Goal: Task Accomplishment & Management: Use online tool/utility

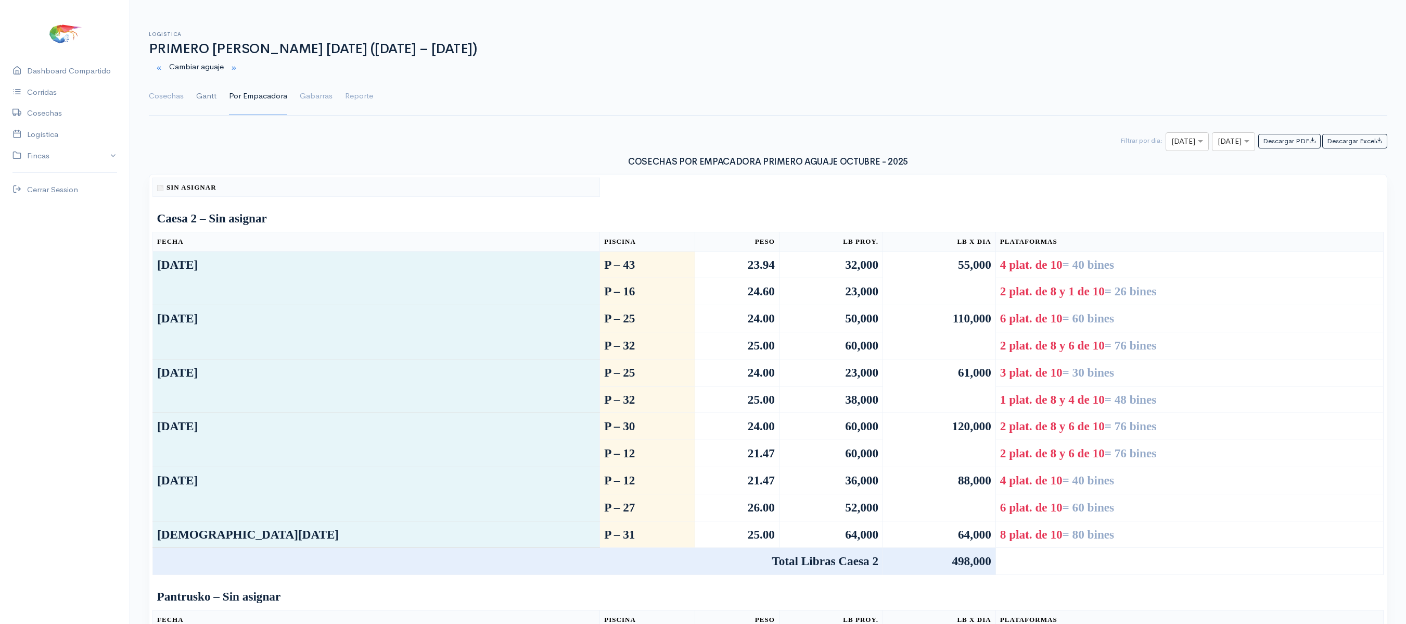
click at [214, 100] on link "Gantt" at bounding box center [206, 96] width 20 height 37
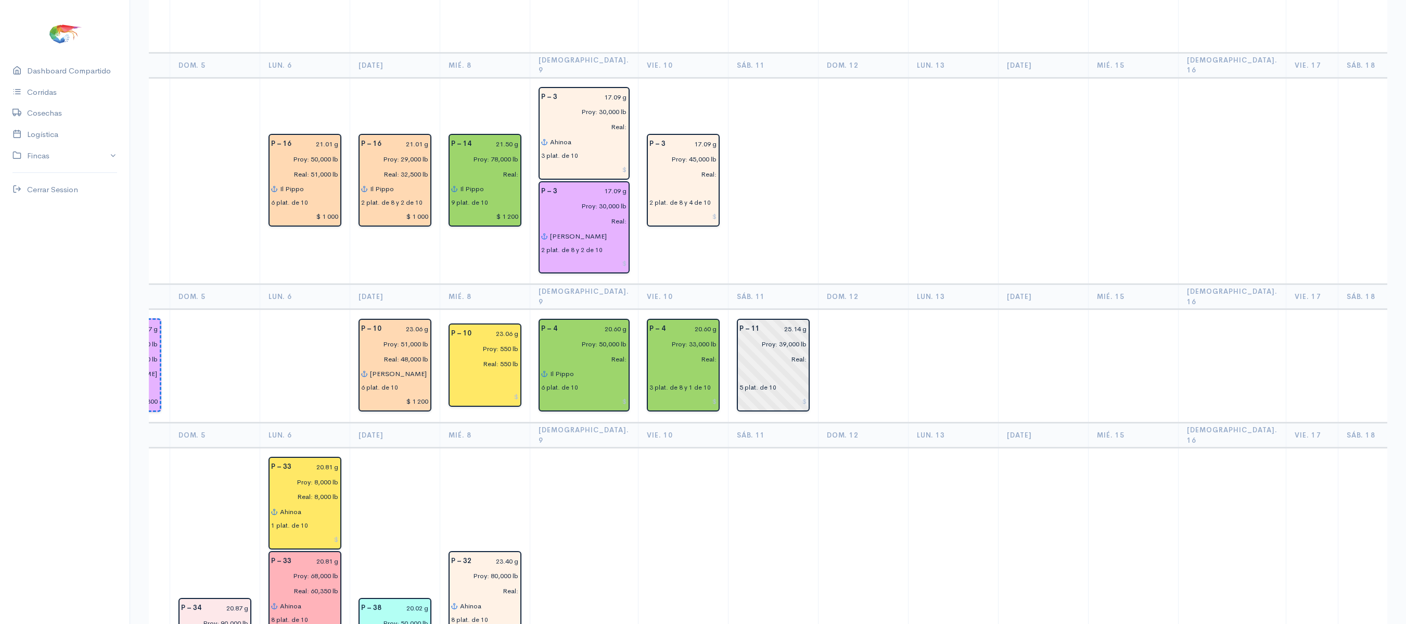
scroll to position [1261, 0]
click at [654, 150] on input "Proy: 45,000 lb" at bounding box center [680, 157] width 74 height 15
type input "Proy: 50,000 lb"
click at [773, 103] on td at bounding box center [773, 180] width 90 height 207
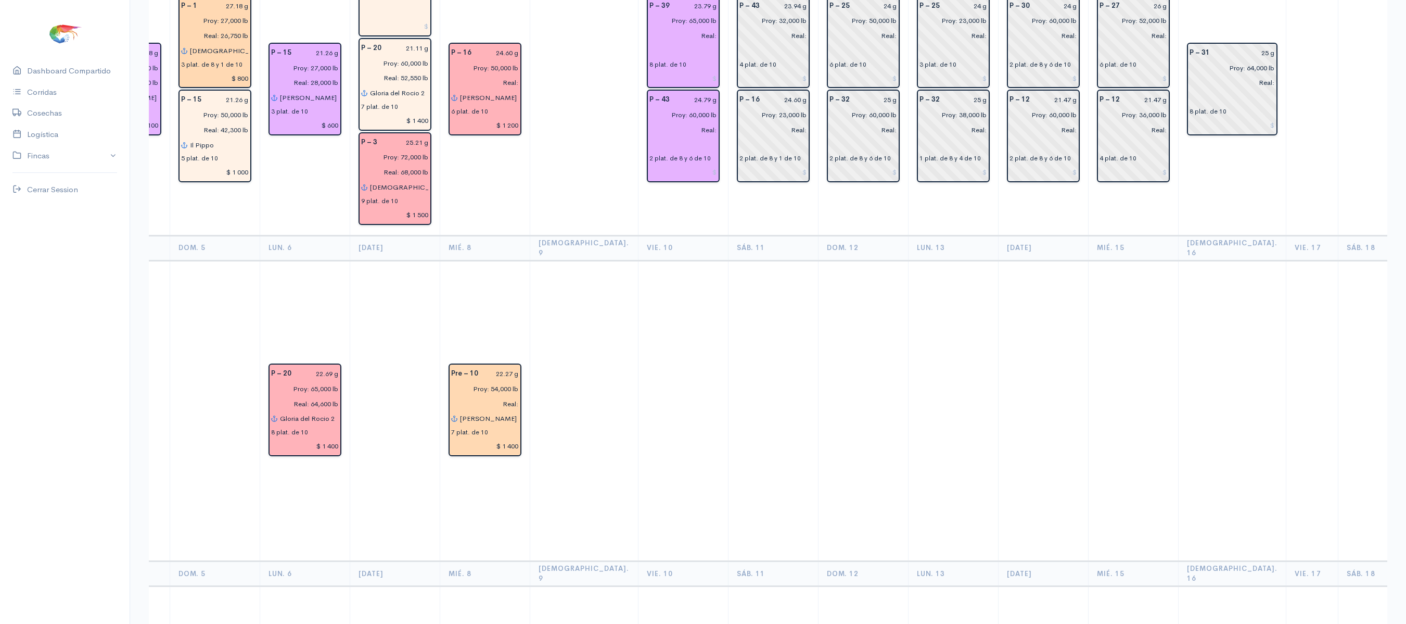
scroll to position [0, 0]
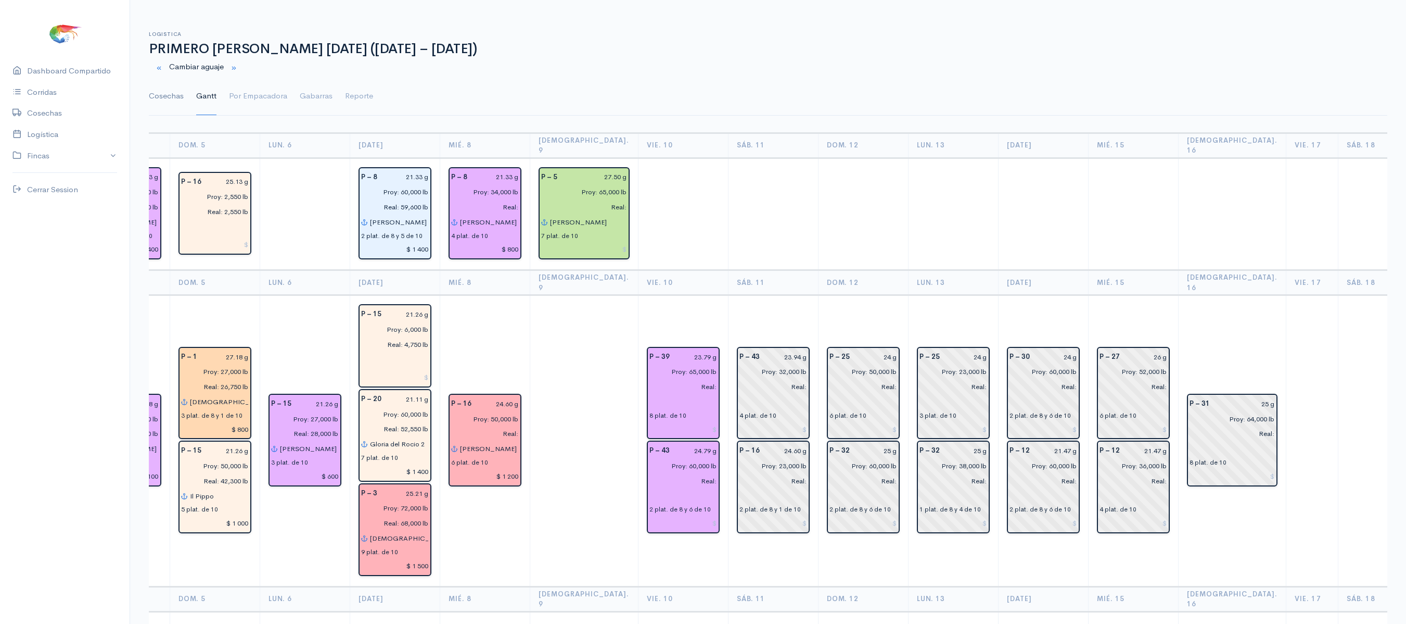
click at [150, 109] on link "Cosechas" at bounding box center [166, 96] width 35 height 37
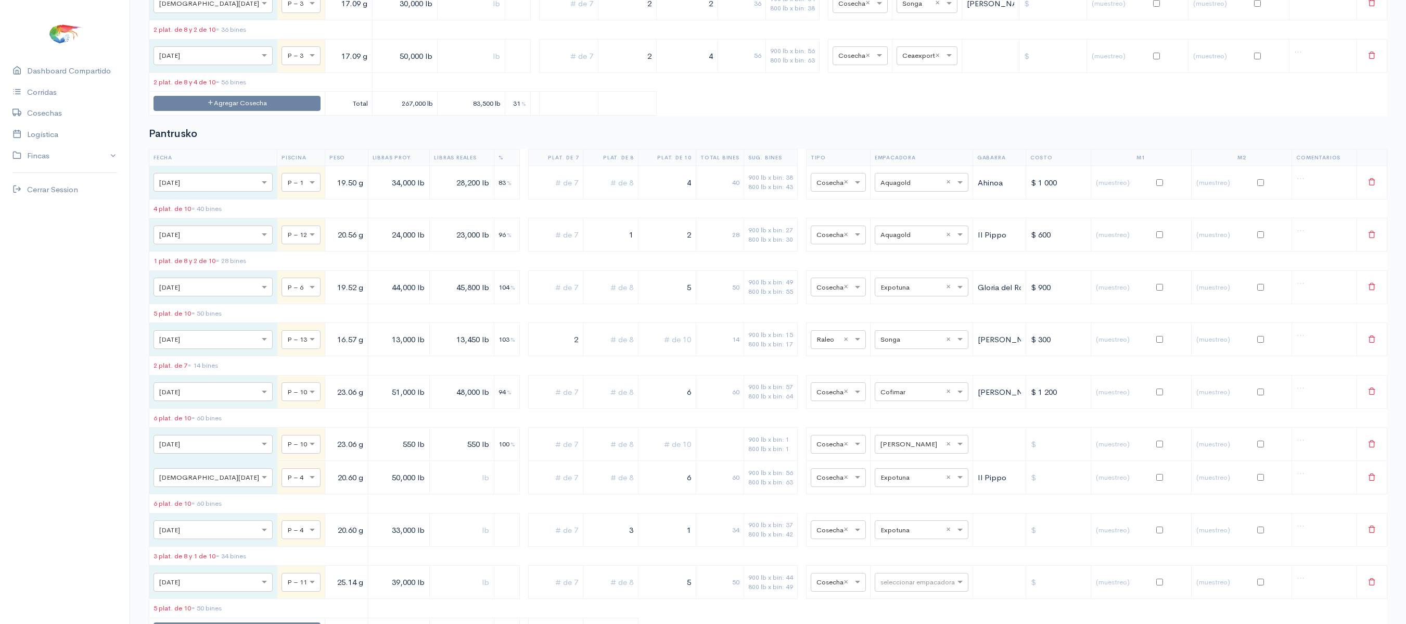
scroll to position [3623, 0]
click at [212, 112] on button "Agregar Cosecha" at bounding box center [237, 104] width 167 height 15
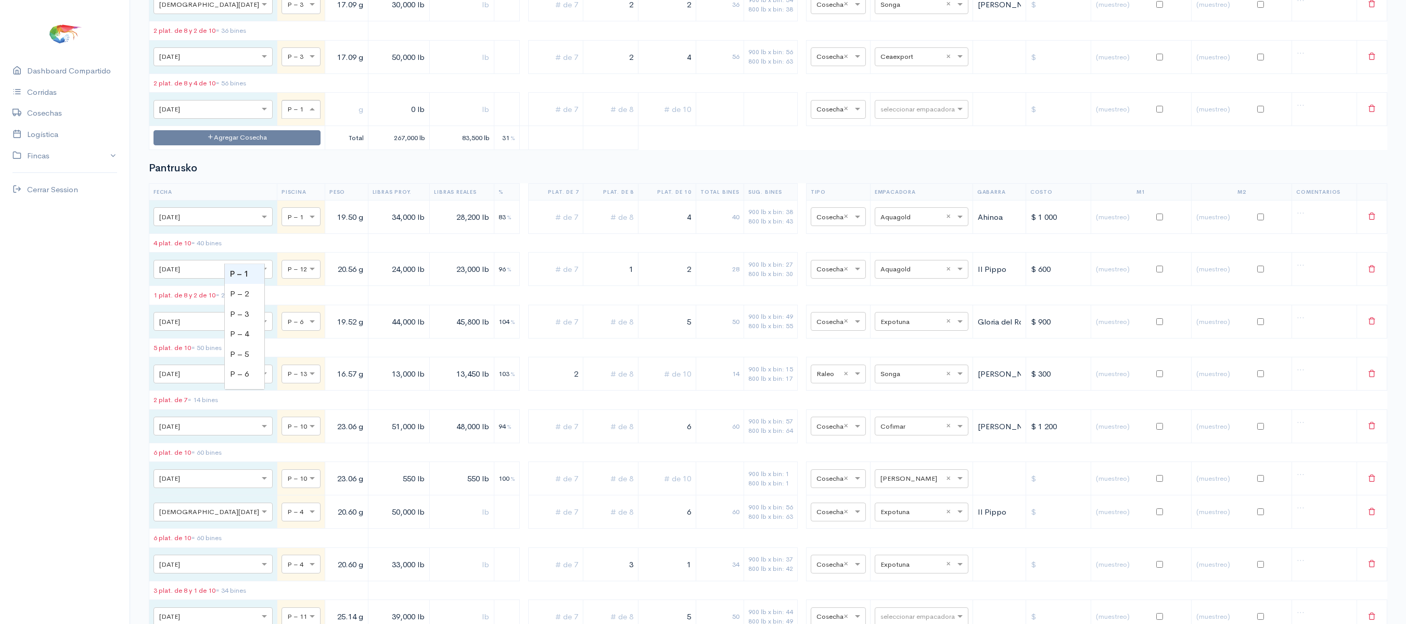
click at [287, 115] on input "text" at bounding box center [291, 108] width 9 height 11
type input "3"
click at [329, 120] on input "text" at bounding box center [346, 108] width 34 height 21
type input "17.09 g"
click at [373, 120] on input "0 lb" at bounding box center [399, 108] width 53 height 21
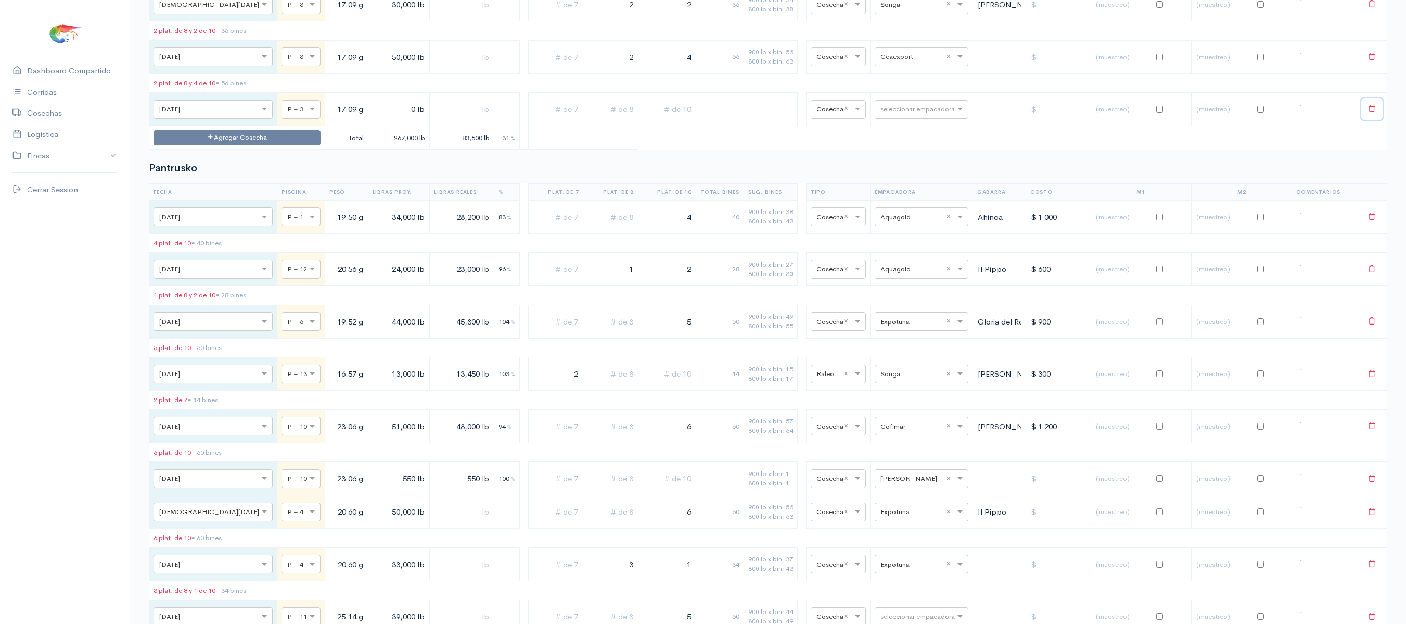
click at [1371, 112] on icon at bounding box center [1372, 108] width 8 height 8
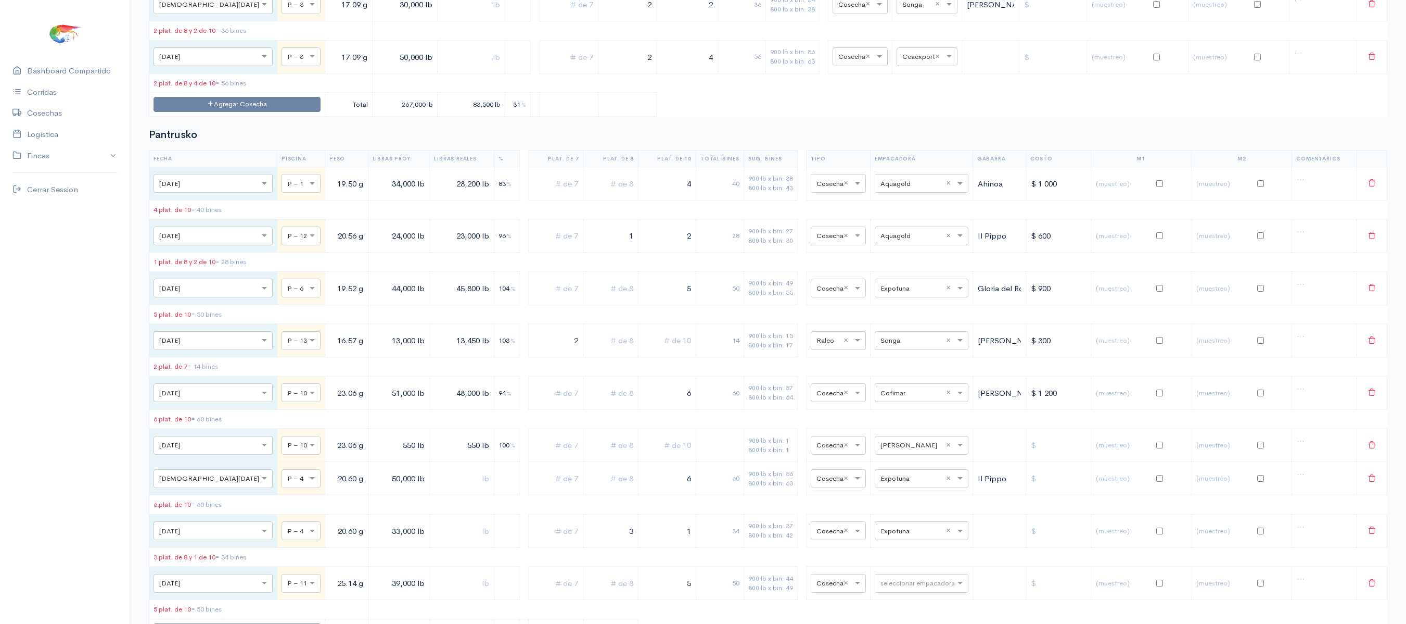
drag, startPoint x: 616, startPoint y: 197, endPoint x: 689, endPoint y: 195, distance: 72.9
click at [689, 73] on tr "× [DATE] × P – 3 17.09 g 50,000 lb 2 4 56 900 lb x bin: 56 800 lb x bin: 63 × C…" at bounding box center [768, 56] width 1238 height 33
drag, startPoint x: 689, startPoint y: 195, endPoint x: 736, endPoint y: 201, distance: 47.3
click at [736, 73] on tr "× [DATE] × P – 3 17.09 g 50,000 lb 4 40 900 lb x bin: 56 800 lb x bin: 63 × Cos…" at bounding box center [768, 56] width 1238 height 33
type input "5"
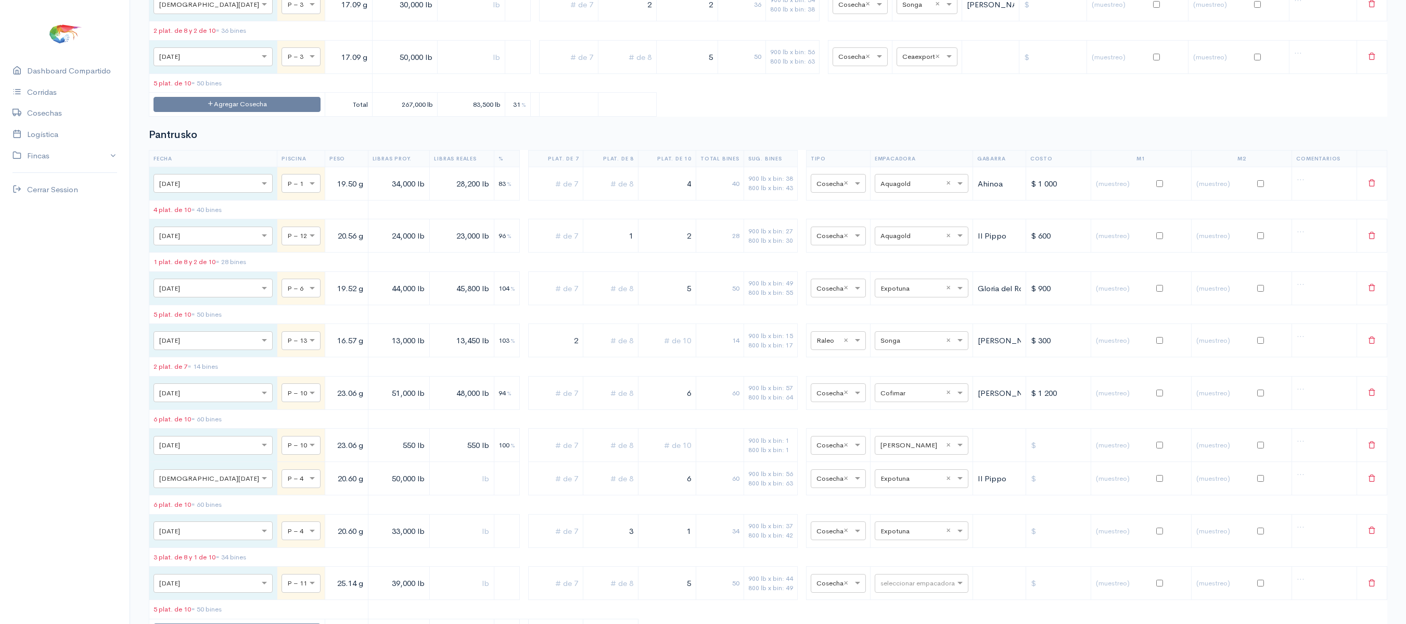
click at [636, 117] on td at bounding box center [627, 105] width 59 height 24
click at [240, 112] on button "Agregar Cosecha" at bounding box center [237, 104] width 167 height 15
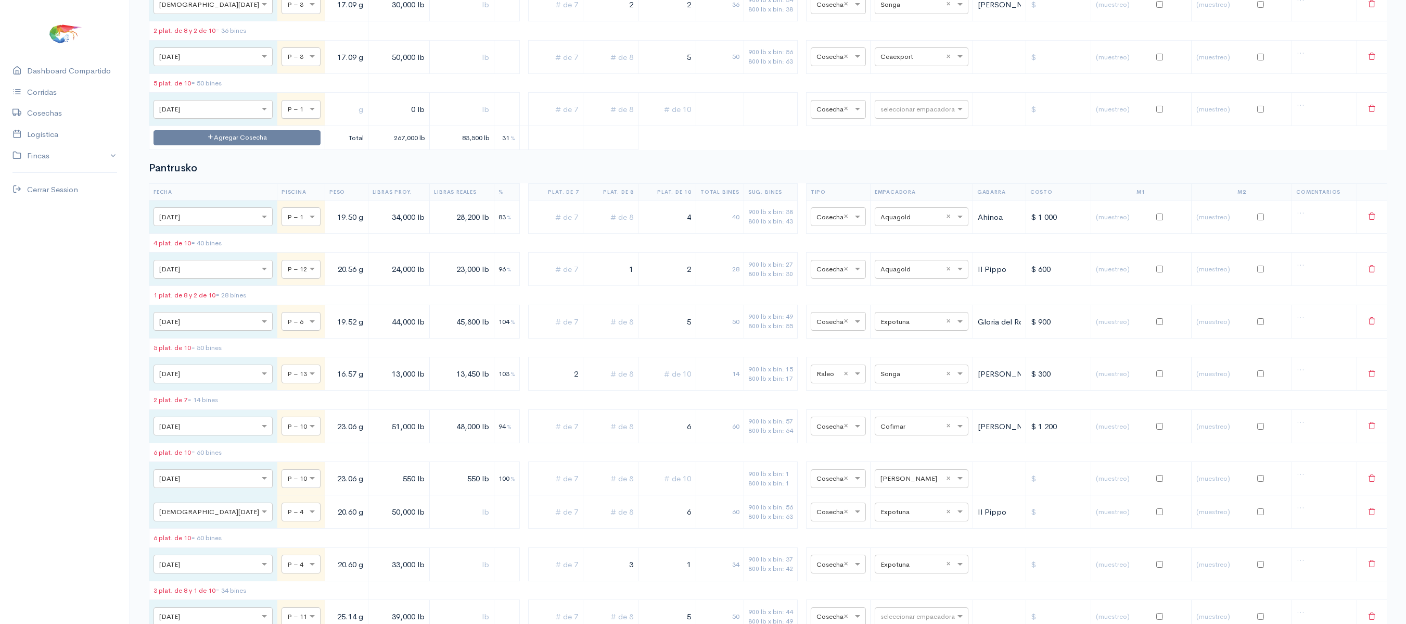
click at [282, 115] on div at bounding box center [301, 108] width 38 height 11
type input "3"
click at [249, 271] on span "P – 3" at bounding box center [239, 274] width 19 height 10
drag, startPoint x: 346, startPoint y: 197, endPoint x: 354, endPoint y: 194, distance: 8.9
click at [373, 68] on input "50,000 lb" at bounding box center [399, 56] width 53 height 21
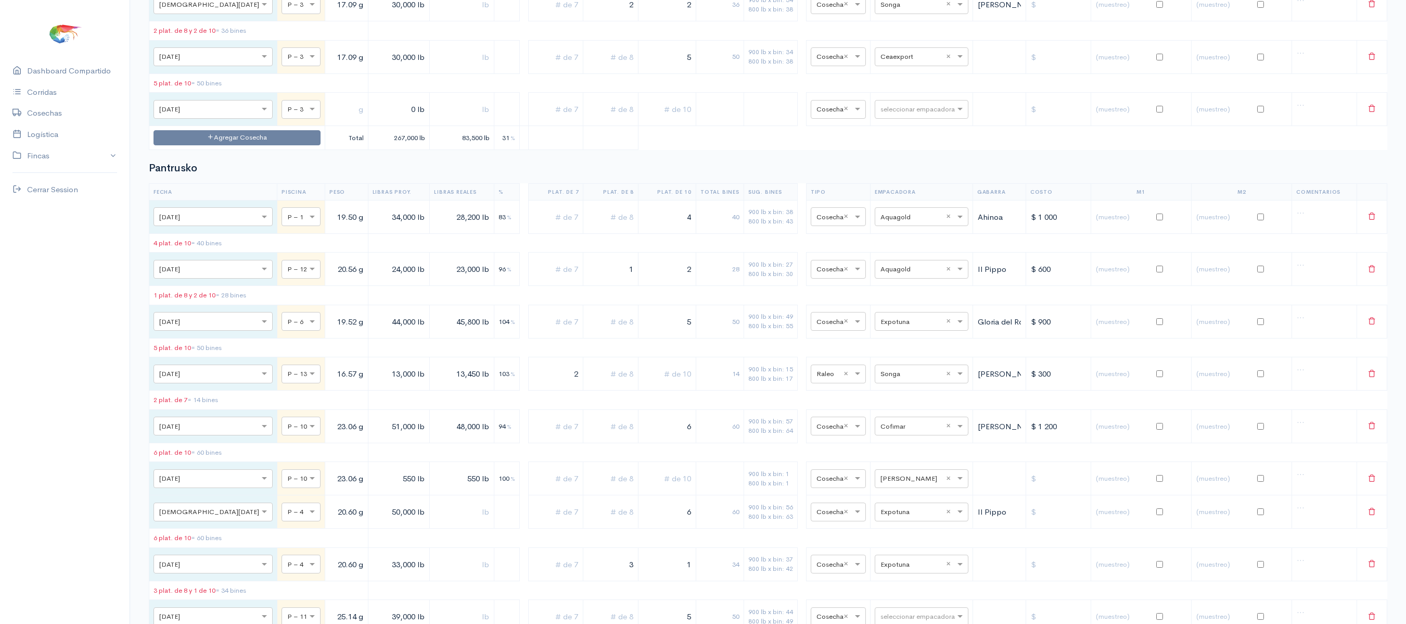
type input "30,000 lb"
drag, startPoint x: 669, startPoint y: 197, endPoint x: 746, endPoint y: 194, distance: 77.1
drag, startPoint x: 746, startPoint y: 194, endPoint x: 649, endPoint y: 206, distance: 98.7
click at [649, 68] on input "5" at bounding box center [667, 56] width 49 height 21
drag, startPoint x: 661, startPoint y: 202, endPoint x: 703, endPoint y: 199, distance: 41.8
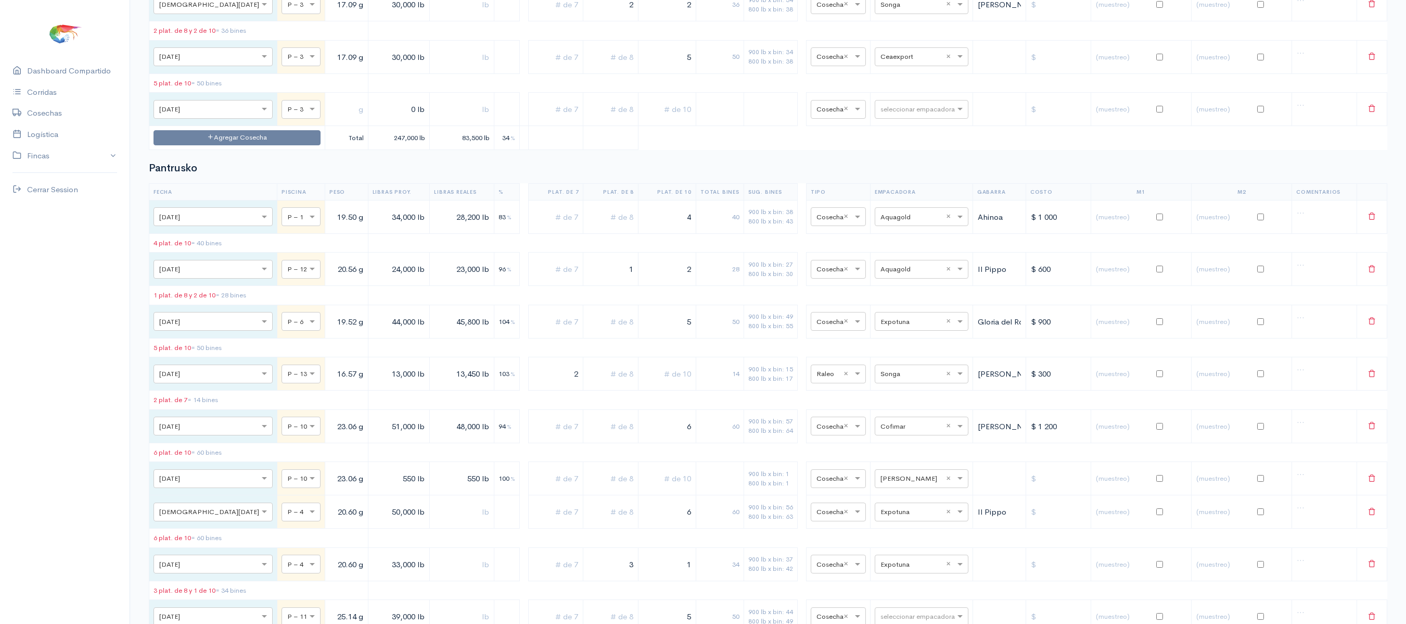
click at [703, 73] on tr "× [DATE] × P – 3 17.09 g 30,000 lb 5 50 900 lb x bin: 34 800 lb x bin: 38 × Cos…" at bounding box center [768, 56] width 1238 height 33
type input "2"
click at [588, 68] on input "text" at bounding box center [611, 56] width 46 height 21
type input "2"
click at [329, 120] on input "text" at bounding box center [346, 108] width 34 height 21
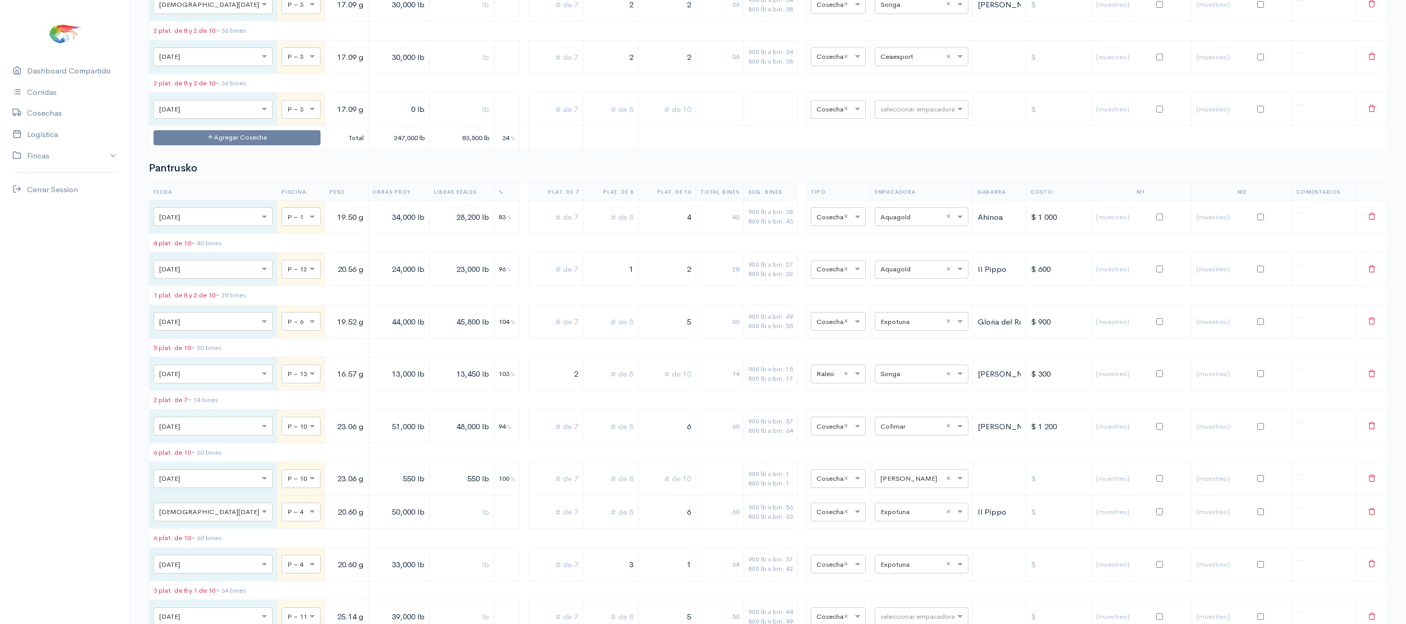
type input "17.09 g"
click at [373, 120] on input "0 lb" at bounding box center [399, 108] width 53 height 21
type input "20,000 lb"
click at [643, 120] on input "text" at bounding box center [667, 108] width 49 height 21
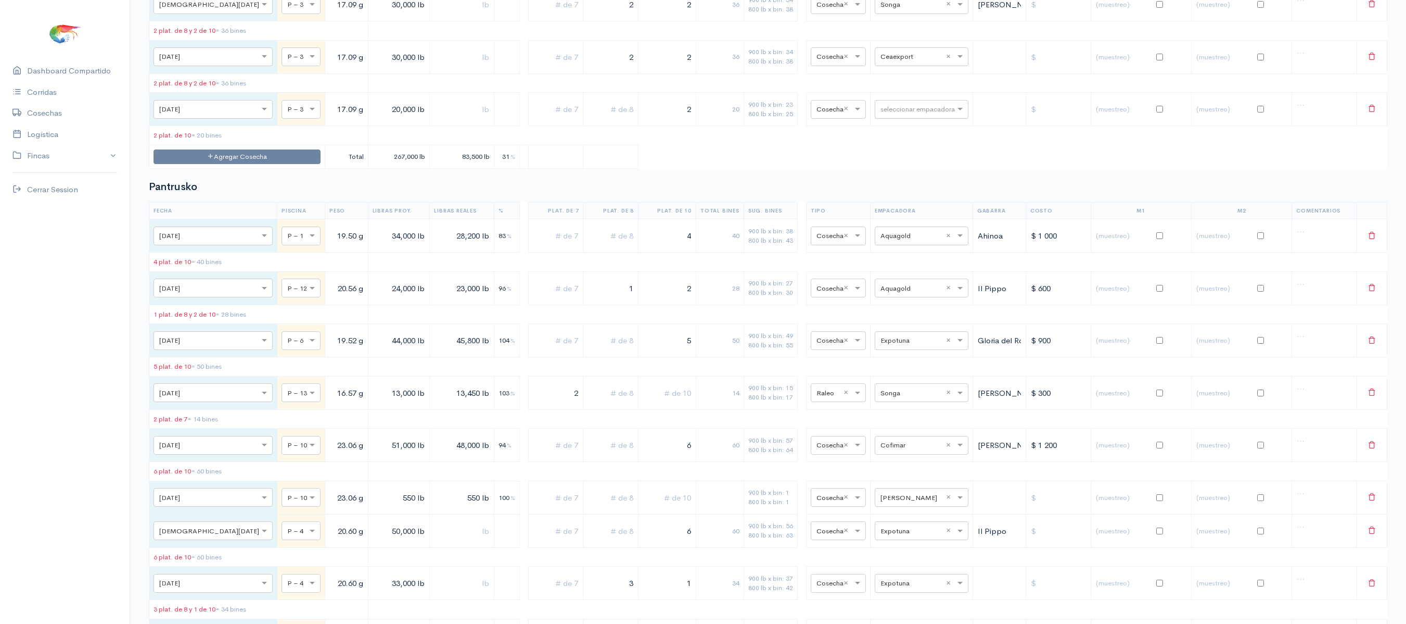
type input "2"
click at [882, 115] on input "text" at bounding box center [913, 108] width 64 height 11
click at [882, 62] on input "text" at bounding box center [913, 55] width 64 height 11
type input "so"
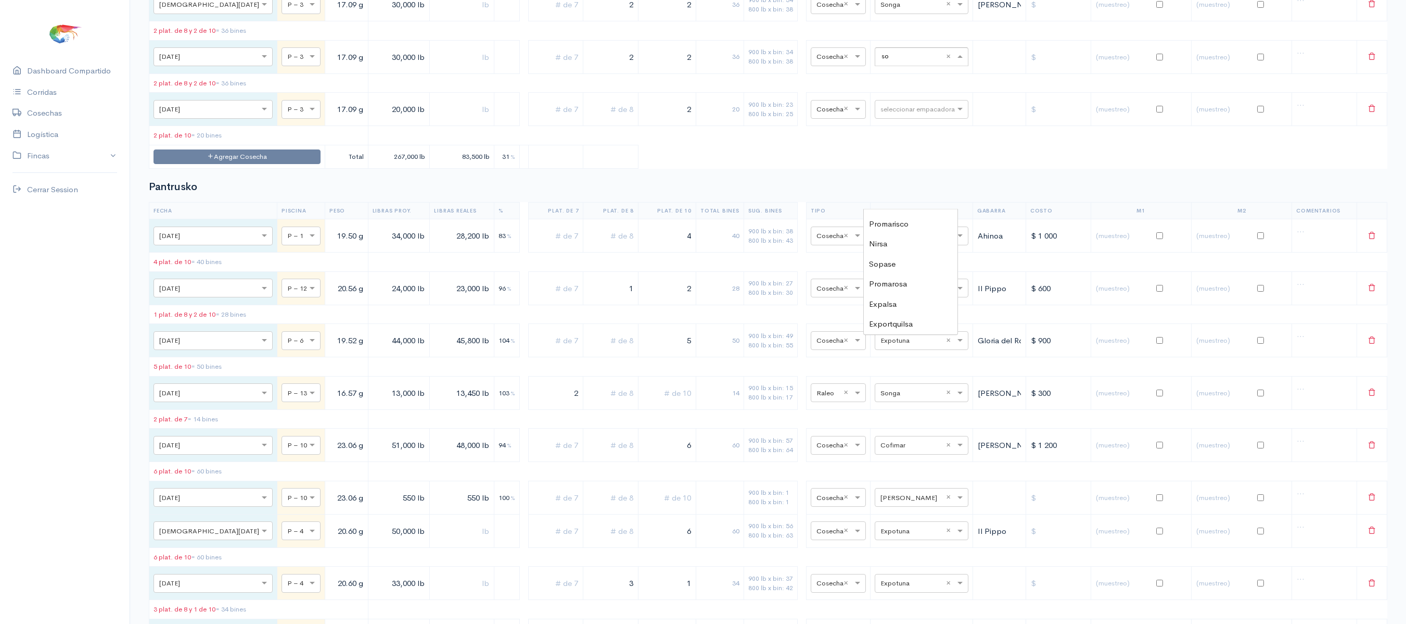
scroll to position [0, 0]
click at [877, 217] on span "Songa" at bounding box center [880, 219] width 23 height 10
click at [885, 119] on div "seleccionar empacadora" at bounding box center [922, 109] width 94 height 19
click at [880, 353] on span "Ceaexport" at bounding box center [887, 354] width 37 height 10
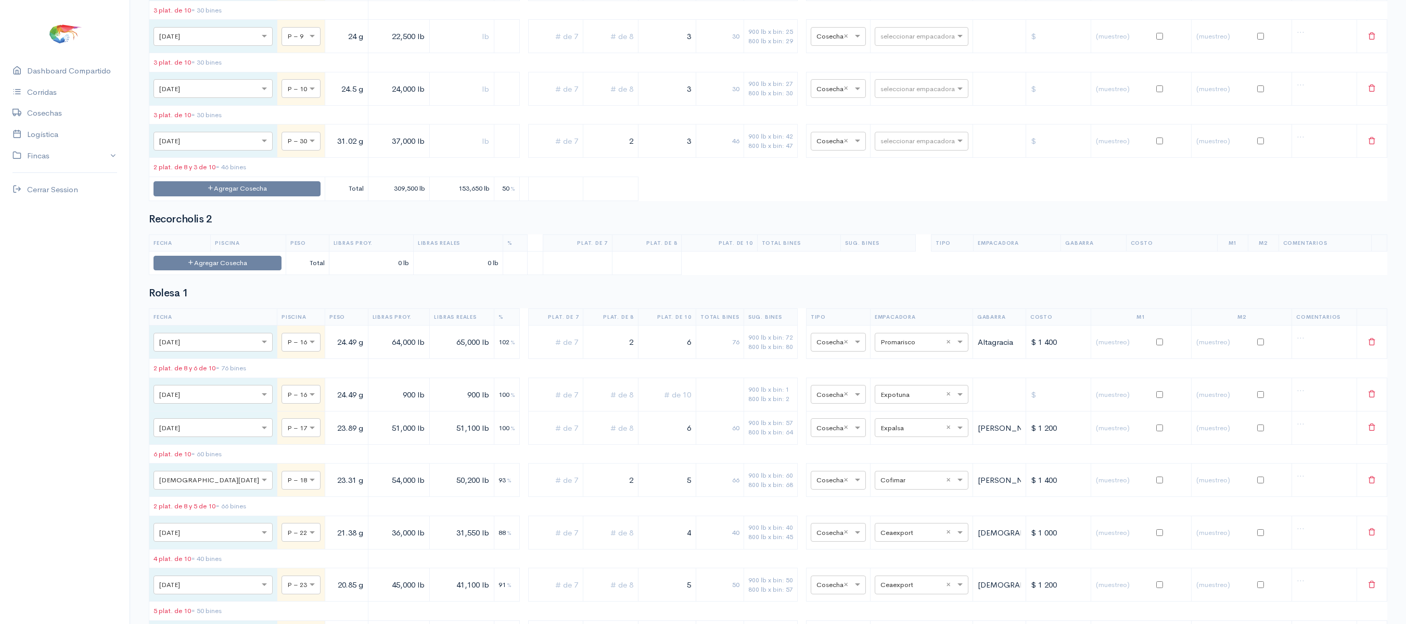
scroll to position [6288, 0]
type input "ce"
click at [902, 271] on span "Ceaexport" at bounding box center [888, 274] width 37 height 10
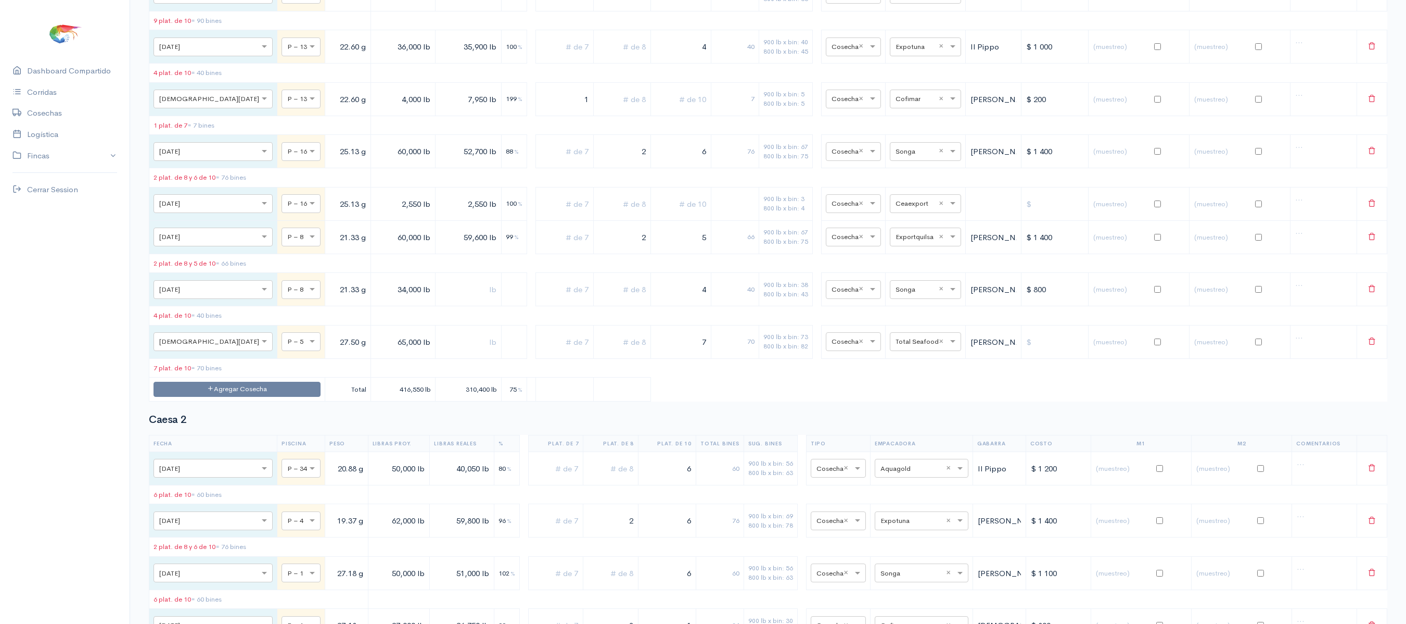
scroll to position [0, 0]
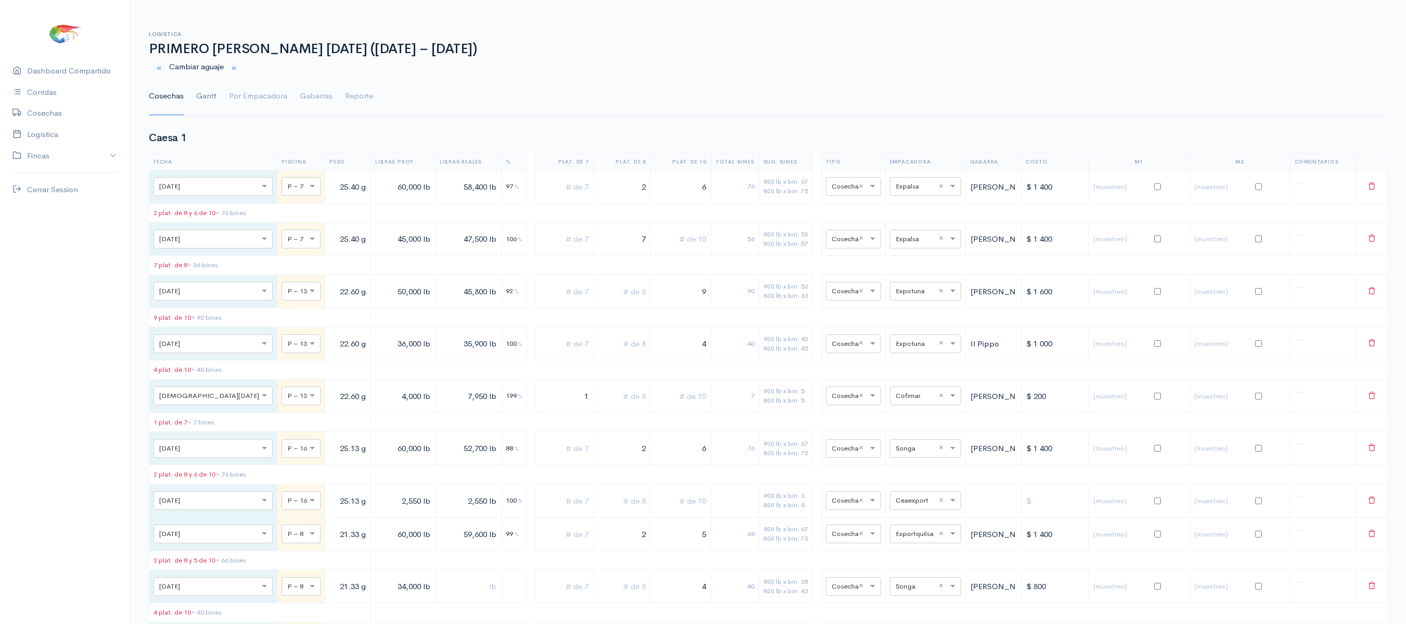
click at [207, 99] on link "Gantt" at bounding box center [206, 96] width 20 height 37
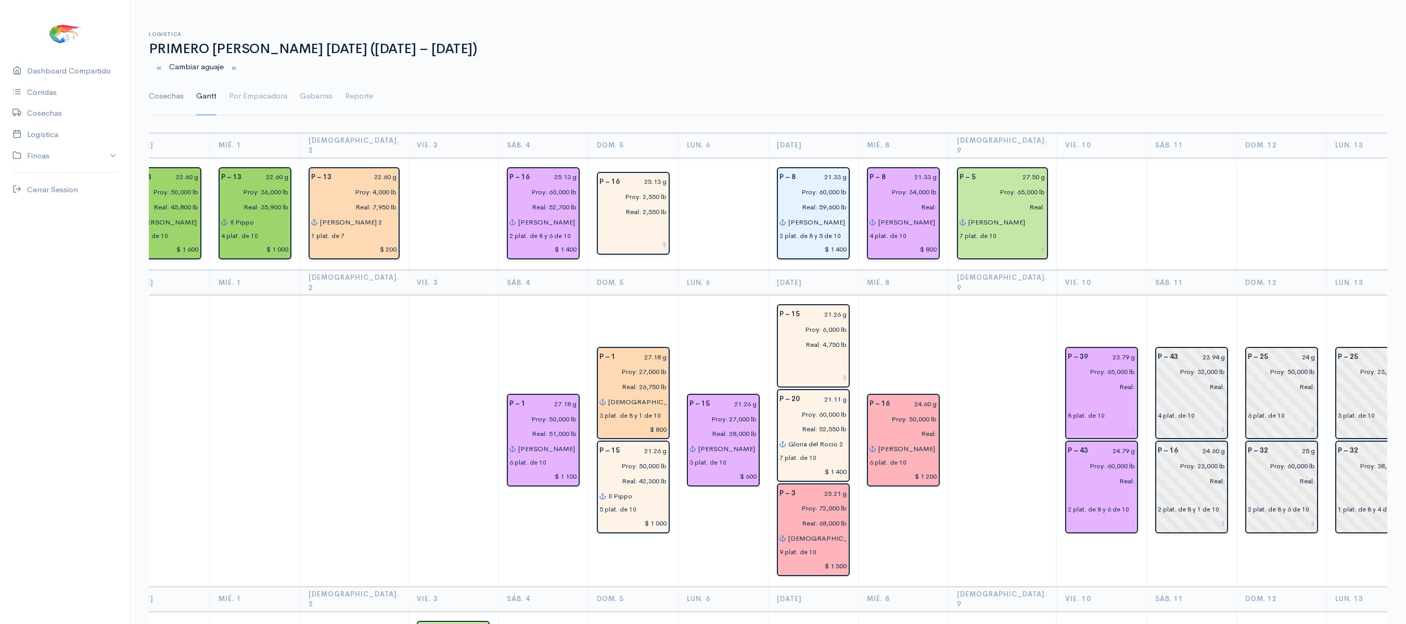
click at [174, 99] on link "Cosechas" at bounding box center [166, 96] width 35 height 37
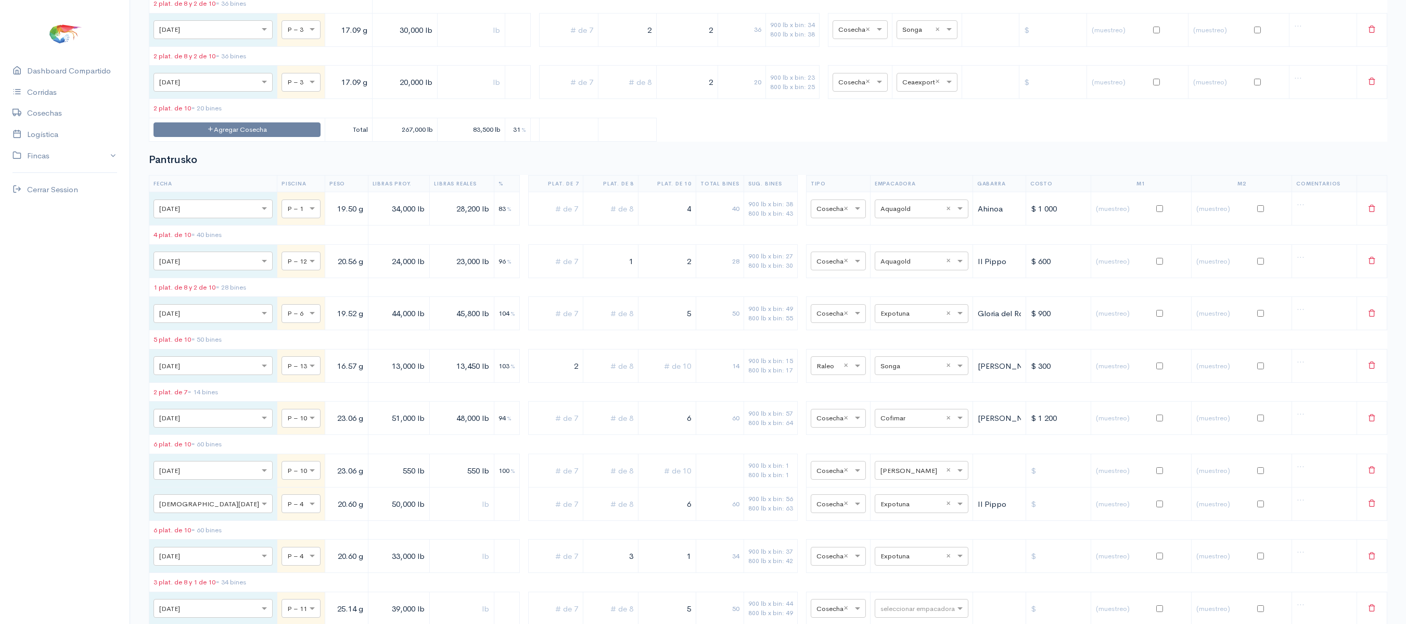
scroll to position [3651, 0]
click at [897, 86] on div at bounding box center [927, 80] width 60 height 11
type input "cea"
click at [916, 330] on span "Ceaexport" at bounding box center [909, 331] width 37 height 10
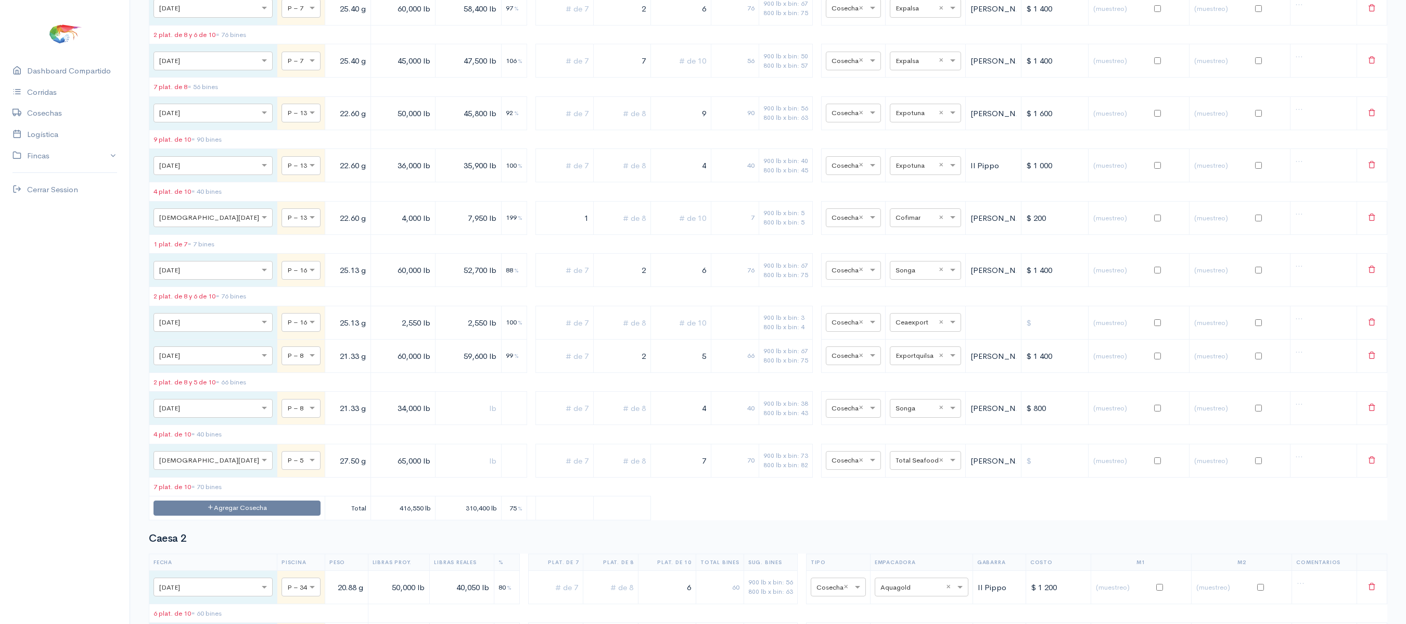
scroll to position [0, 0]
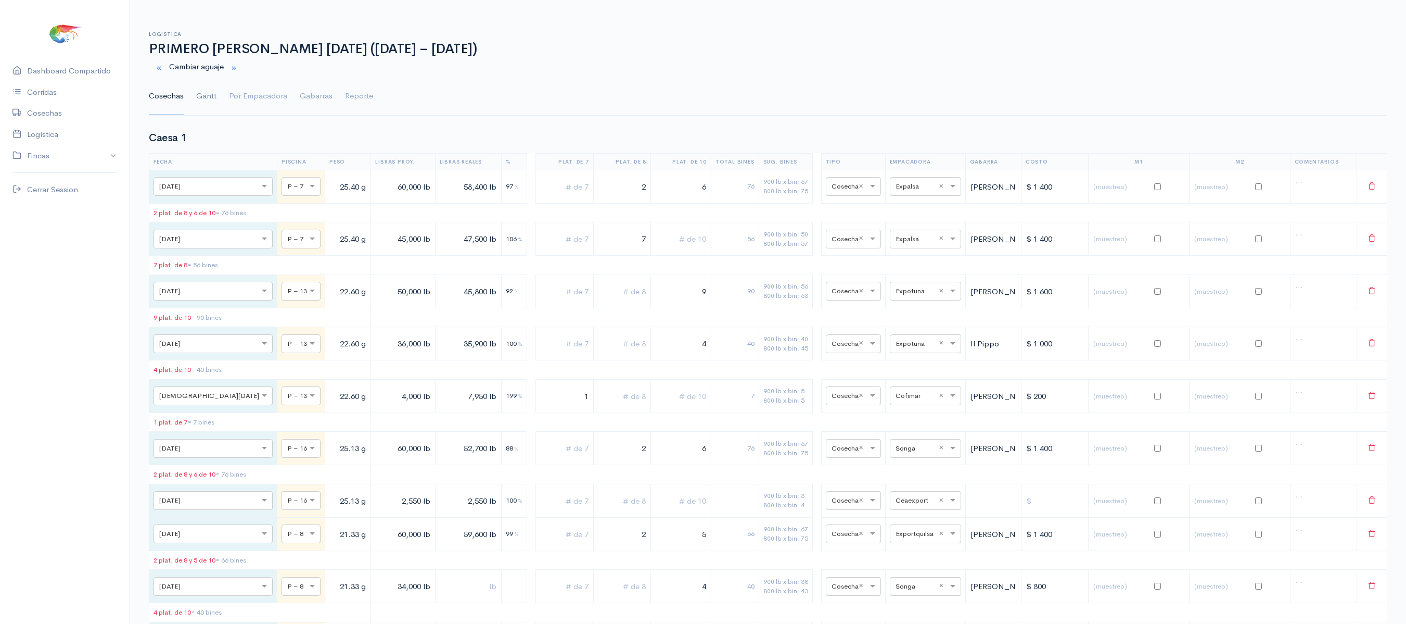
click at [210, 109] on link "Gantt" at bounding box center [206, 96] width 20 height 37
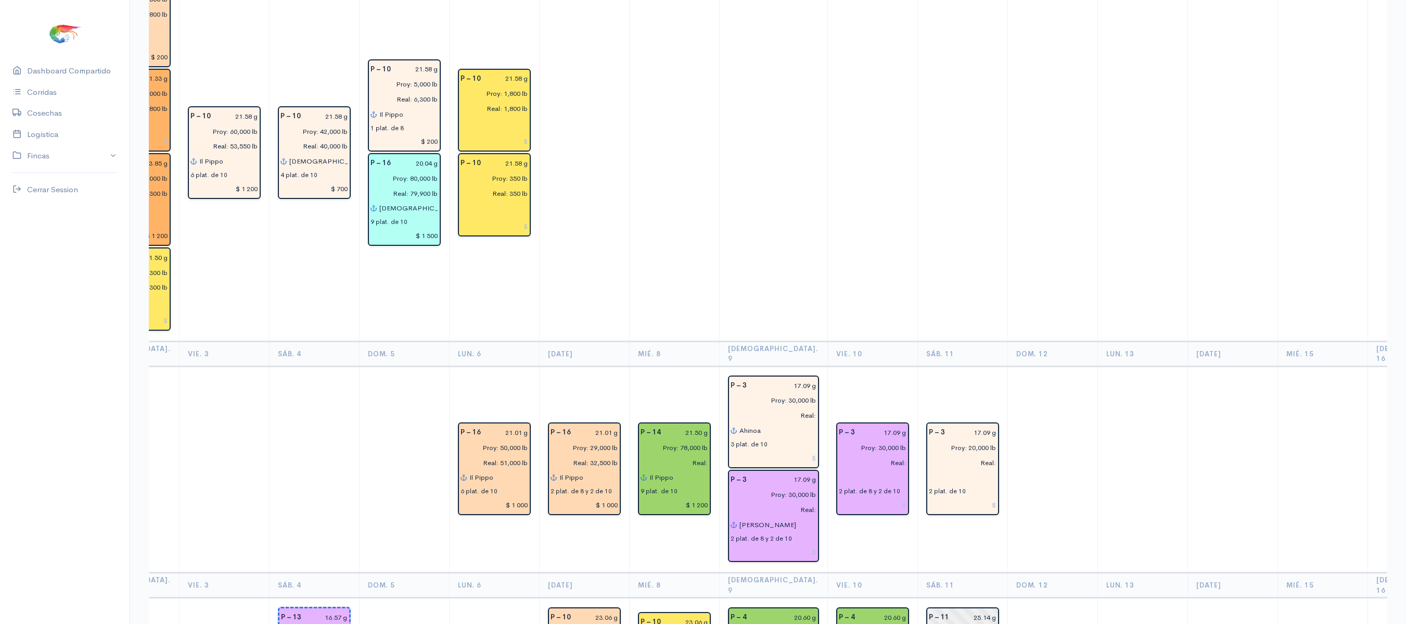
scroll to position [969, 0]
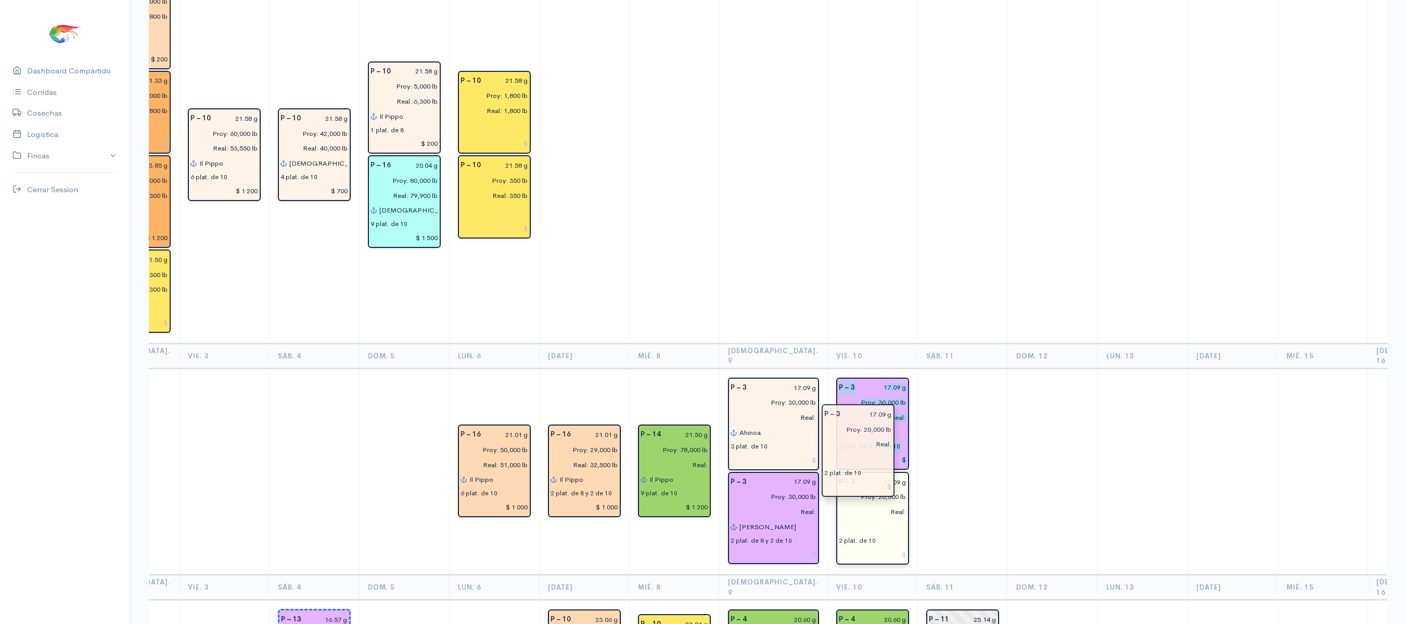
drag, startPoint x: 932, startPoint y: 425, endPoint x: 866, endPoint y: 457, distance: 73.1
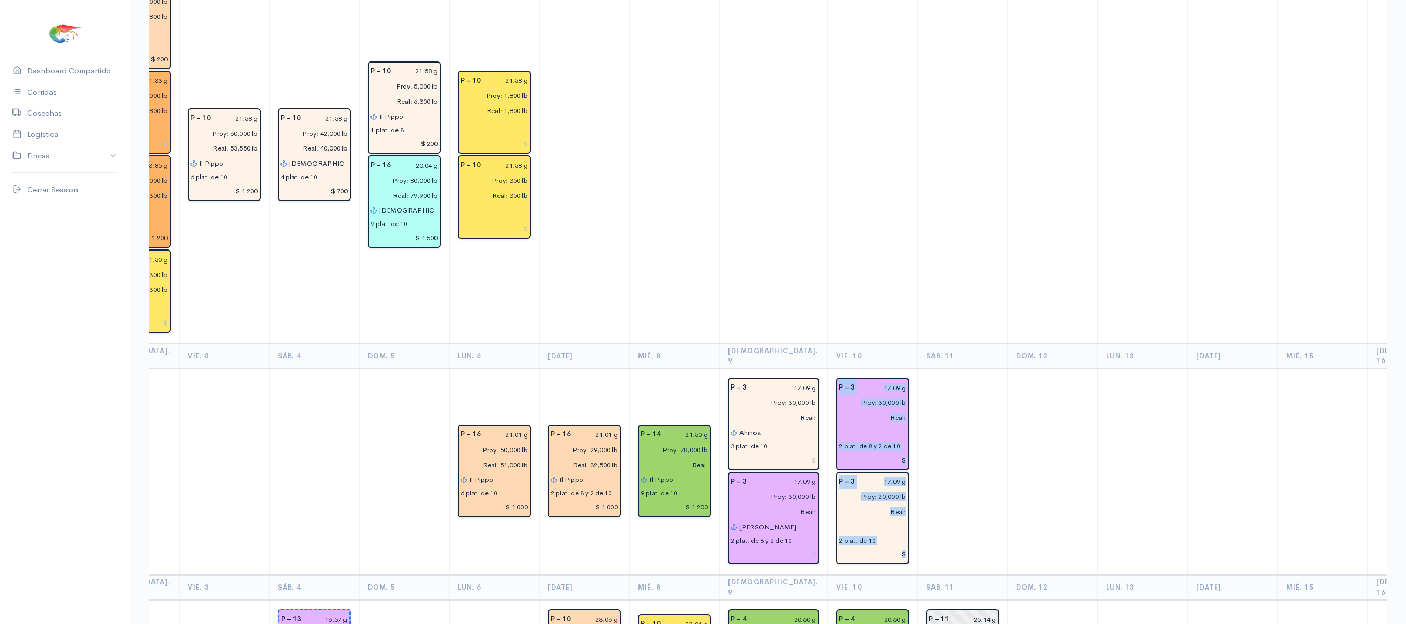
click at [918, 395] on td at bounding box center [963, 471] width 90 height 207
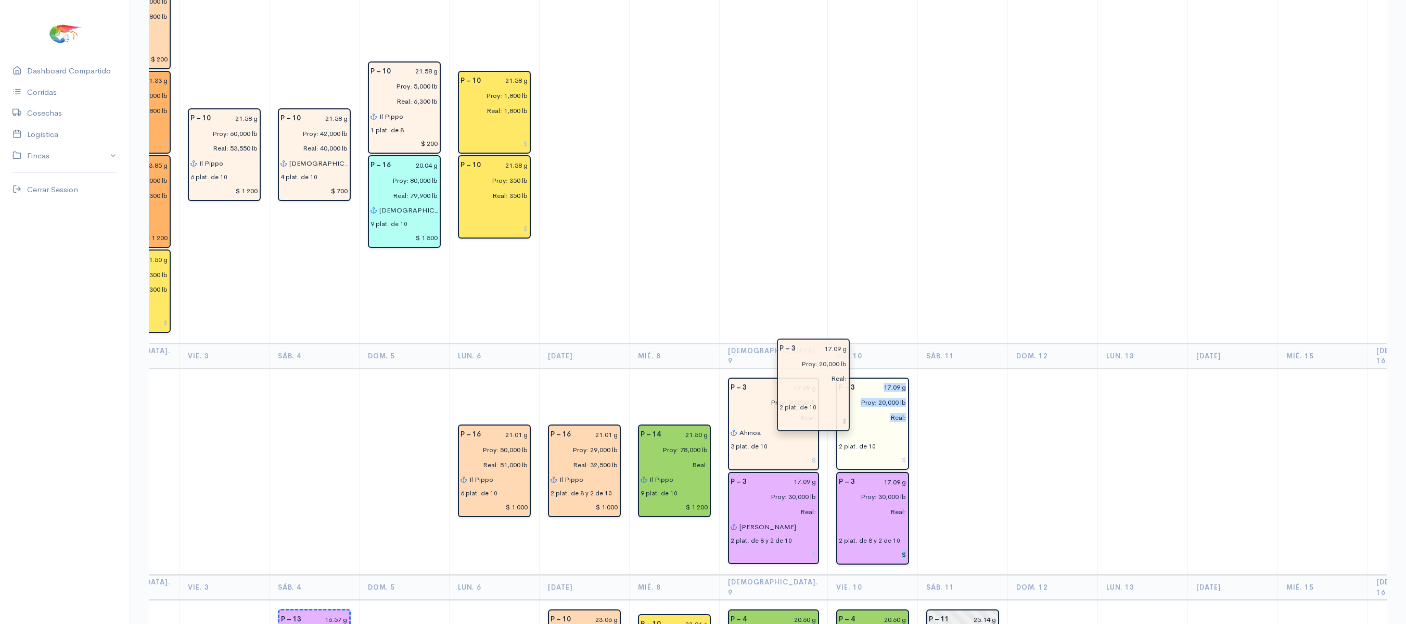
drag, startPoint x: 844, startPoint y: 473, endPoint x: 822, endPoint y: 389, distance: 86.1
click at [918, 274] on td at bounding box center [963, 155] width 90 height 376
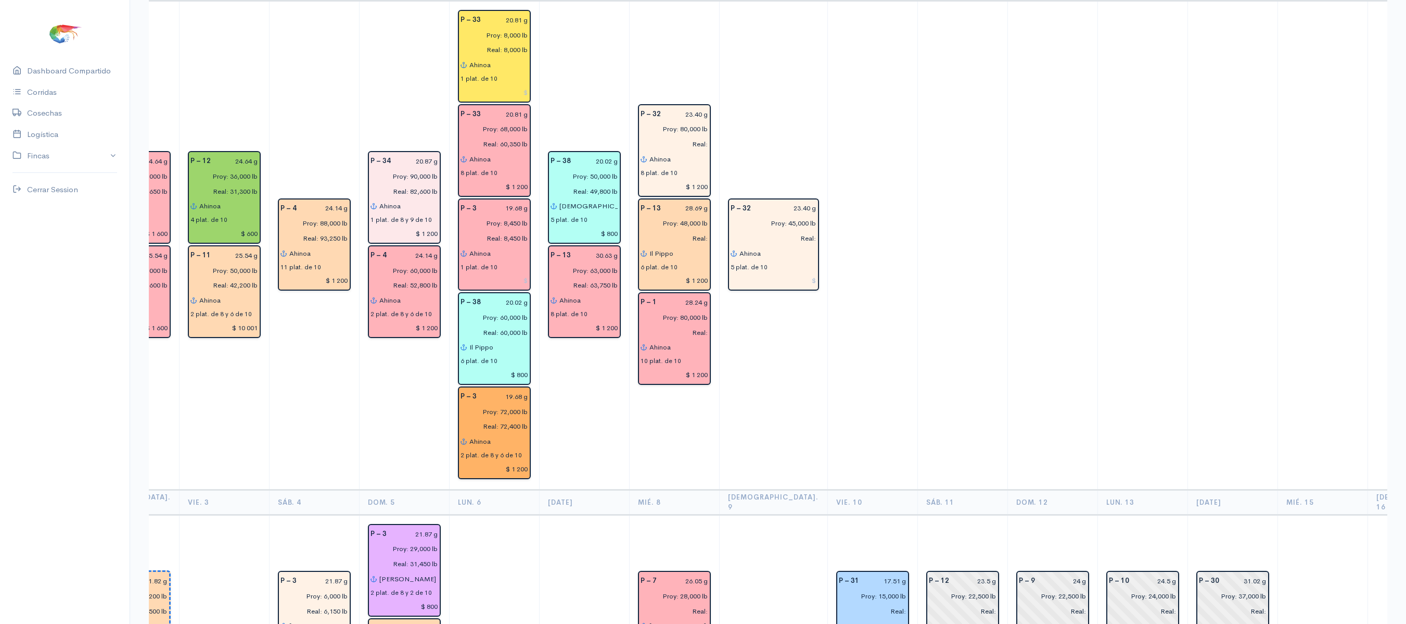
click at [918, 279] on td at bounding box center [963, 245] width 90 height 489
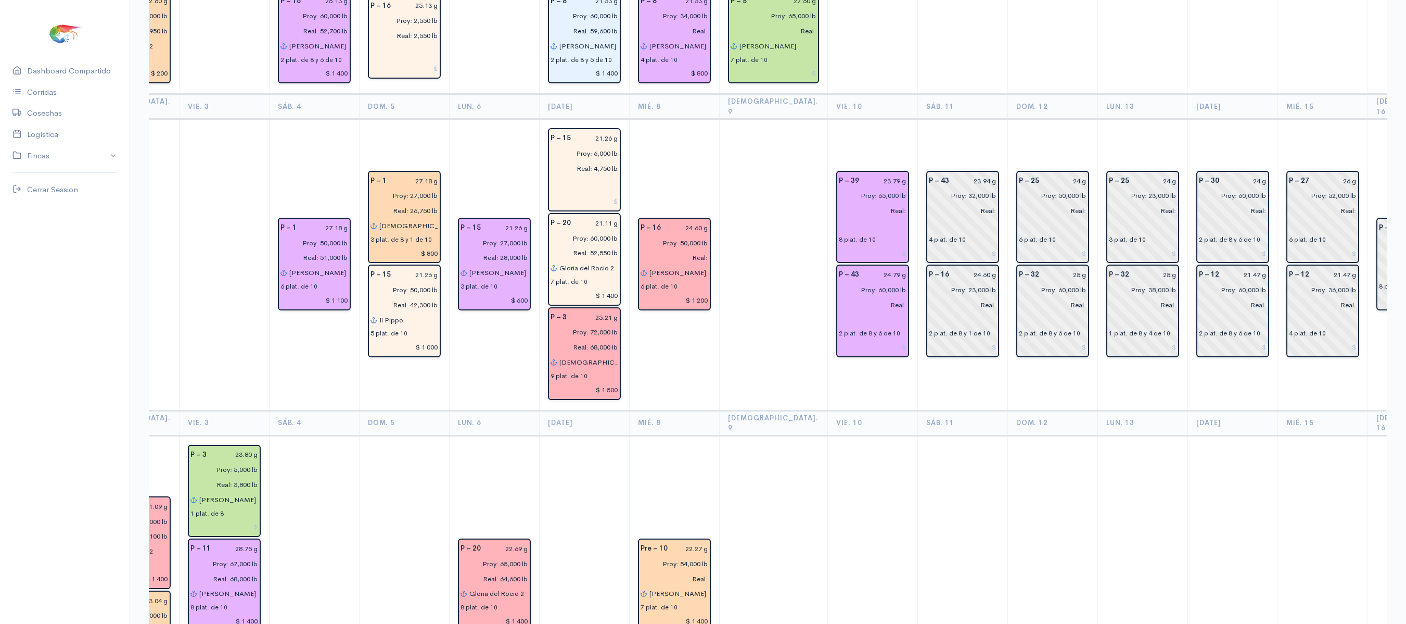
scroll to position [0, 0]
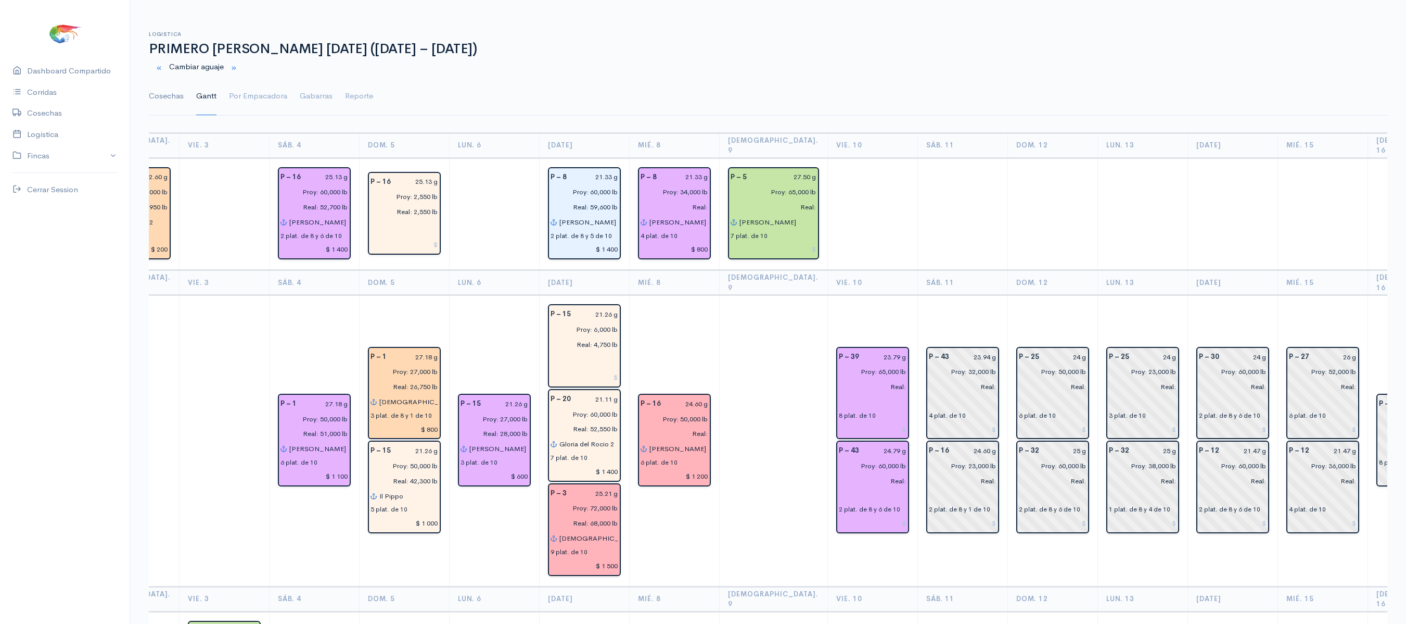
click at [158, 105] on link "Cosechas" at bounding box center [166, 96] width 35 height 37
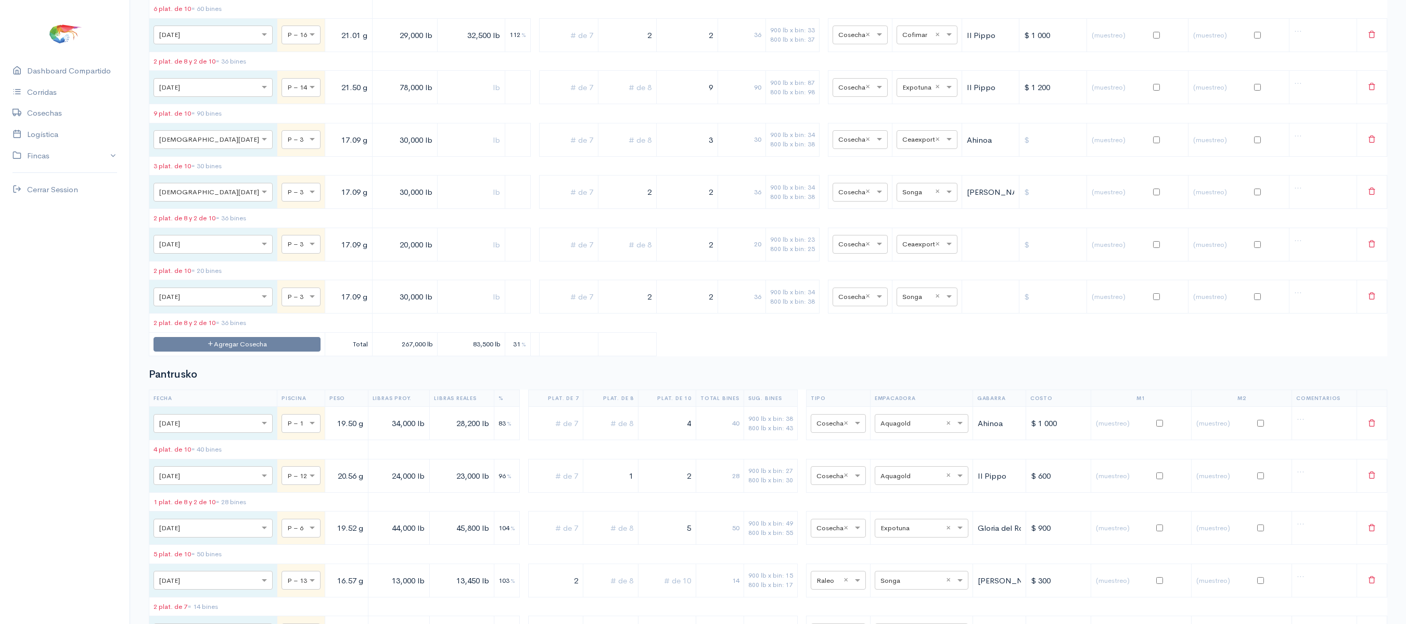
scroll to position [3685, 0]
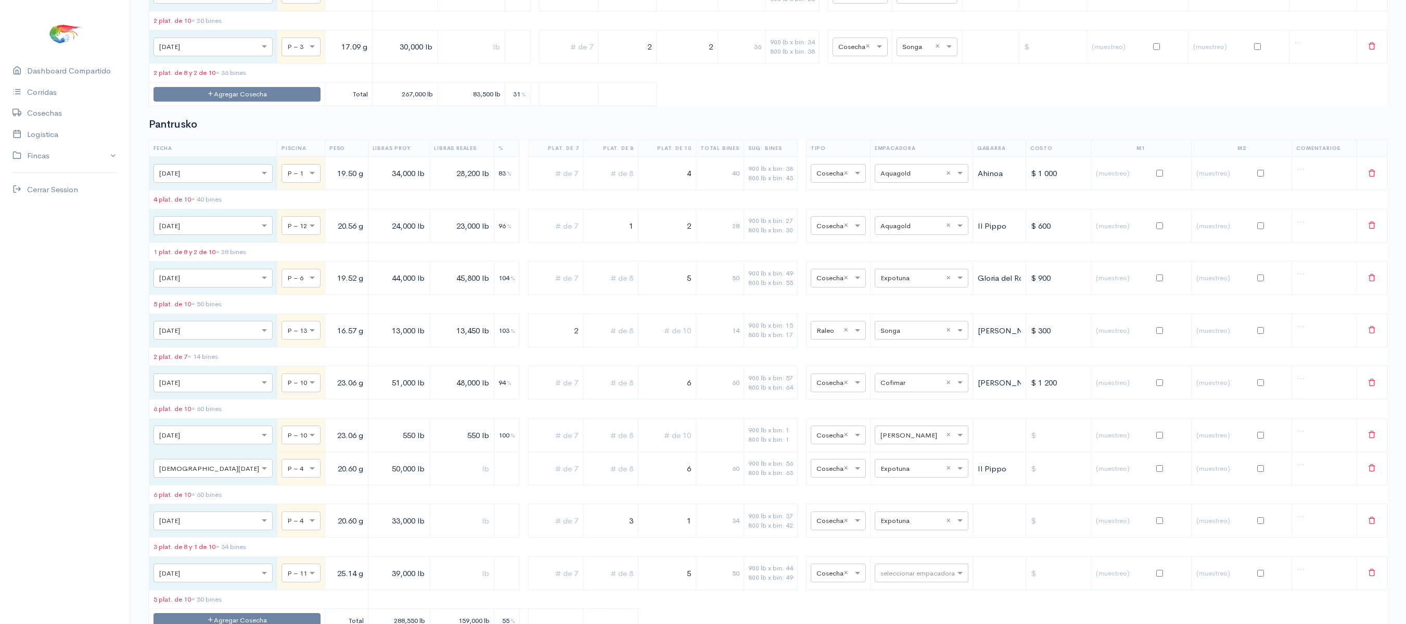
click at [1369, 49] on icon at bounding box center [1372, 46] width 8 height 8
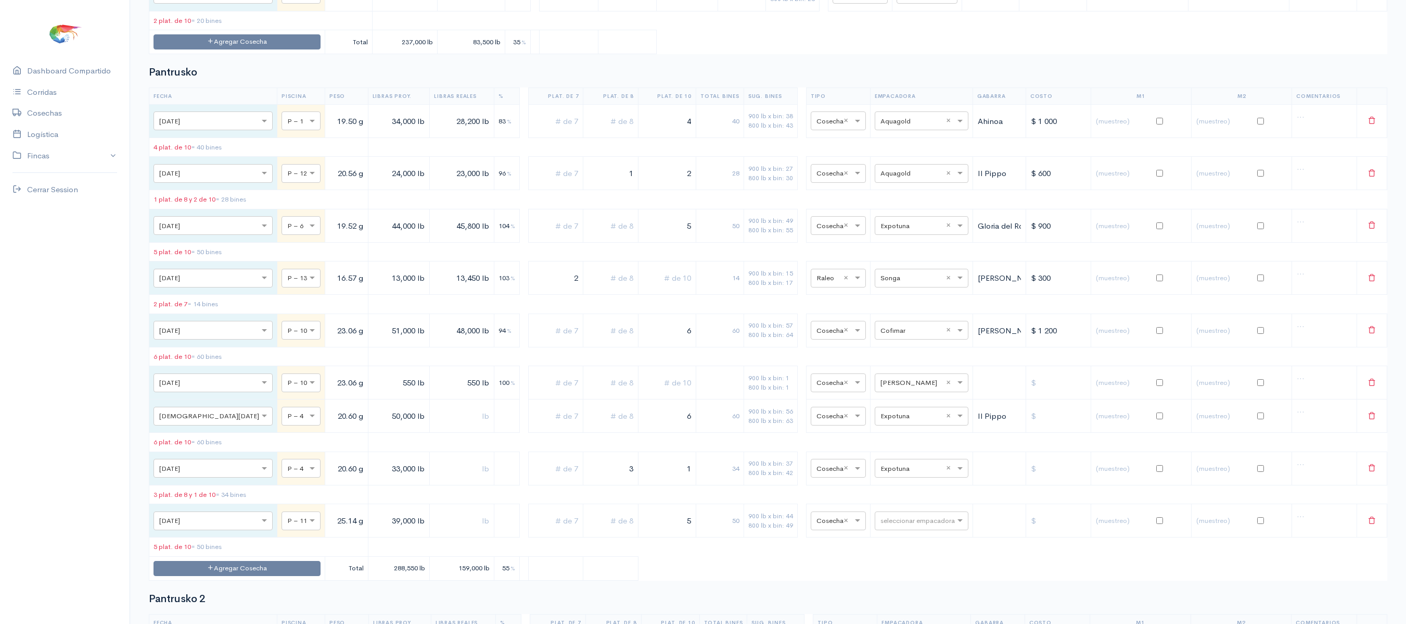
drag, startPoint x: 409, startPoint y: 122, endPoint x: 460, endPoint y: 118, distance: 51.2
type input "50,000 lb"
drag, startPoint x: 681, startPoint y: 139, endPoint x: 776, endPoint y: 128, distance: 95.4
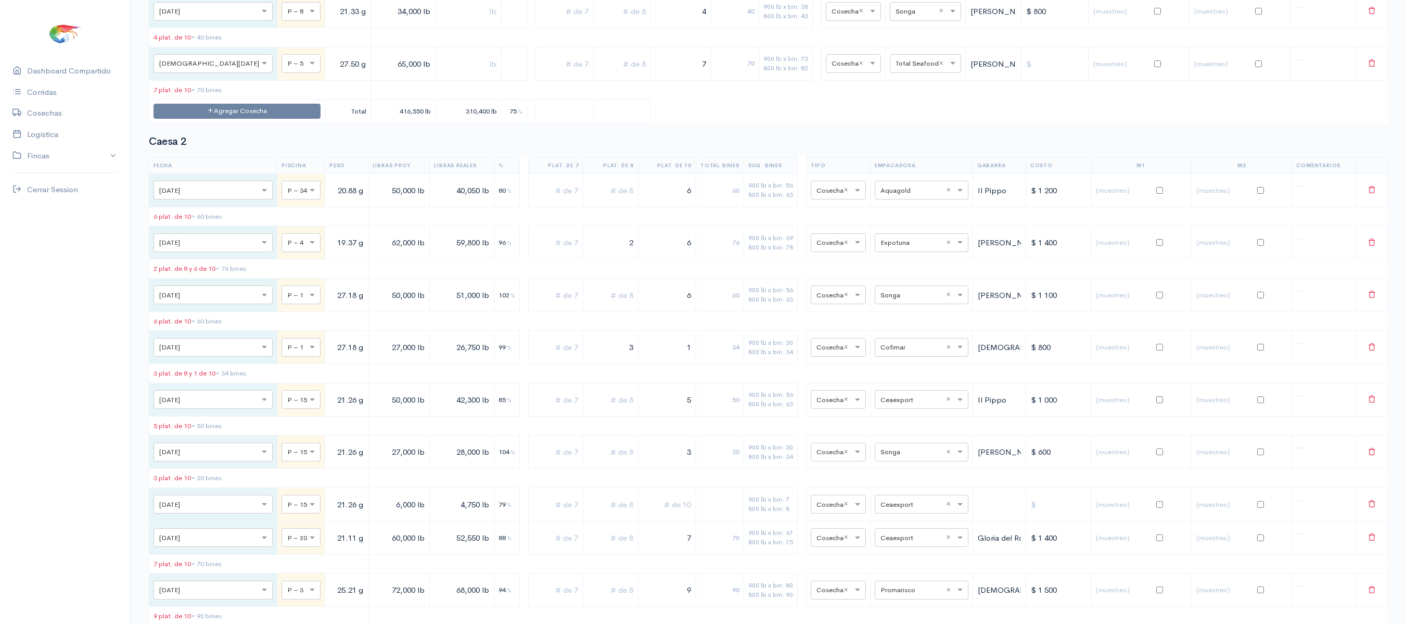
scroll to position [0, 0]
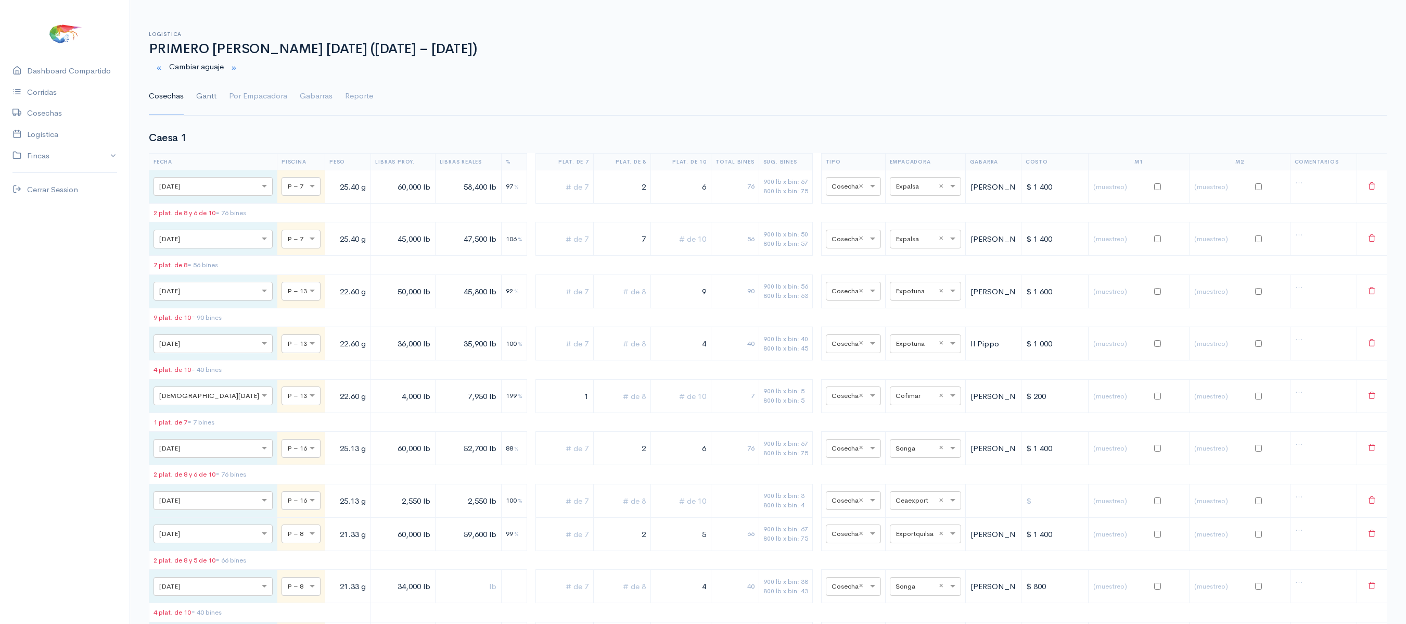
type input "5"
click at [207, 90] on link "Gantt" at bounding box center [206, 96] width 20 height 37
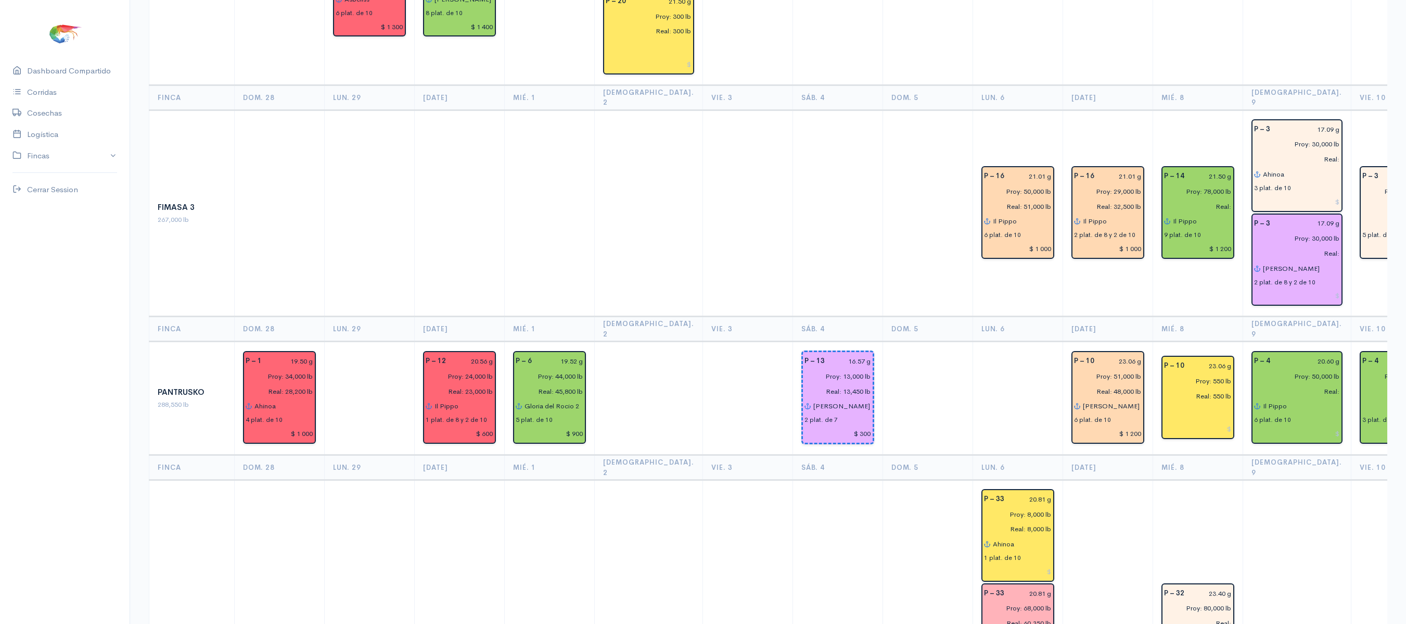
scroll to position [1228, 0]
drag, startPoint x: 1147, startPoint y: 69, endPoint x: 1064, endPoint y: 61, distance: 83.6
click at [1064, 109] on tr "Fimasa 3 267,000 lb P – 16 21.01 g Proy: 50,000 lb Real: 51,000 lb Il Pippo 6 p…" at bounding box center [1221, 212] width 2145 height 207
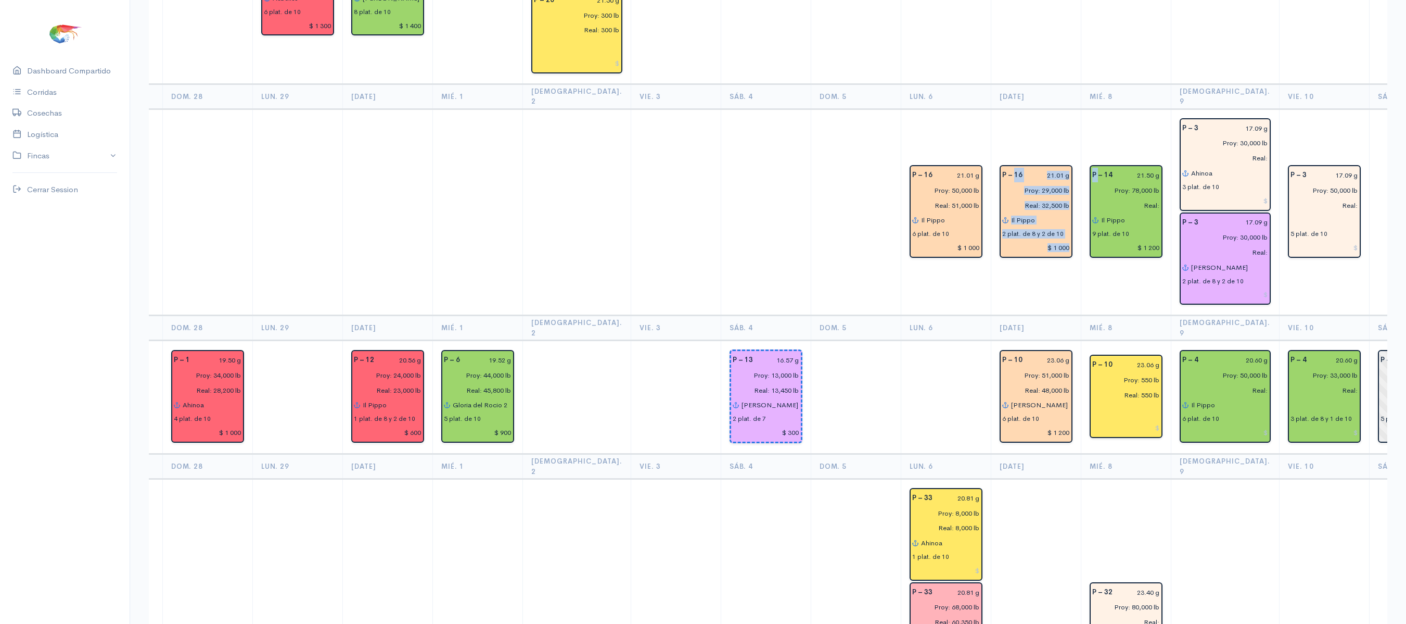
scroll to position [0, 73]
click at [1368, 203] on td at bounding box center [1413, 212] width 90 height 207
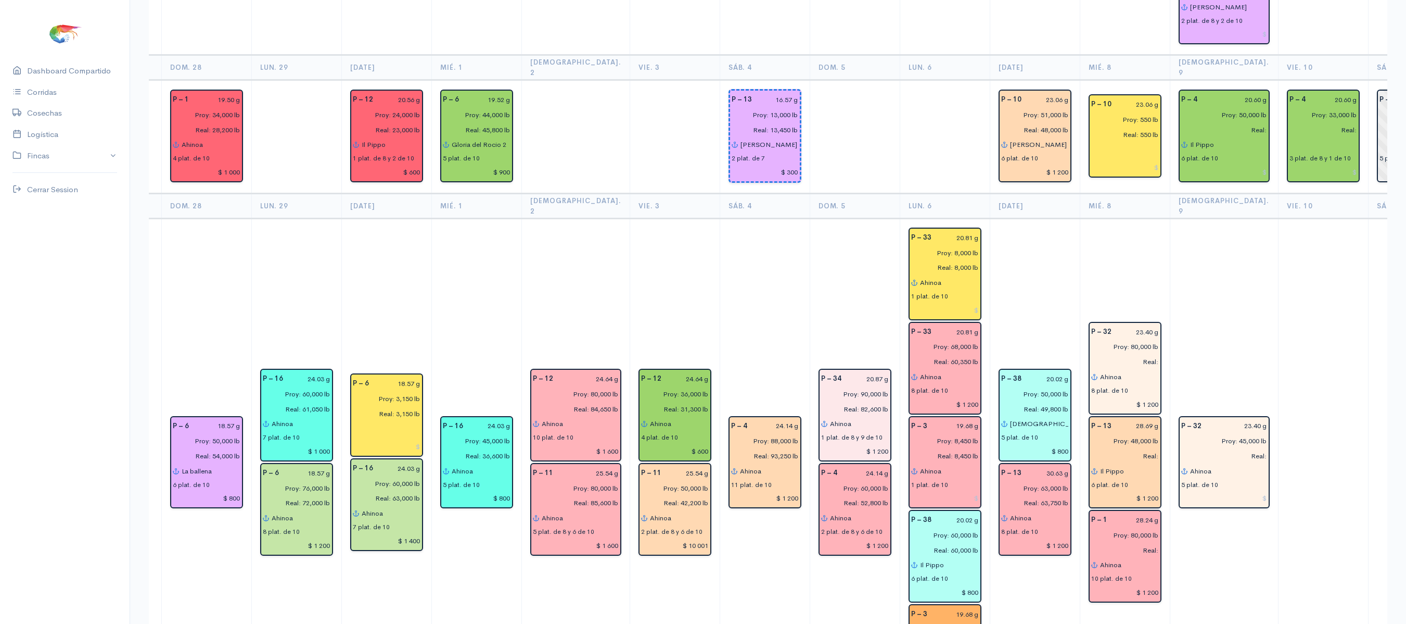
scroll to position [1483, 0]
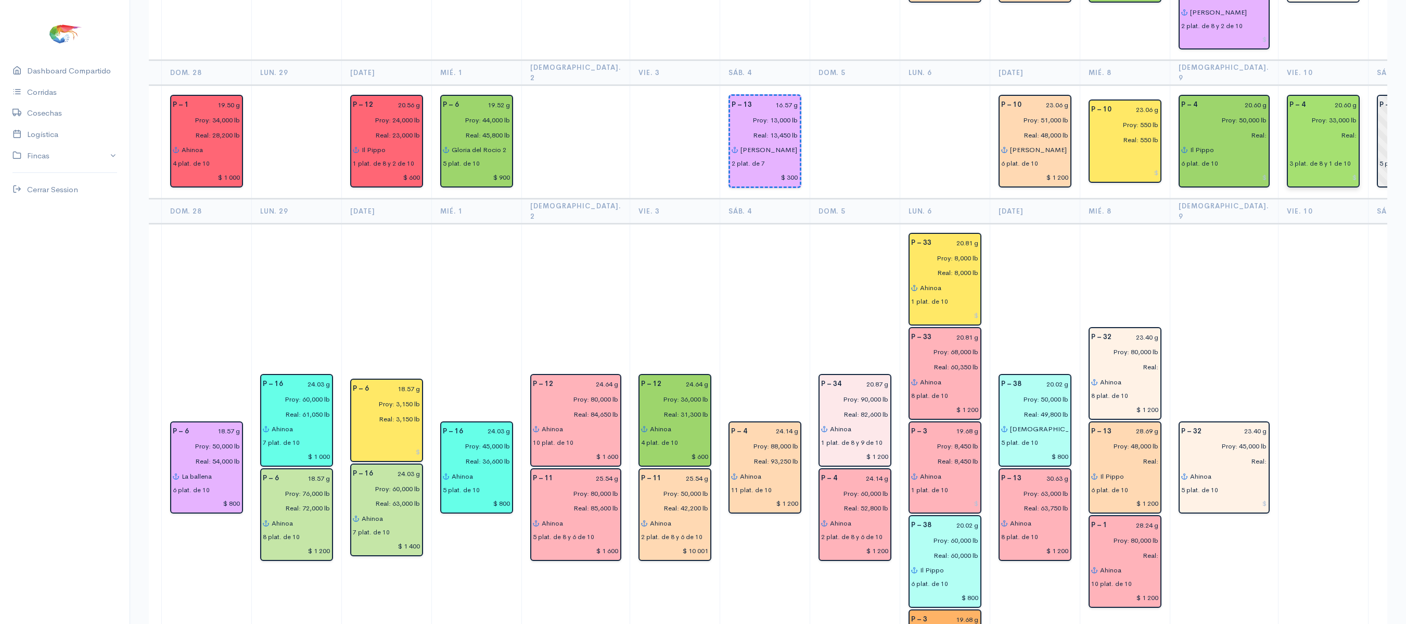
click at [1294, 112] on input "Proy: 33,000 lb" at bounding box center [1321, 119] width 74 height 15
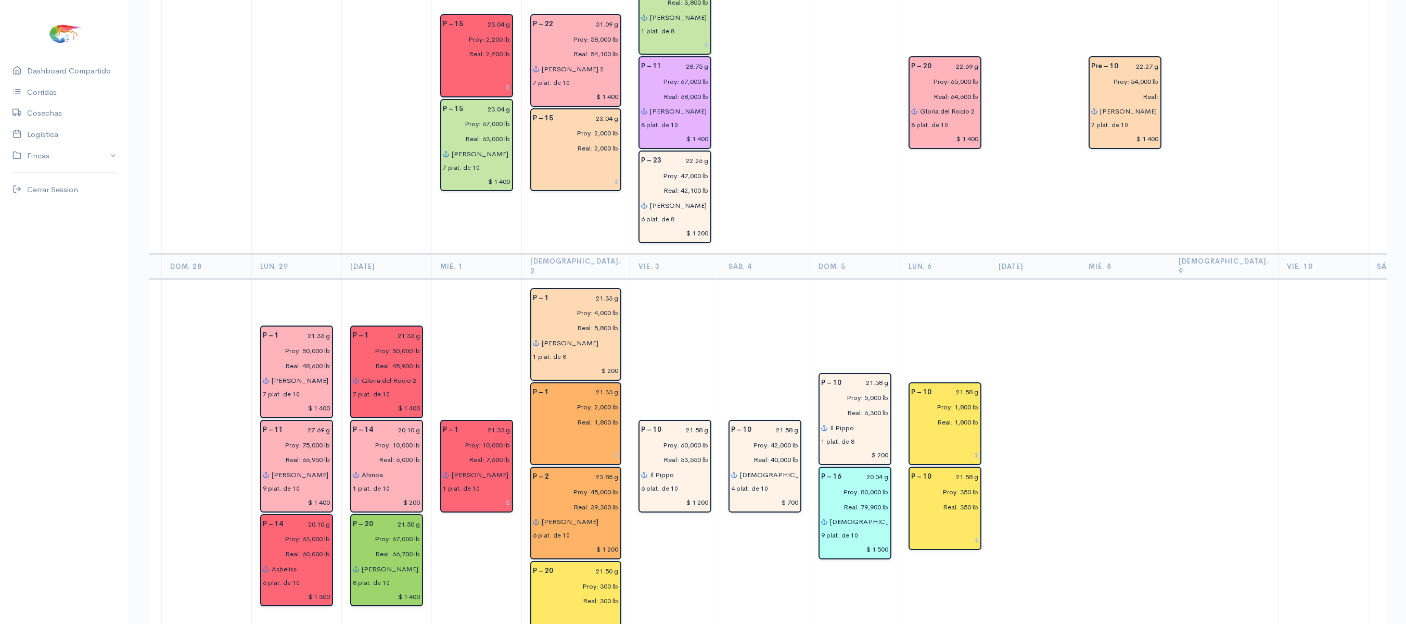
scroll to position [0, 0]
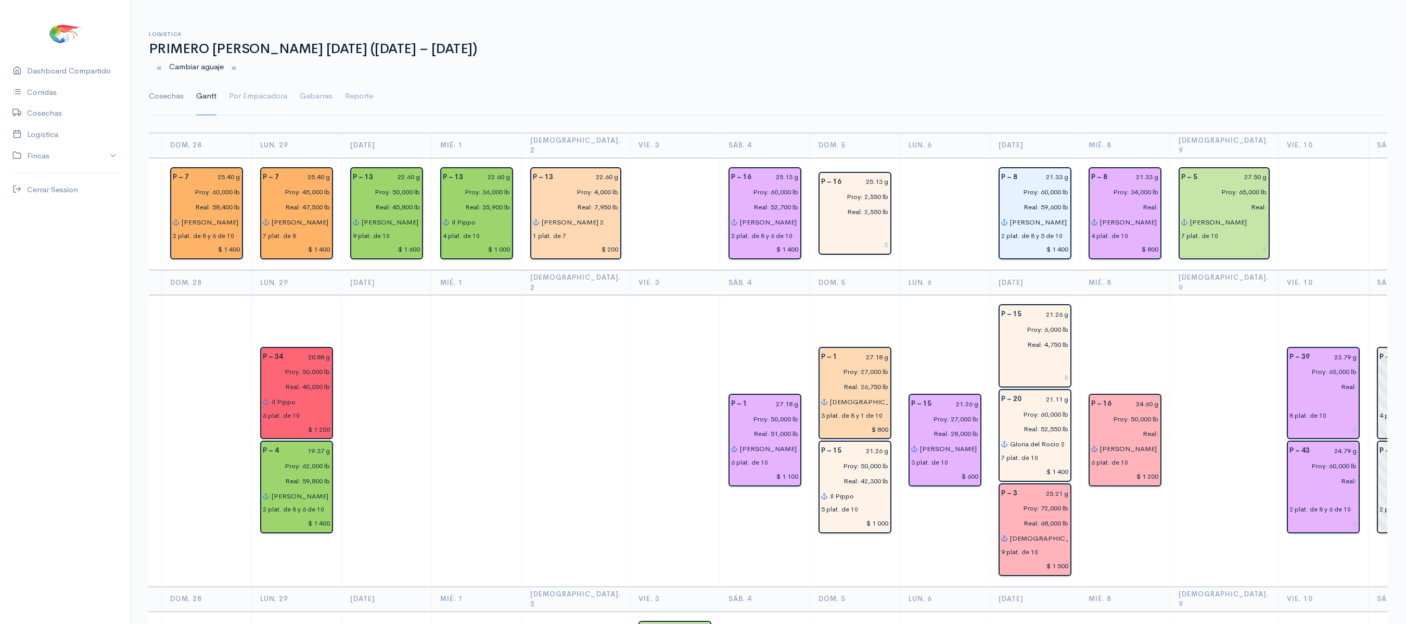
type input "Proy: 30,000 lb"
click at [172, 99] on link "Cosechas" at bounding box center [166, 96] width 35 height 37
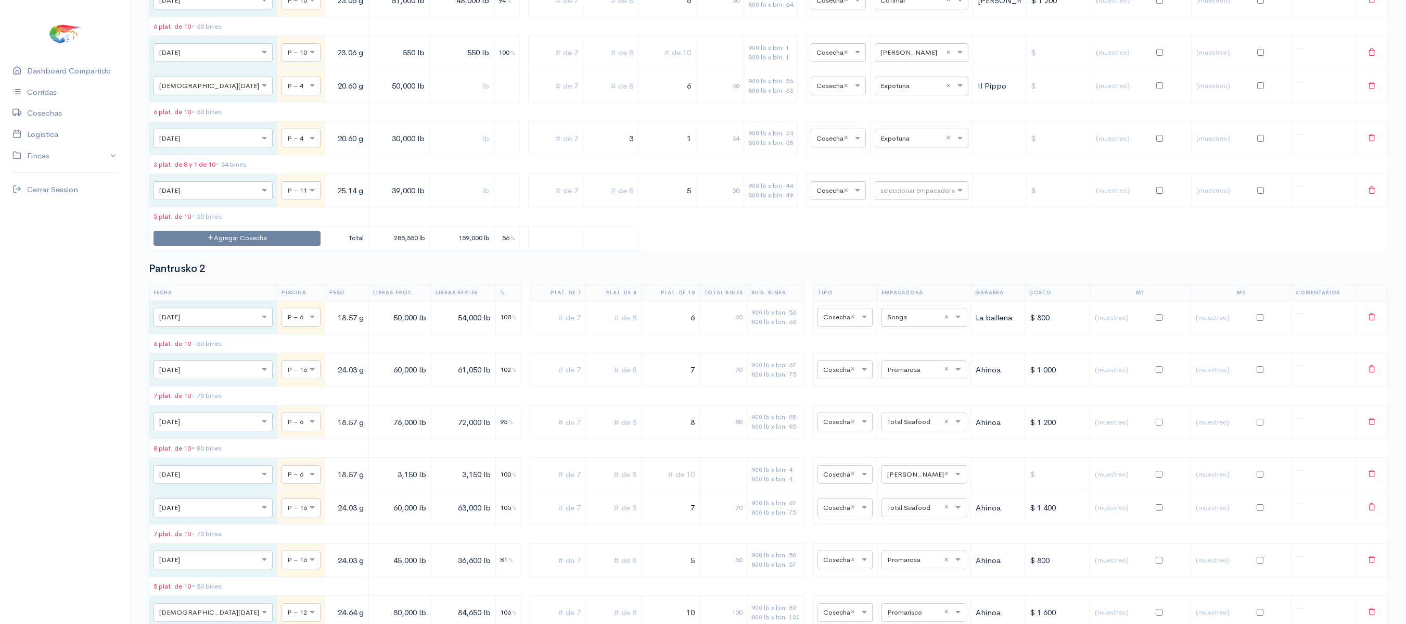
scroll to position [4016, 0]
drag, startPoint x: 599, startPoint y: 298, endPoint x: 635, endPoint y: 302, distance: 36.7
click at [635, 154] on tr "× [DATE] × P – 4 20.60 g 30,000 lb 3 1 34 900 lb x bin: 34 800 lb x bin: 38 × C…" at bounding box center [768, 136] width 1238 height 33
type input "2"
drag, startPoint x: 645, startPoint y: 302, endPoint x: 718, endPoint y: 296, distance: 73.1
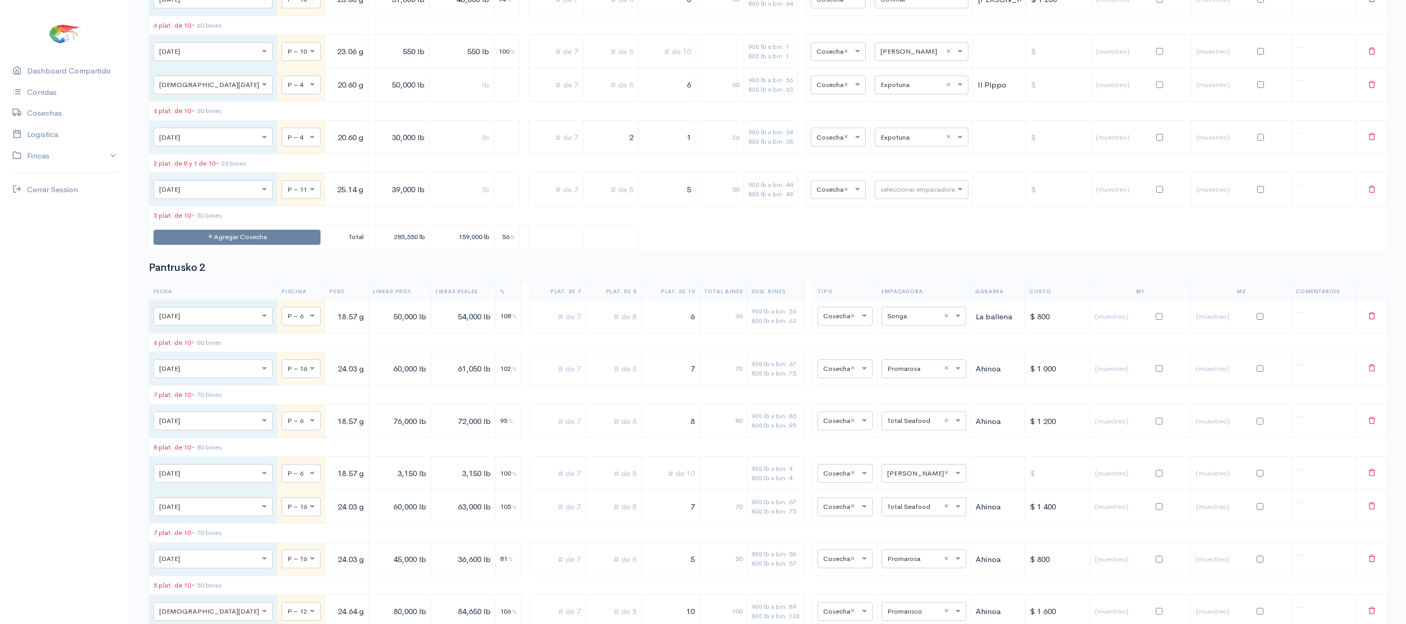
drag, startPoint x: 718, startPoint y: 296, endPoint x: 679, endPoint y: 297, distance: 39.6
click at [679, 148] on input "1" at bounding box center [667, 136] width 49 height 21
drag, startPoint x: 675, startPoint y: 297, endPoint x: 717, endPoint y: 297, distance: 42.7
click at [717, 154] on tr "× [DATE] × P – 4 20.60 g 30,000 lb 2 1 26 900 lb x bin: 34 800 lb x bin: 38 × C…" at bounding box center [768, 136] width 1238 height 33
type input "2"
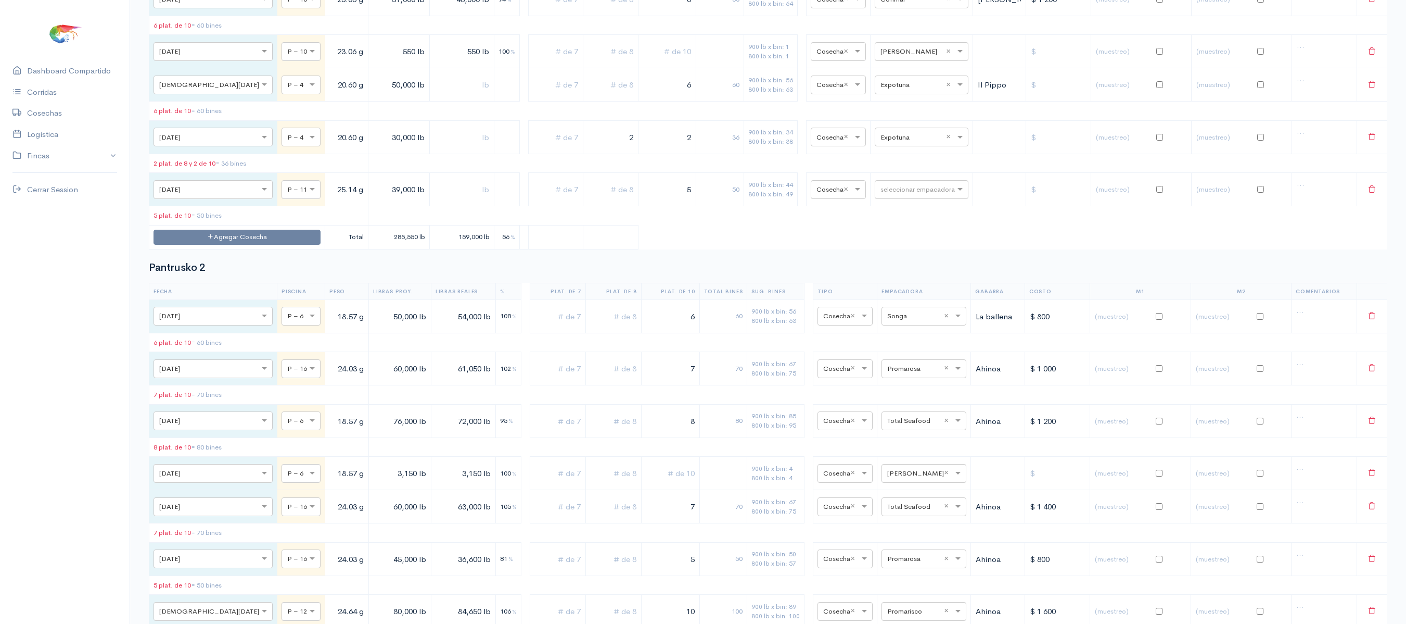
drag, startPoint x: 717, startPoint y: 297, endPoint x: 646, endPoint y: 313, distance: 72.7
click at [646, 154] on td "2" at bounding box center [667, 136] width 58 height 33
click at [609, 148] on input "2" at bounding box center [611, 136] width 46 height 21
drag, startPoint x: 609, startPoint y: 300, endPoint x: 674, endPoint y: 294, distance: 64.8
click at [674, 154] on tr "× [DATE] × P – 4 20.60 g 30,000 lb 2 2 36 900 lb x bin: 34 800 lb x bin: 38 × C…" at bounding box center [768, 136] width 1238 height 33
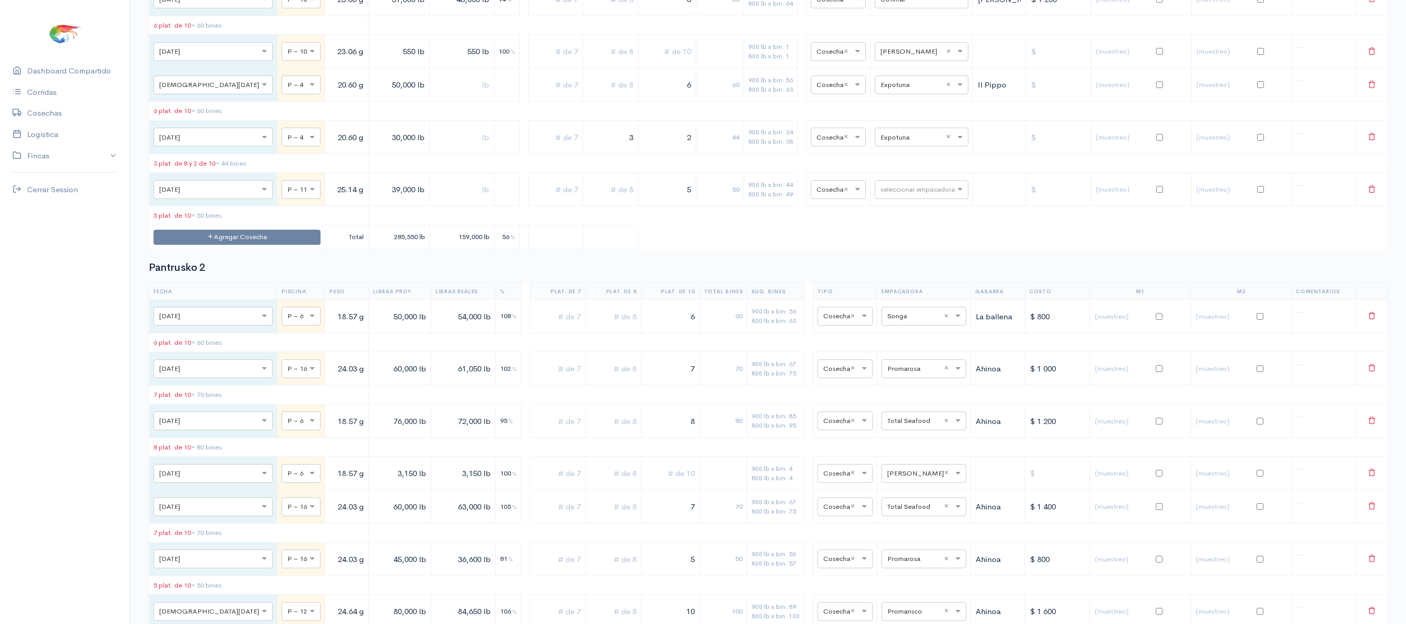
type input "3"
drag, startPoint x: 674, startPoint y: 294, endPoint x: 714, endPoint y: 296, distance: 40.7
drag, startPoint x: 714, startPoint y: 296, endPoint x: 661, endPoint y: 295, distance: 53.1
click at [661, 148] on input "12" at bounding box center [667, 136] width 49 height 21
drag, startPoint x: 661, startPoint y: 295, endPoint x: 726, endPoint y: 291, distance: 64.6
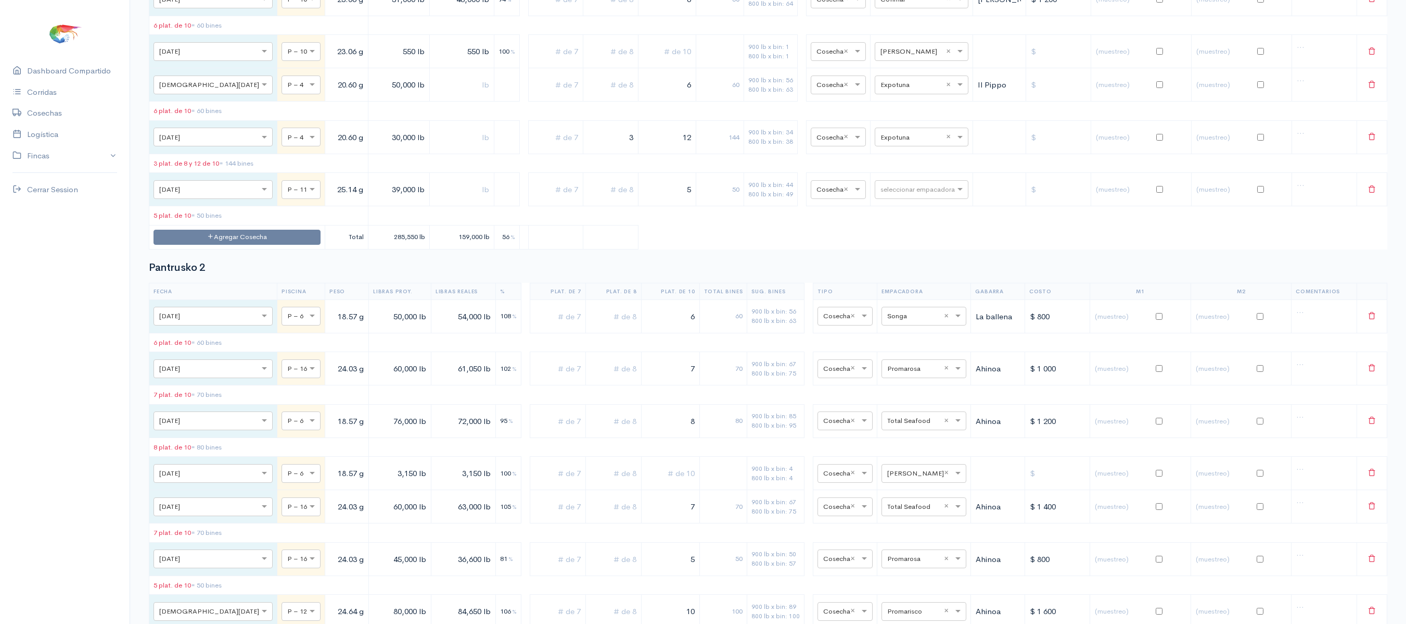
click at [726, 154] on tr "× [DATE] × P – 4 20.60 g 30,000 lb 3 12 144 900 lb x bin: 34 800 lb x bin: 38 ×…" at bounding box center [768, 136] width 1238 height 33
type input "1"
click at [724, 195] on div "50" at bounding box center [720, 189] width 39 height 10
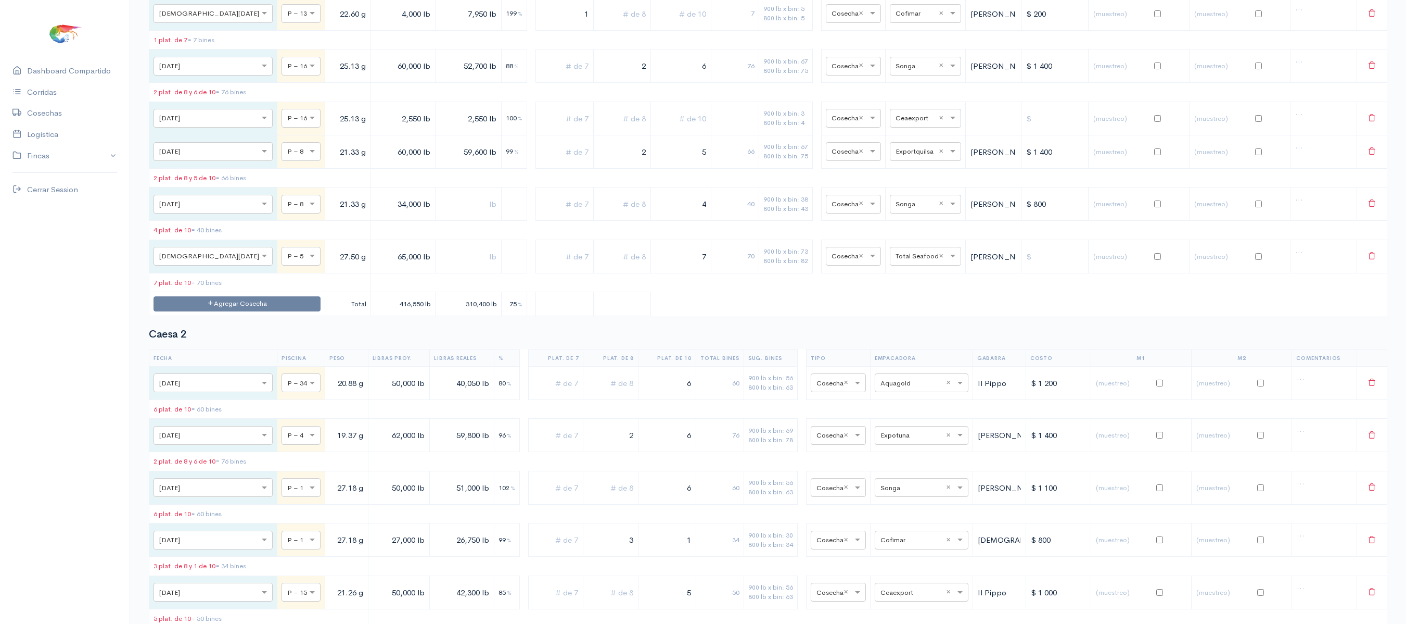
scroll to position [0, 0]
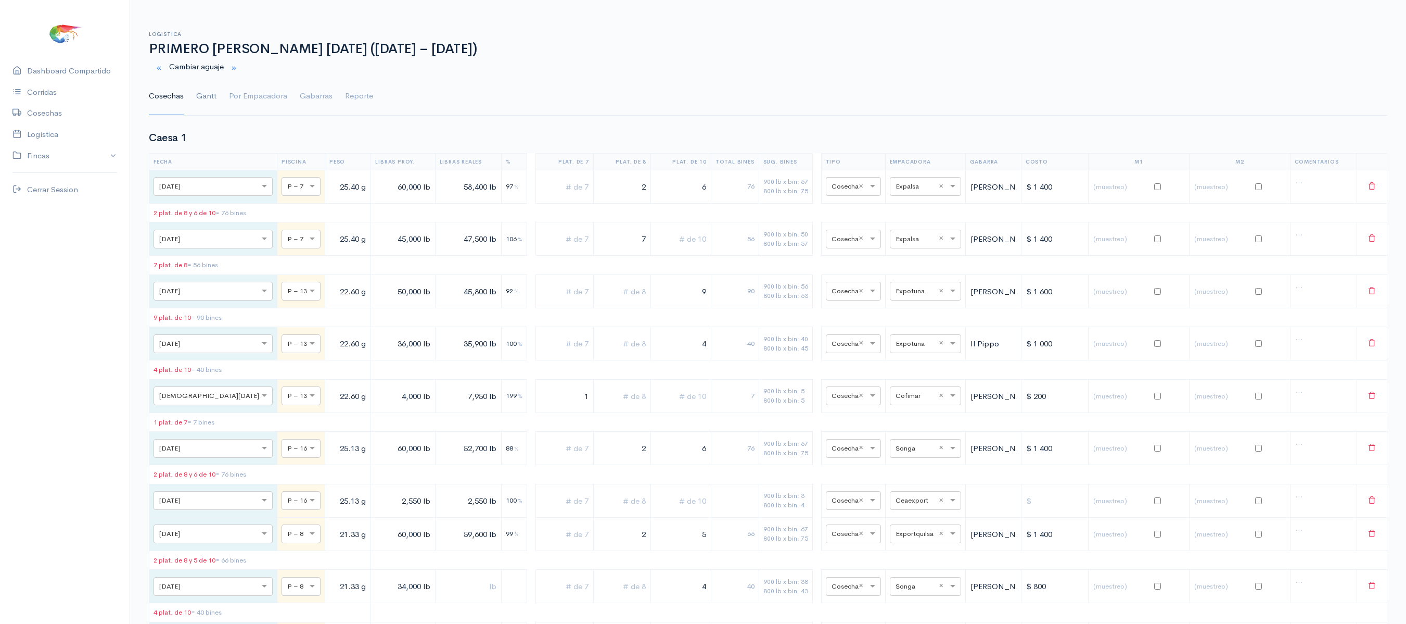
click at [203, 97] on link "Gantt" at bounding box center [206, 96] width 20 height 37
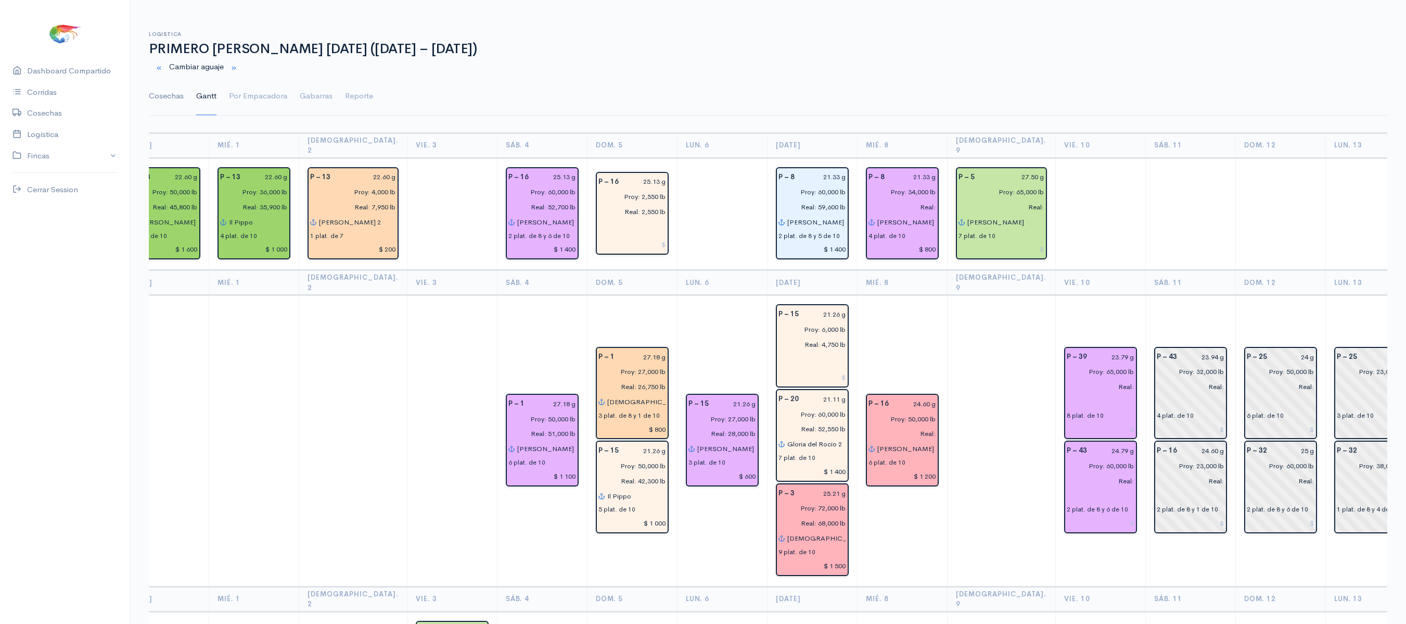
click at [151, 94] on link "Cosechas" at bounding box center [166, 96] width 35 height 37
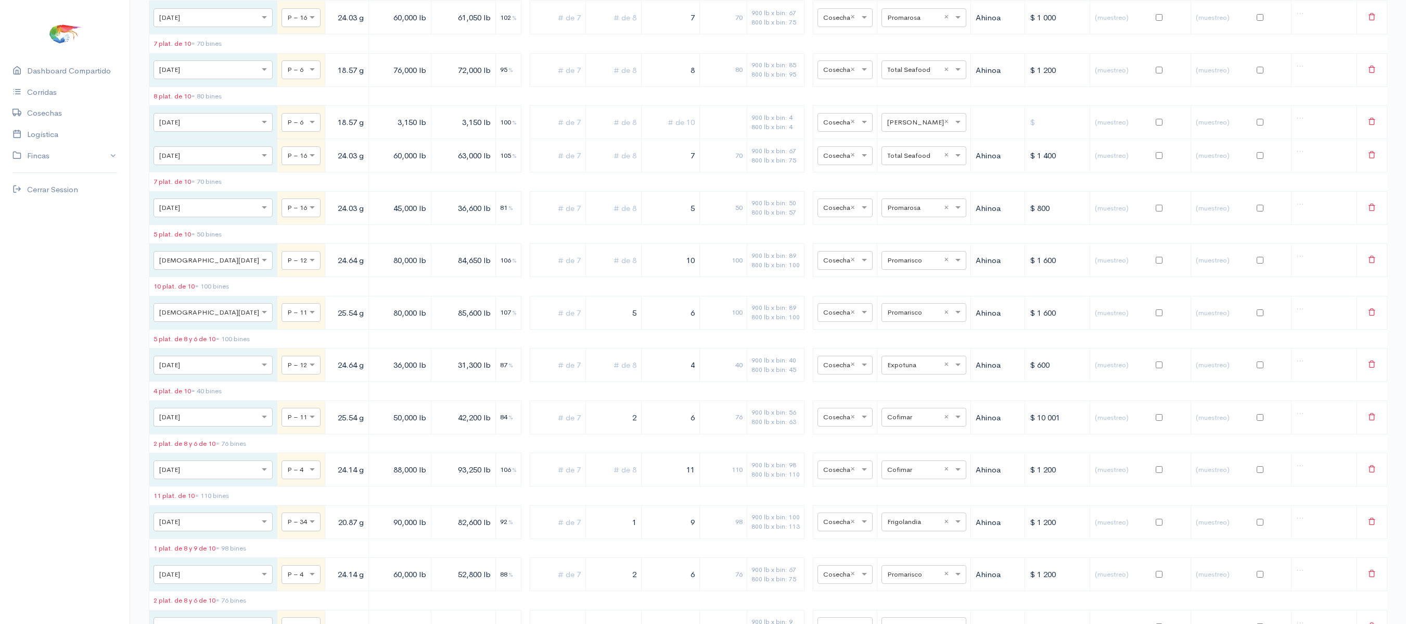
scroll to position [4364, 0]
click at [885, 78] on div at bounding box center [924, 72] width 84 height 11
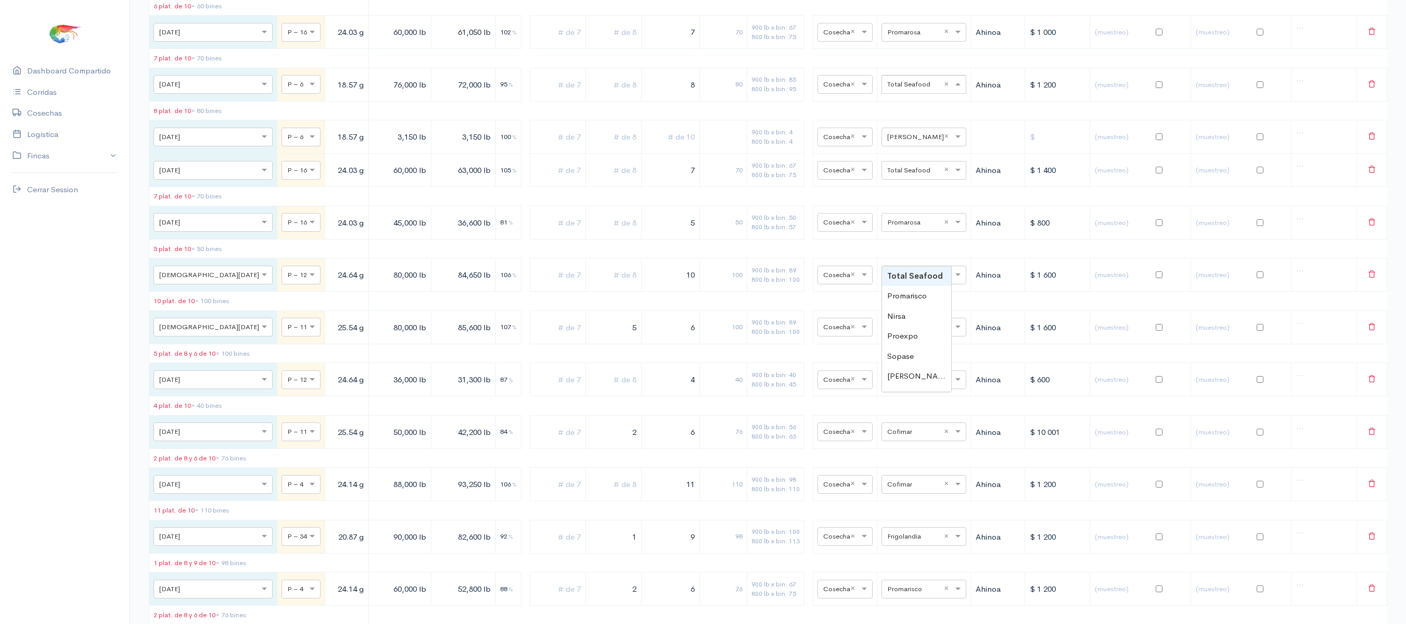
scroll to position [4354, 0]
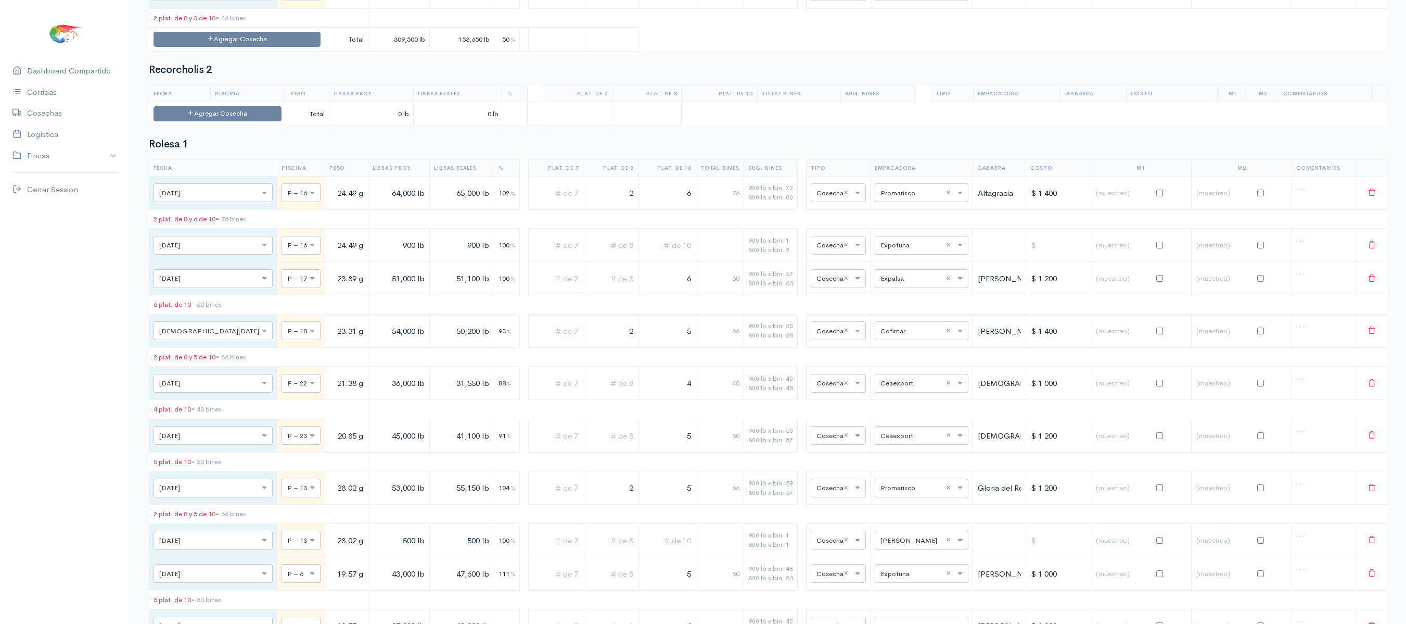
scroll to position [6211, 0]
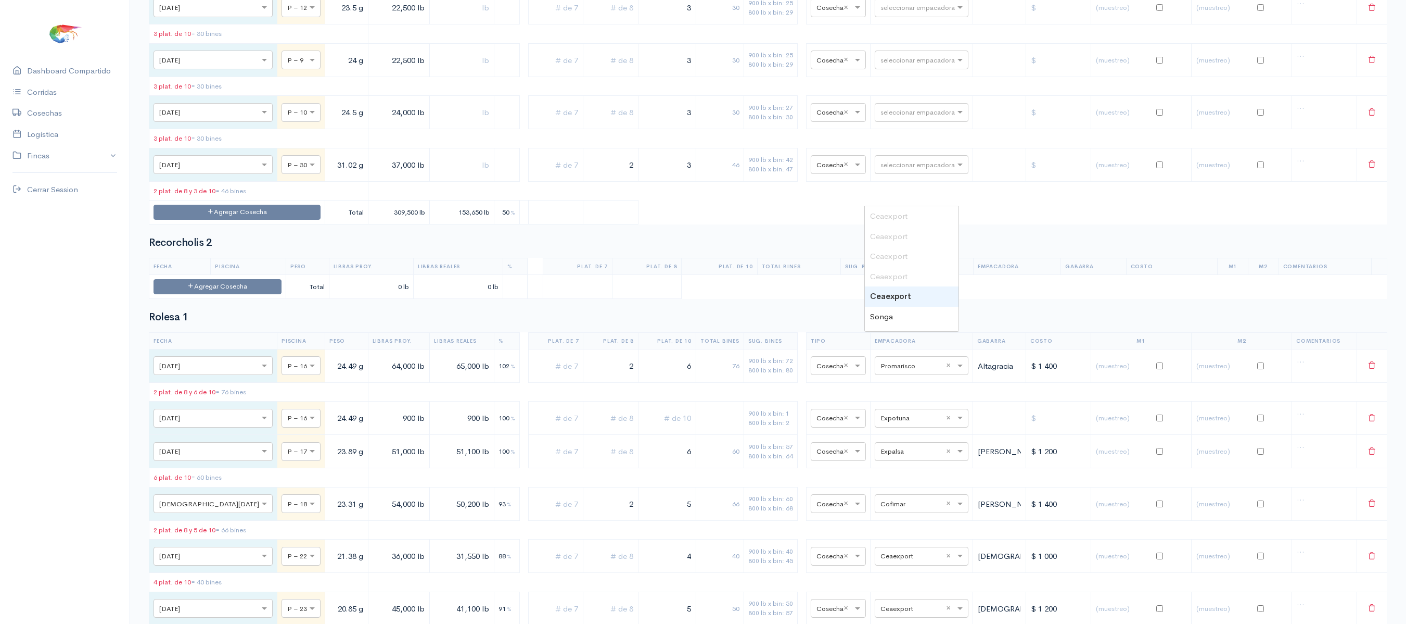
type input "s"
click at [876, 217] on span "Songa" at bounding box center [881, 216] width 23 height 10
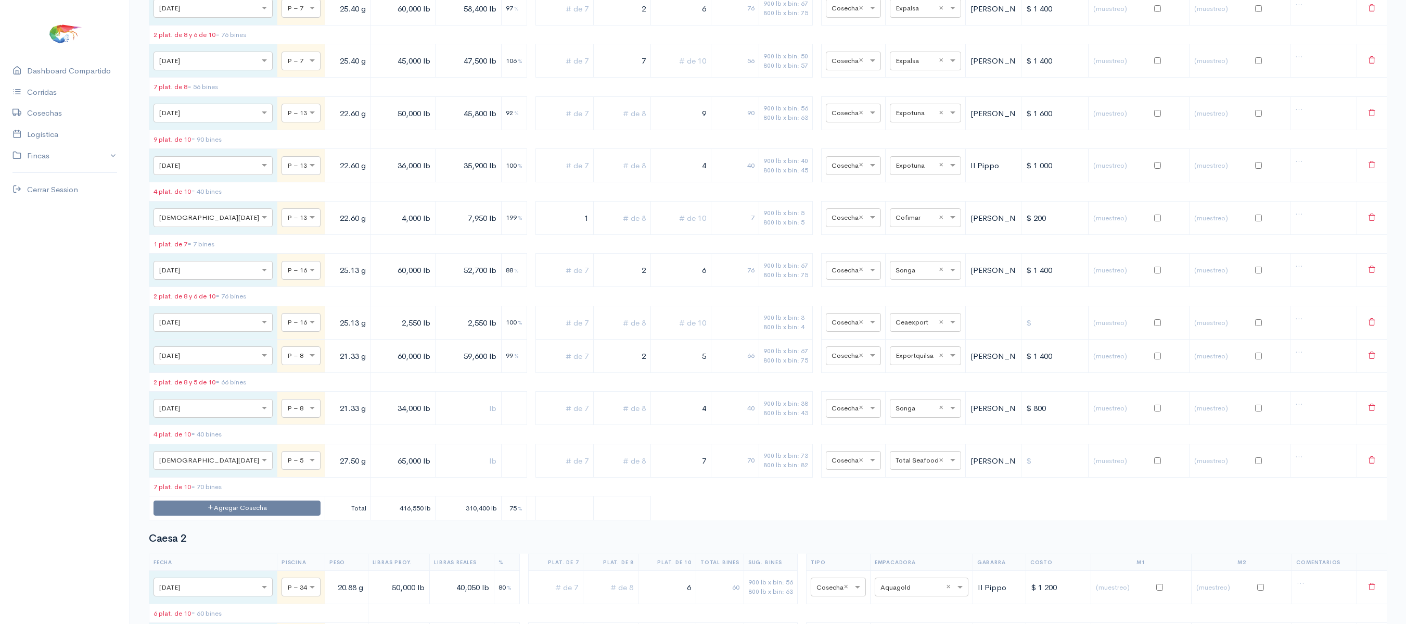
scroll to position [0, 0]
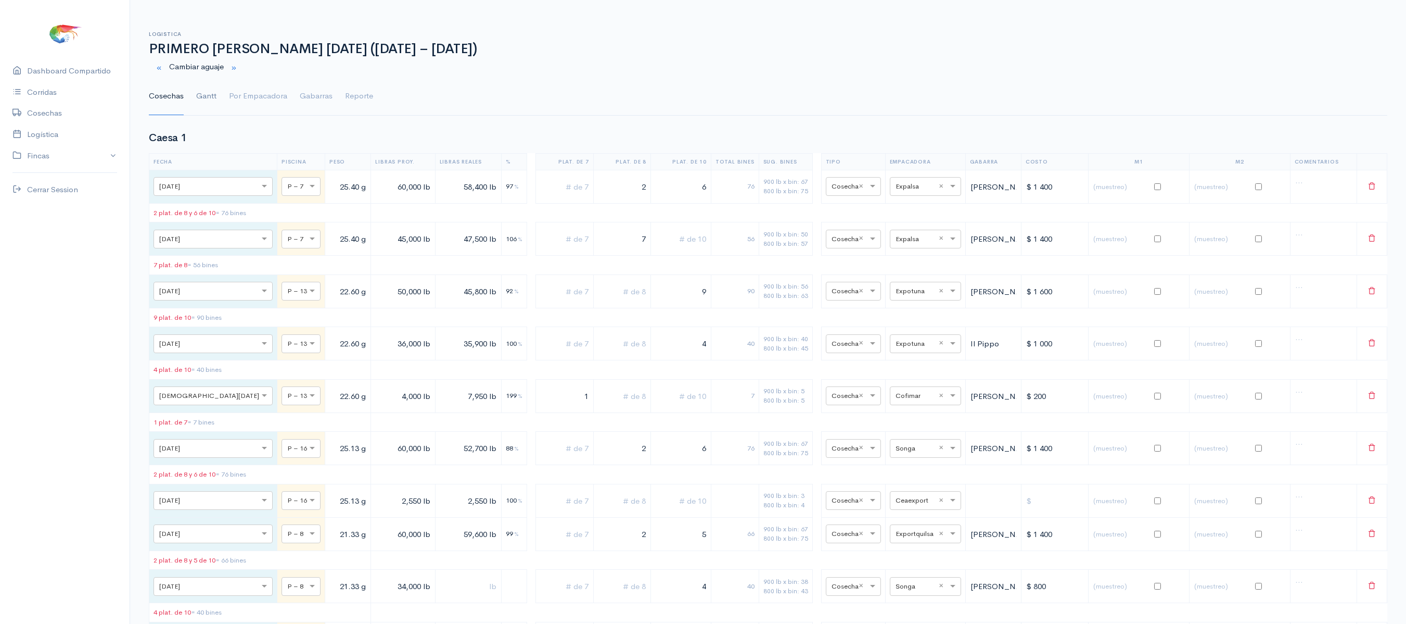
click at [205, 87] on link "Gantt" at bounding box center [206, 96] width 20 height 37
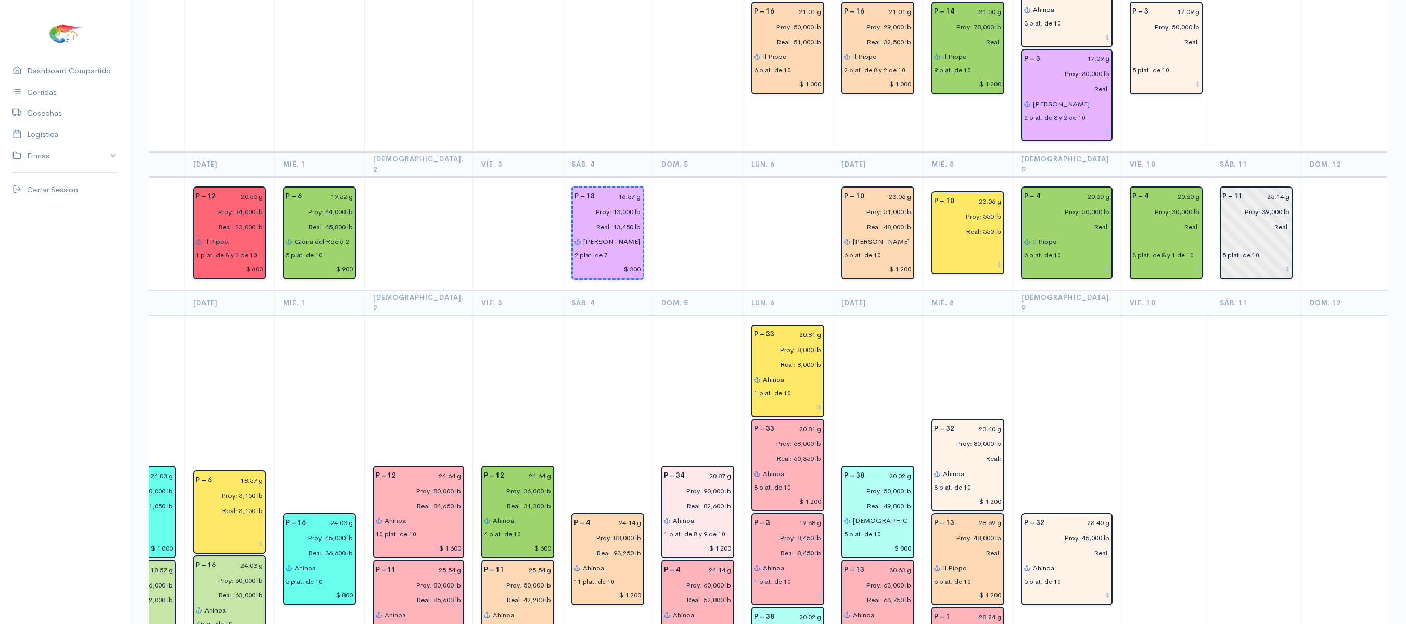
scroll to position [1390, 0]
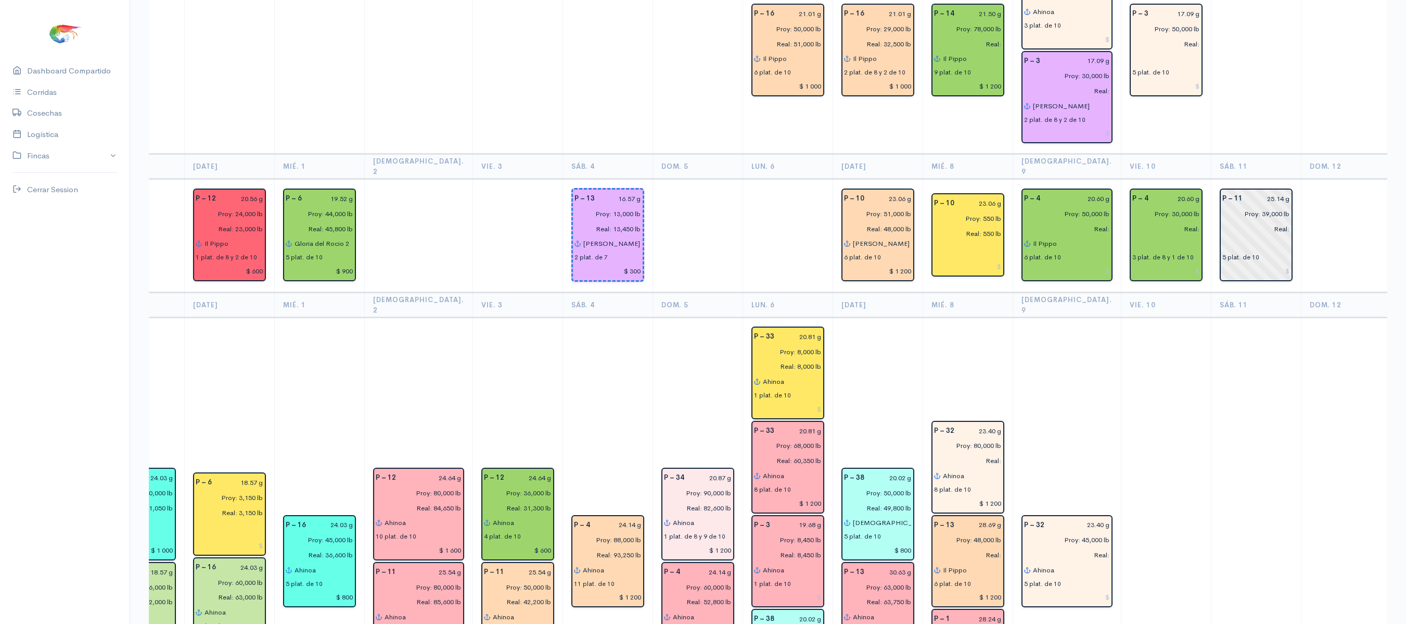
click at [1211, 204] on td "P – 11 25.14 g Proy: 39,000 lb Real: 5 plat. de 10" at bounding box center [1256, 235] width 90 height 113
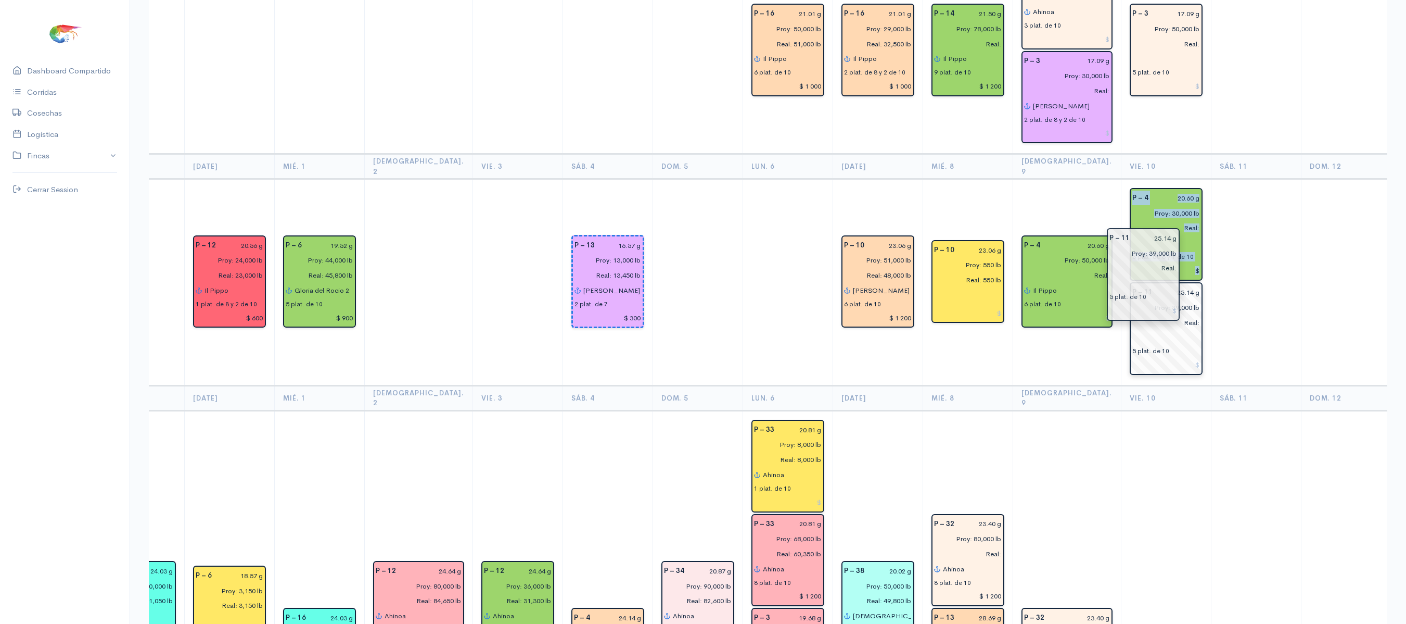
drag, startPoint x: 1201, startPoint y: 184, endPoint x: 1125, endPoint y: 274, distance: 117.4
click at [1211, 208] on td at bounding box center [1256, 282] width 90 height 207
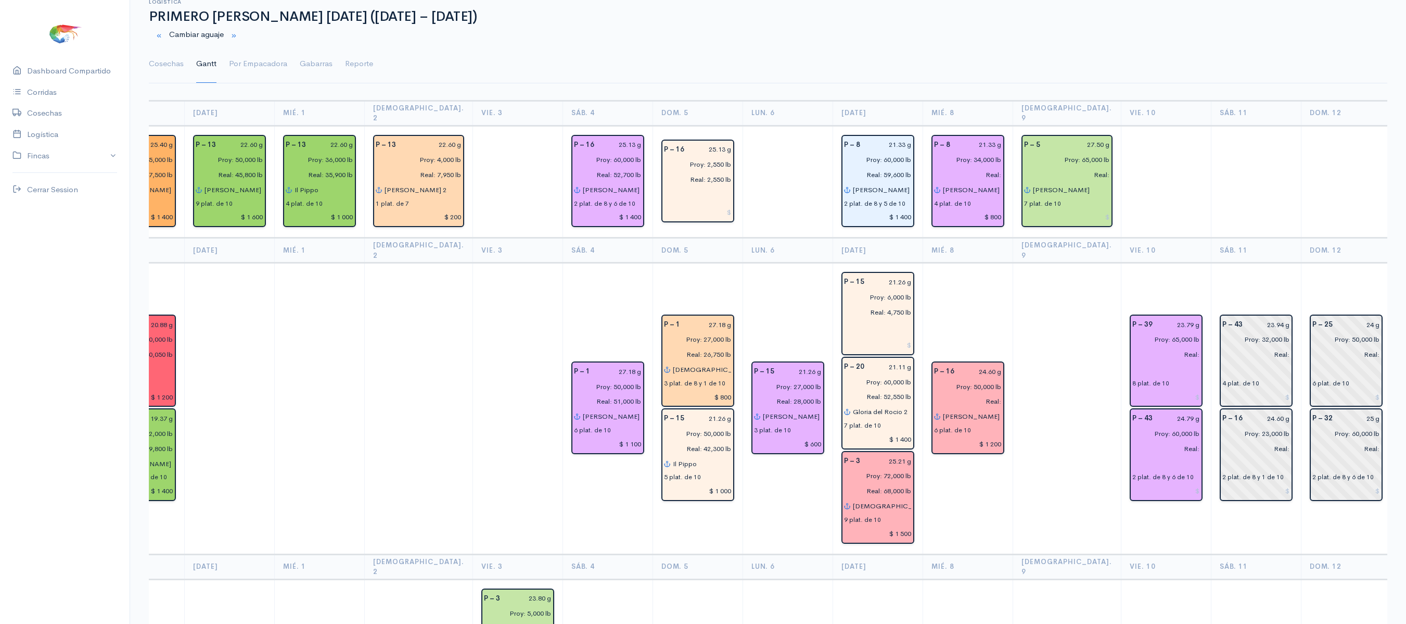
scroll to position [0, 0]
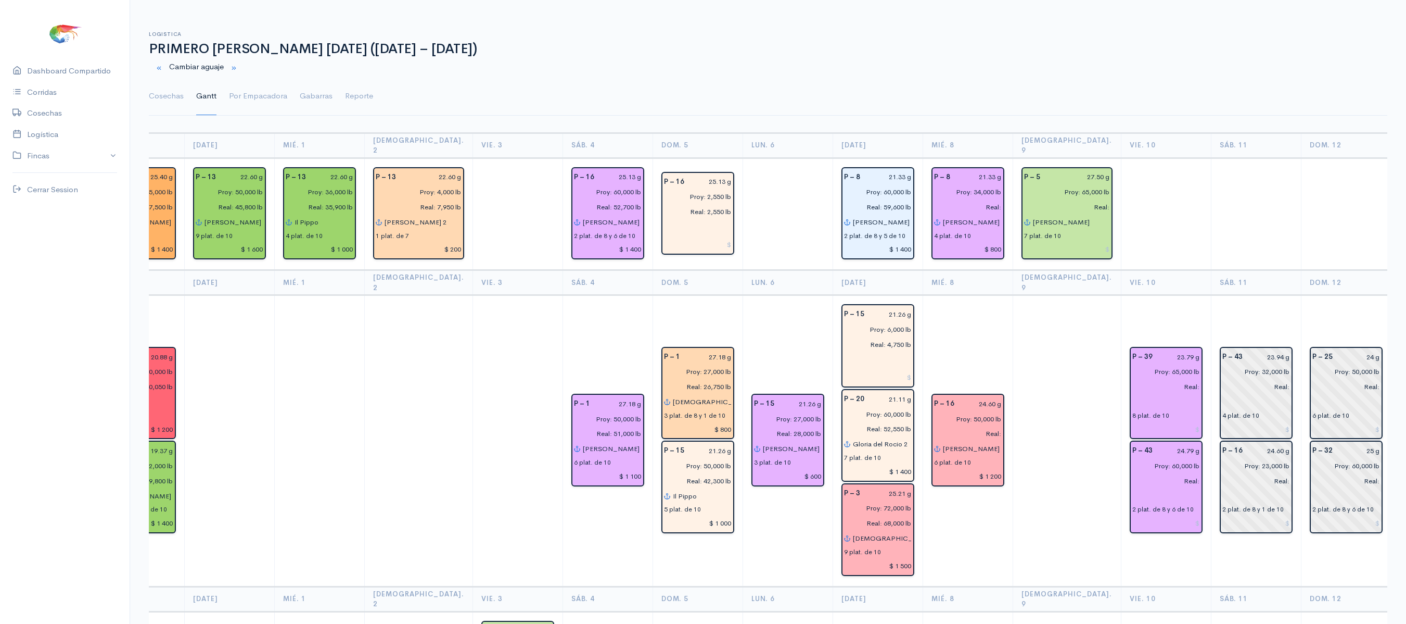
drag, startPoint x: 1194, startPoint y: 208, endPoint x: 1173, endPoint y: 100, distance: 110.3
click at [1173, 100] on ul "Cosechas Gantt Por Empacadora Gabarras Reporte" at bounding box center [768, 96] width 1239 height 37
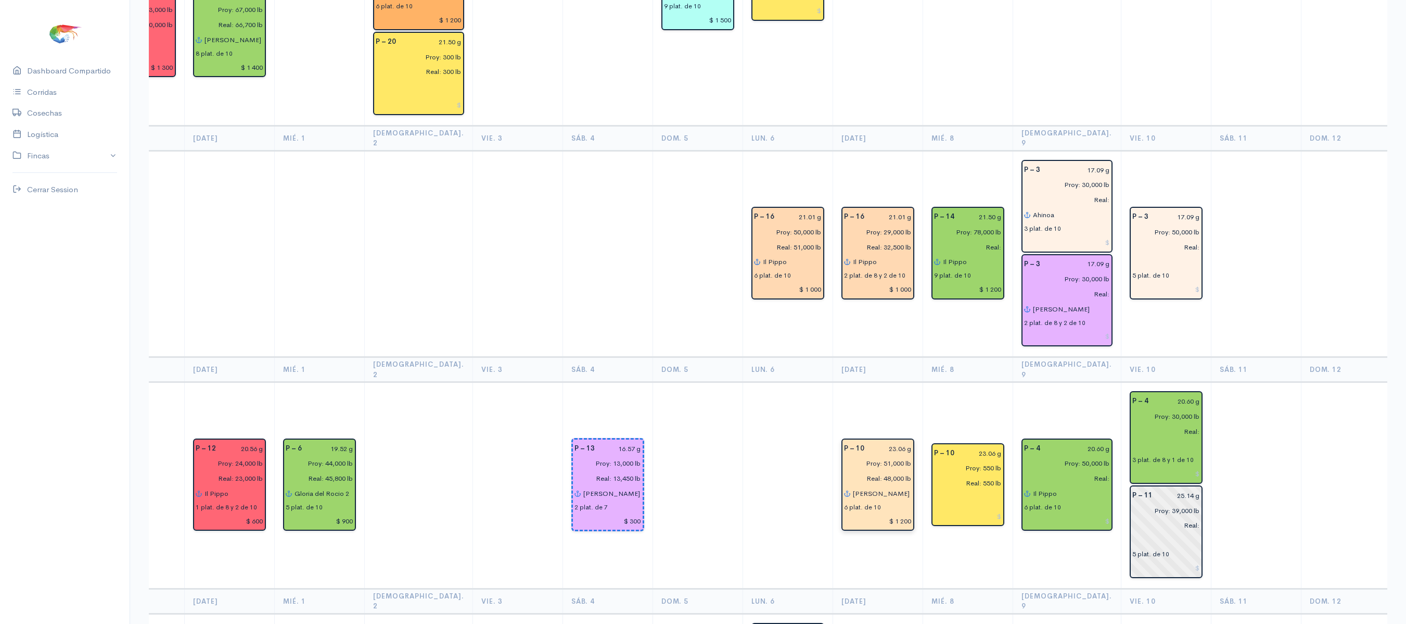
scroll to position [1213, 0]
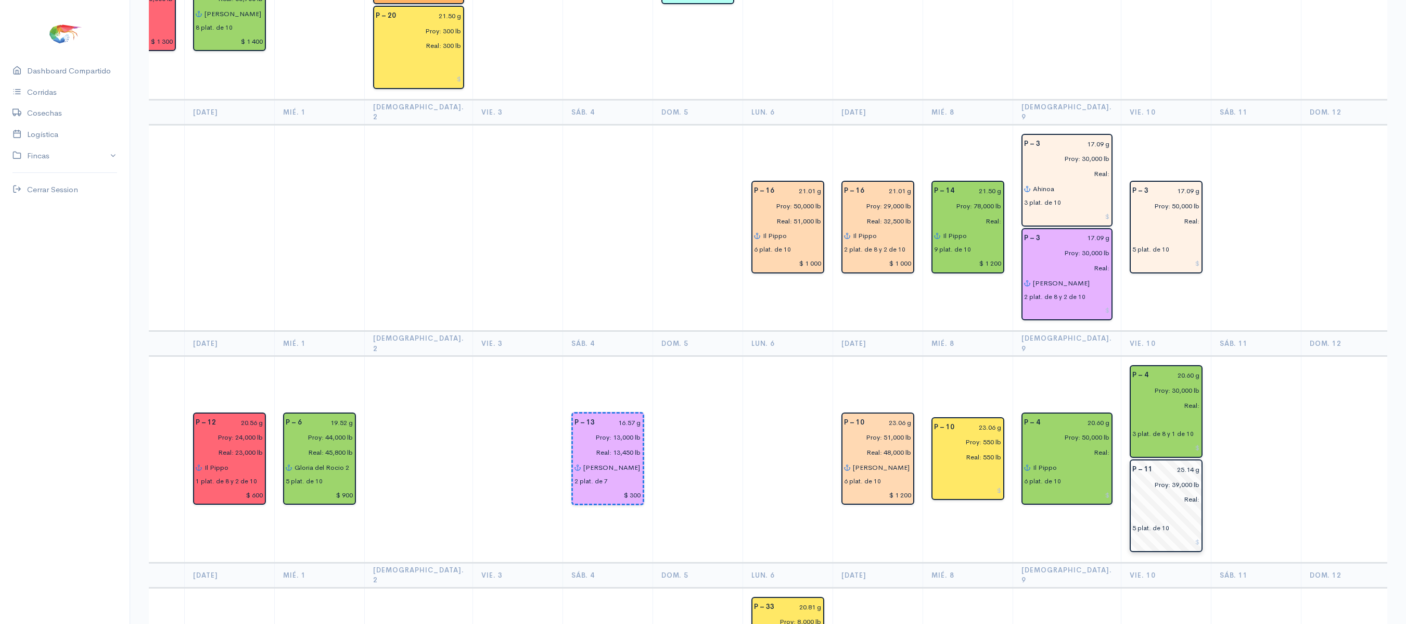
click at [1159, 462] on input "25.14 g" at bounding box center [1179, 469] width 41 height 15
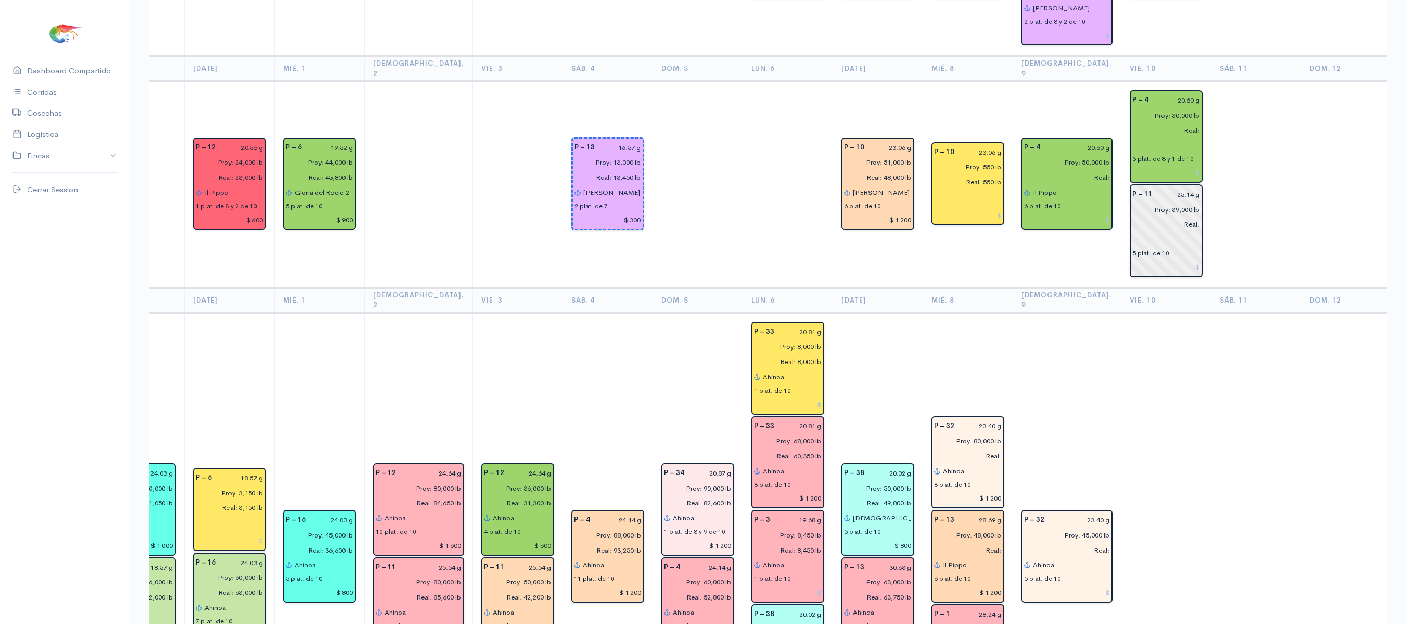
scroll to position [1481, 0]
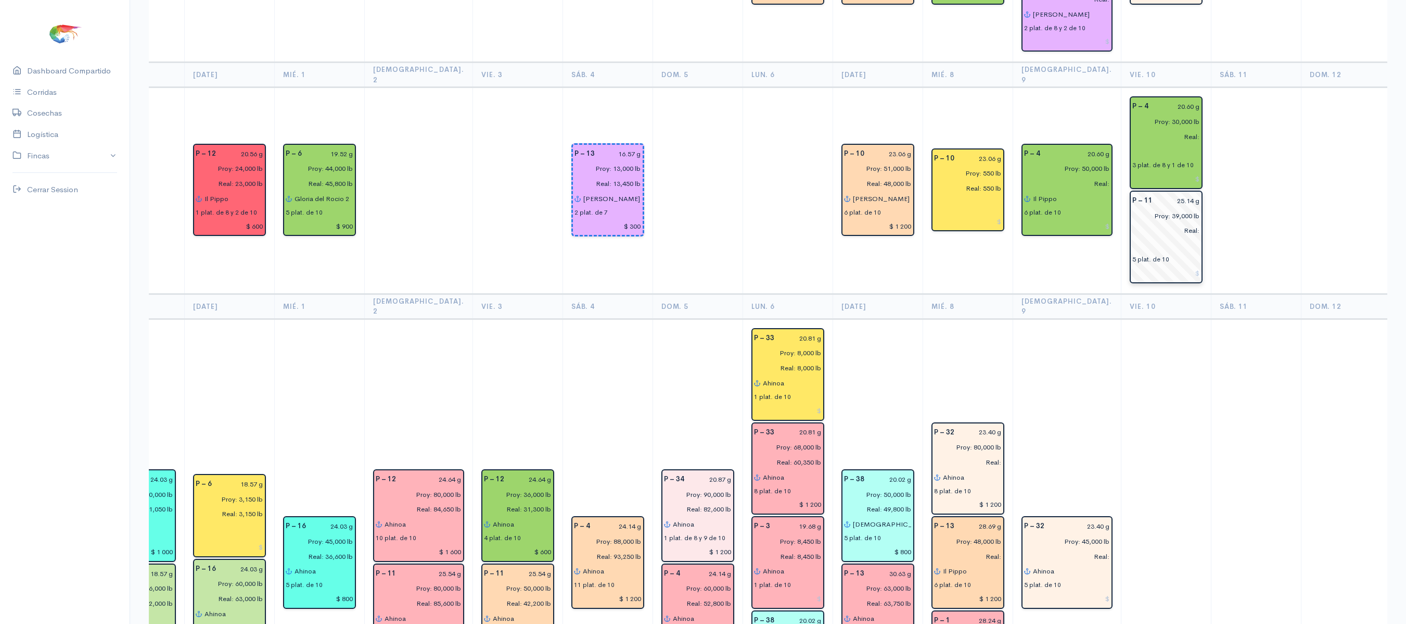
click at [1159, 193] on input "25.14 g" at bounding box center [1179, 200] width 41 height 15
click at [1159, 193] on input "23.14 g" at bounding box center [1179, 200] width 41 height 15
type input "23.54 g"
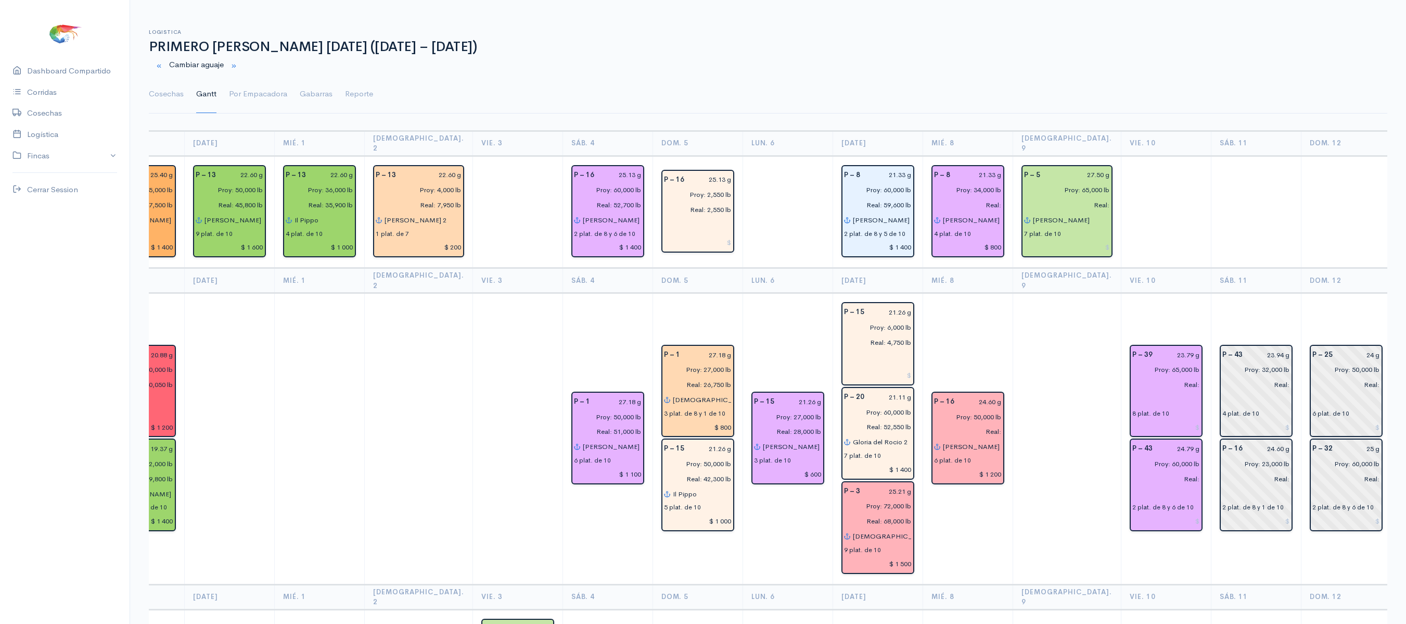
scroll to position [0, 0]
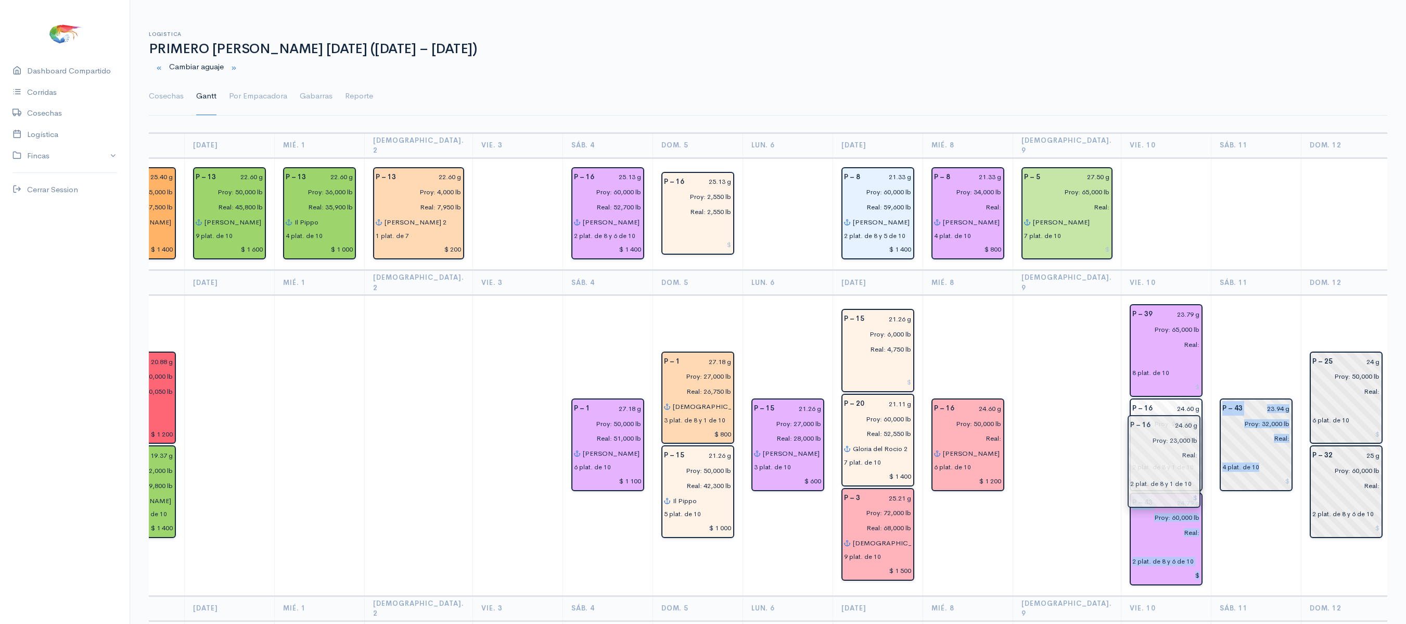
drag, startPoint x: 1209, startPoint y: 465, endPoint x: 1156, endPoint y: 460, distance: 53.3
click at [1211, 339] on td "P – 43 23.94 g Proy: 32,000 lb Real: 4 plat. de 10" at bounding box center [1256, 445] width 90 height 300
click at [184, 100] on ul "Cosechas Gantt Por Empacadora Gabarras Reporte" at bounding box center [768, 96] width 1239 height 37
click at [179, 103] on link "Cosechas" at bounding box center [166, 96] width 35 height 37
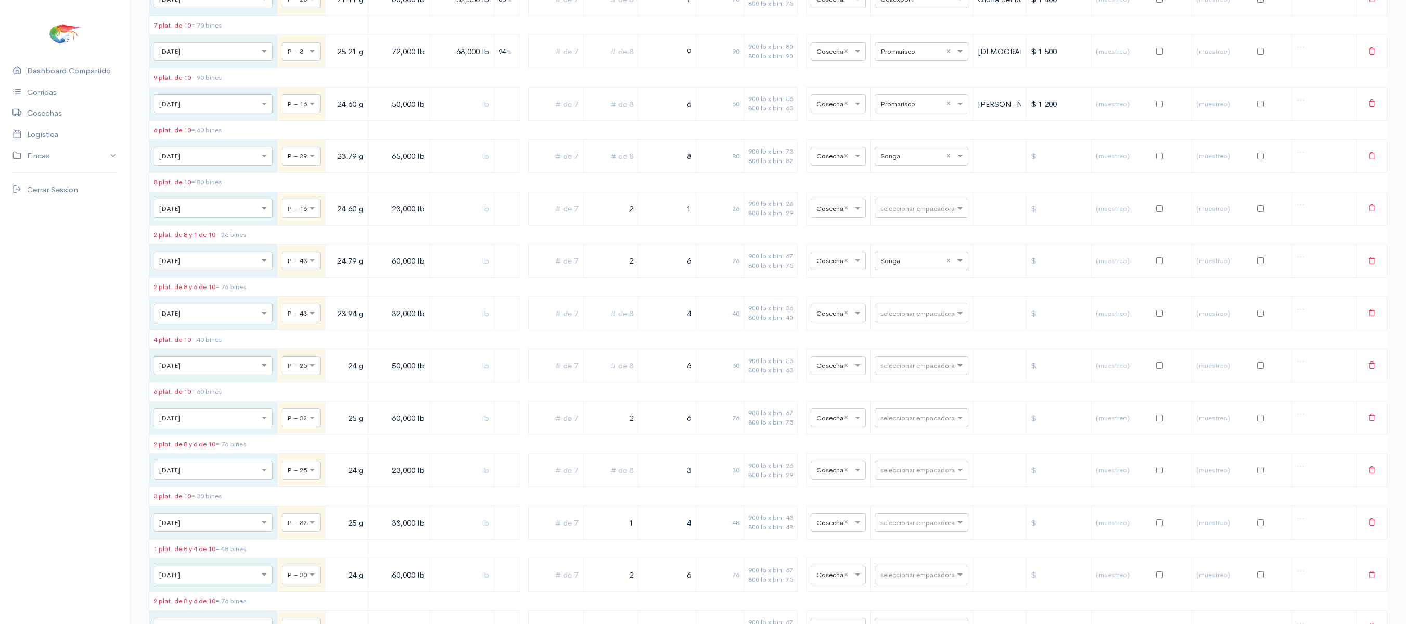
scroll to position [1112, 0]
click at [890, 214] on input "text" at bounding box center [913, 208] width 64 height 11
type input "ce"
click at [898, 358] on span "Ceaexport" at bounding box center [888, 357] width 37 height 10
drag, startPoint x: 658, startPoint y: 258, endPoint x: 743, endPoint y: 254, distance: 85.5
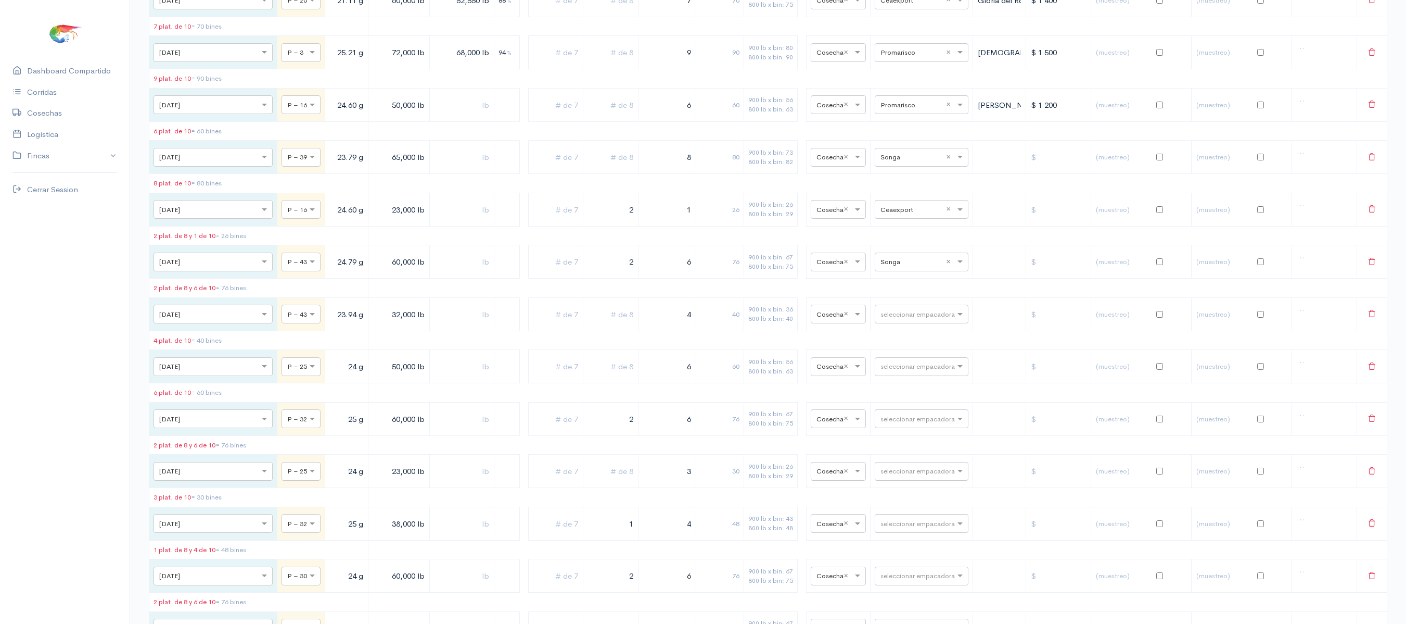
click at [743, 226] on tr "× [DATE] × P – 16 24.60 g 23,000 lb 2 1 26 900 lb x bin: 26 800 lb x bin: 29 × …" at bounding box center [768, 209] width 1238 height 33
drag, startPoint x: 605, startPoint y: 254, endPoint x: 713, endPoint y: 251, distance: 108.3
click at [713, 226] on tr "× [DATE] × P – 16 24.60 g 23,000 lb 2 16 900 lb x bin: 26 800 lb x bin: 29 × Co…" at bounding box center [768, 209] width 1238 height 33
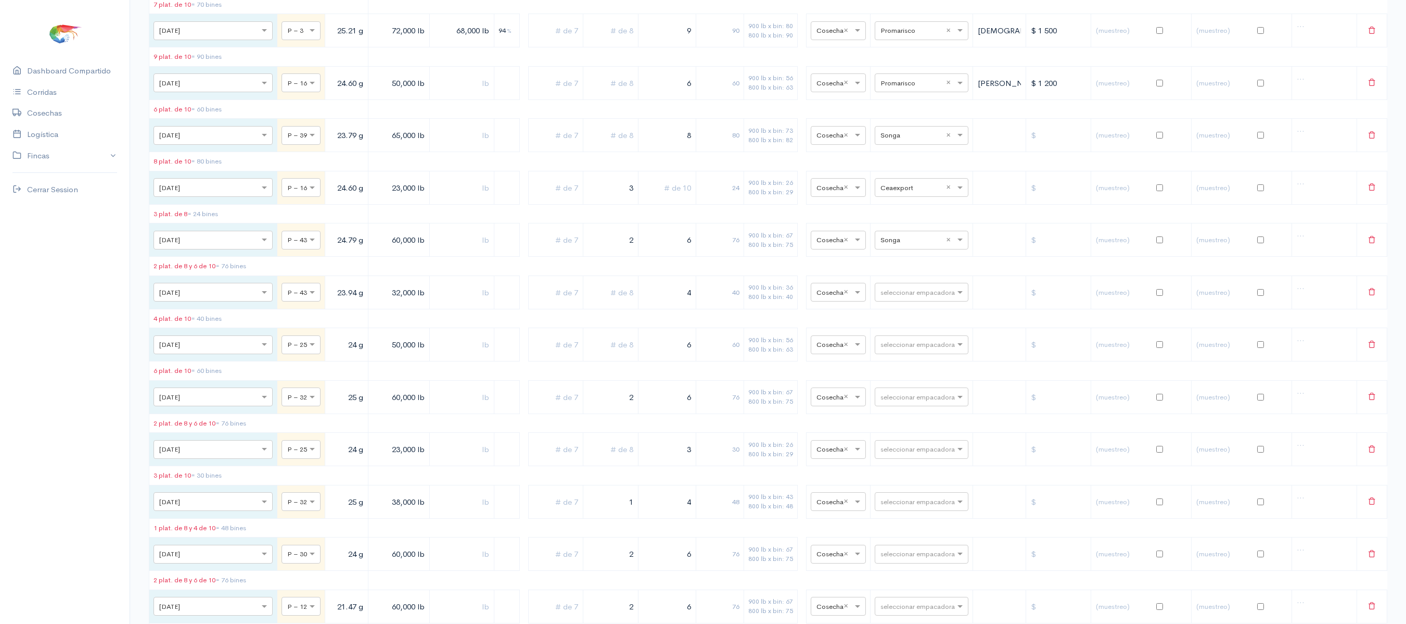
scroll to position [1133, 0]
type input "3"
click at [888, 198] on div "seleccionar empacadora × Ceaexport ×" at bounding box center [922, 188] width 94 height 19
type input "c"
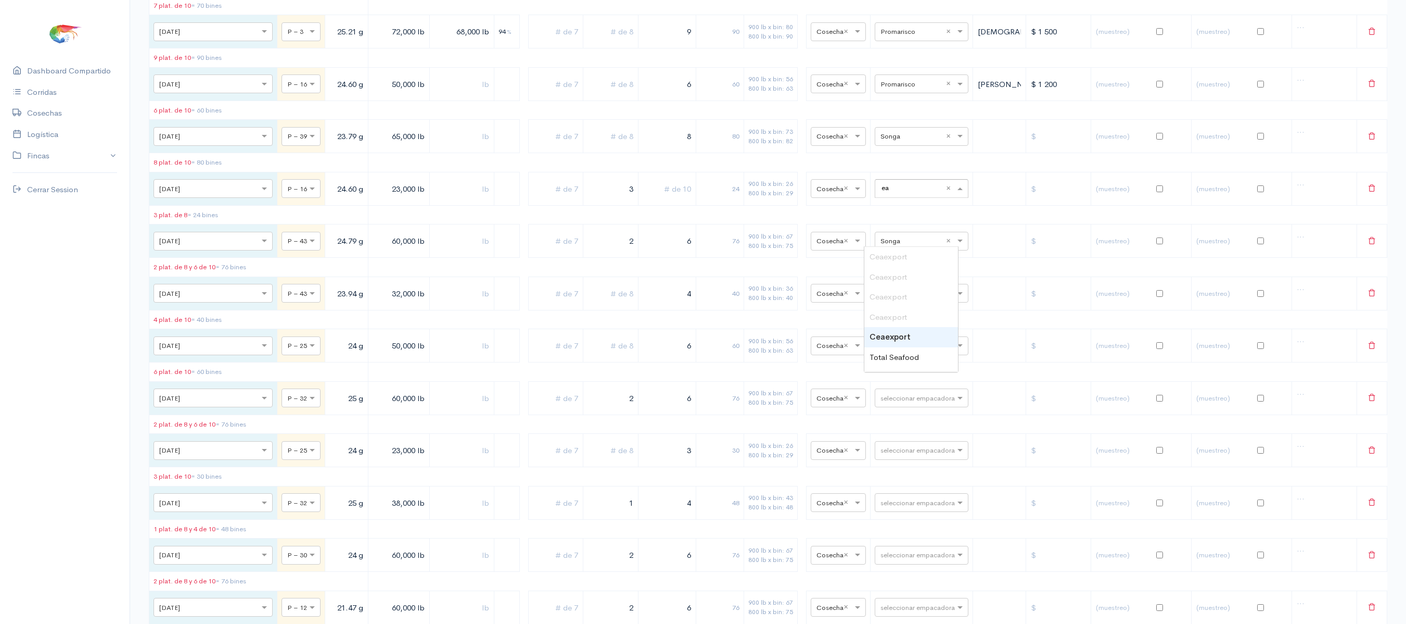
type input "e"
type input "cea"
click at [888, 343] on span "Ceaexport" at bounding box center [888, 342] width 37 height 10
click at [588, 205] on td "3" at bounding box center [611, 188] width 55 height 33
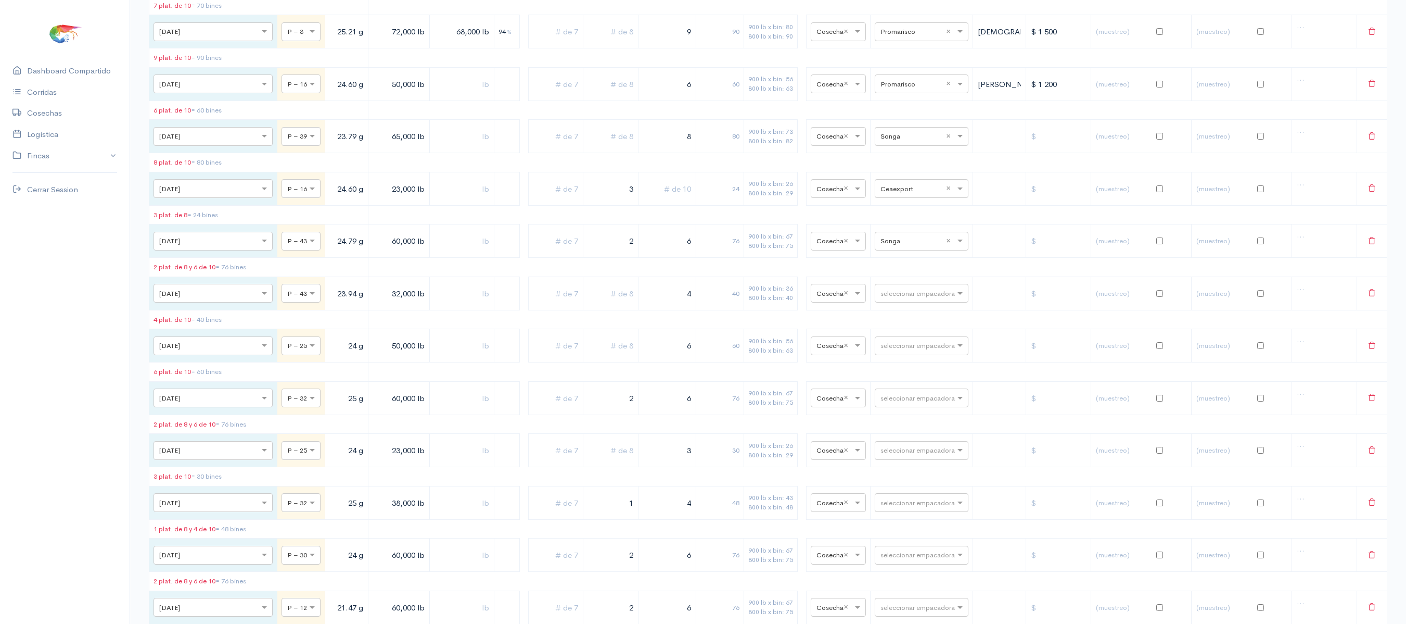
scroll to position [0, 0]
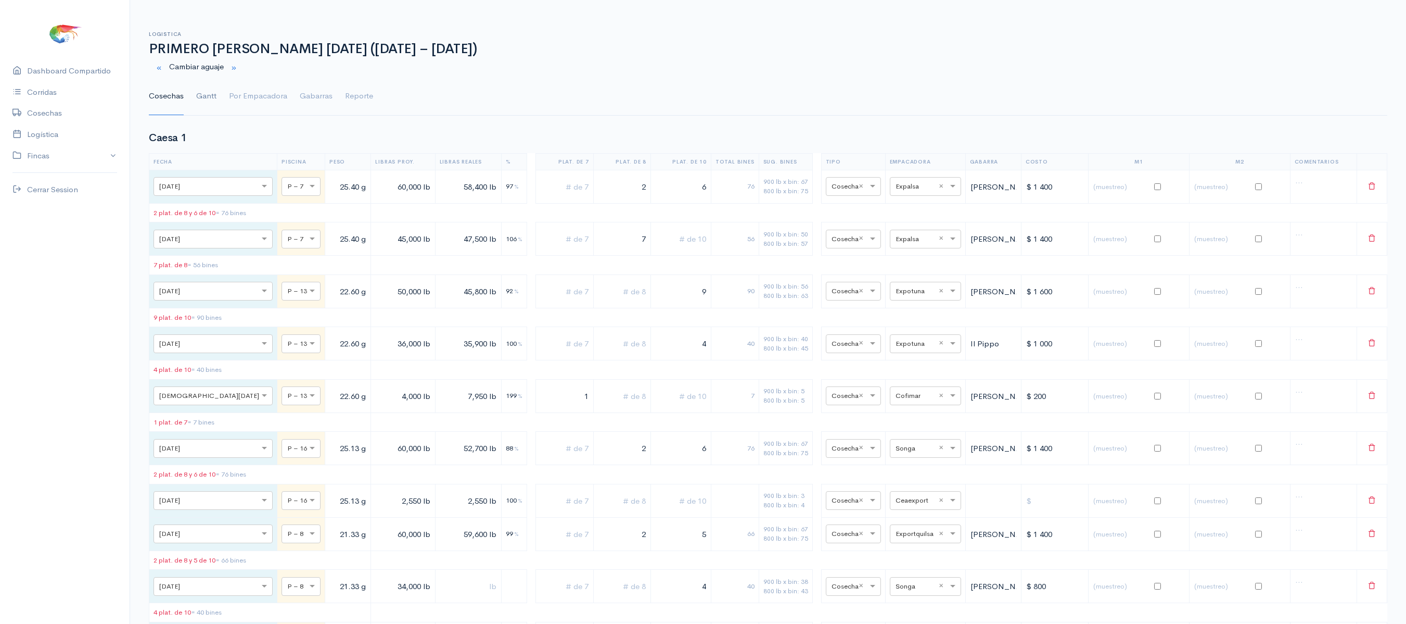
click at [206, 95] on link "Gantt" at bounding box center [206, 96] width 20 height 37
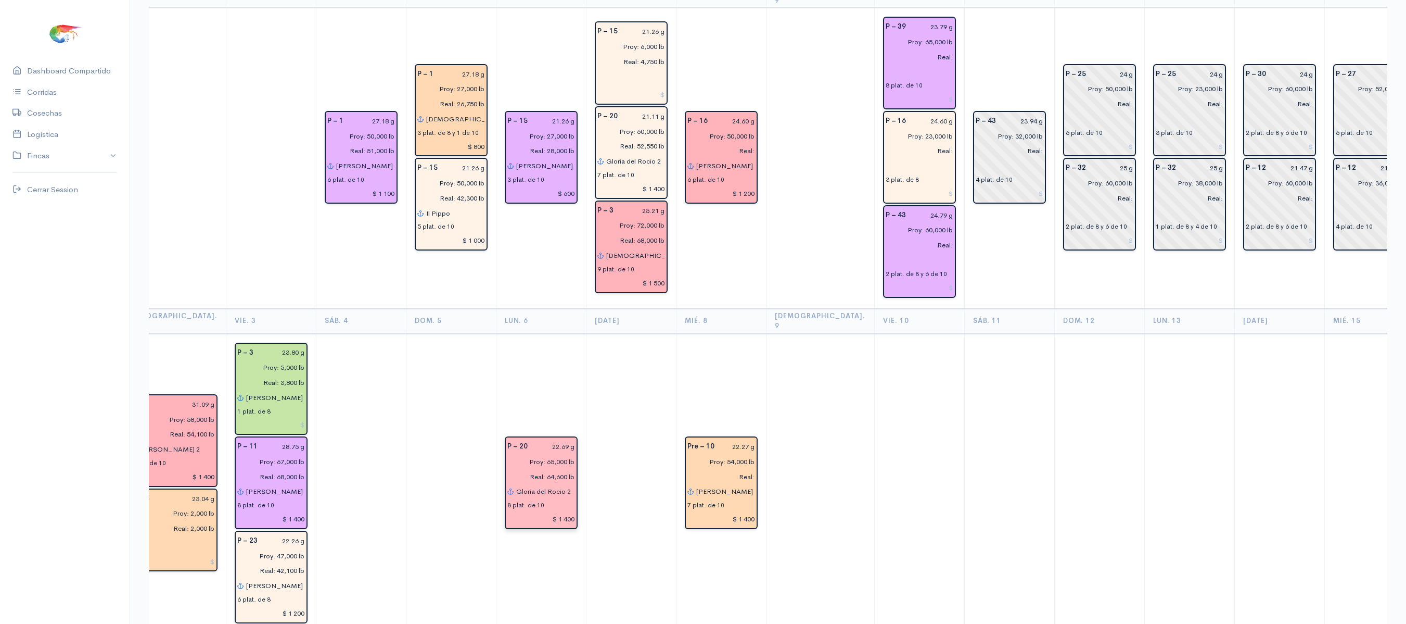
scroll to position [286, 0]
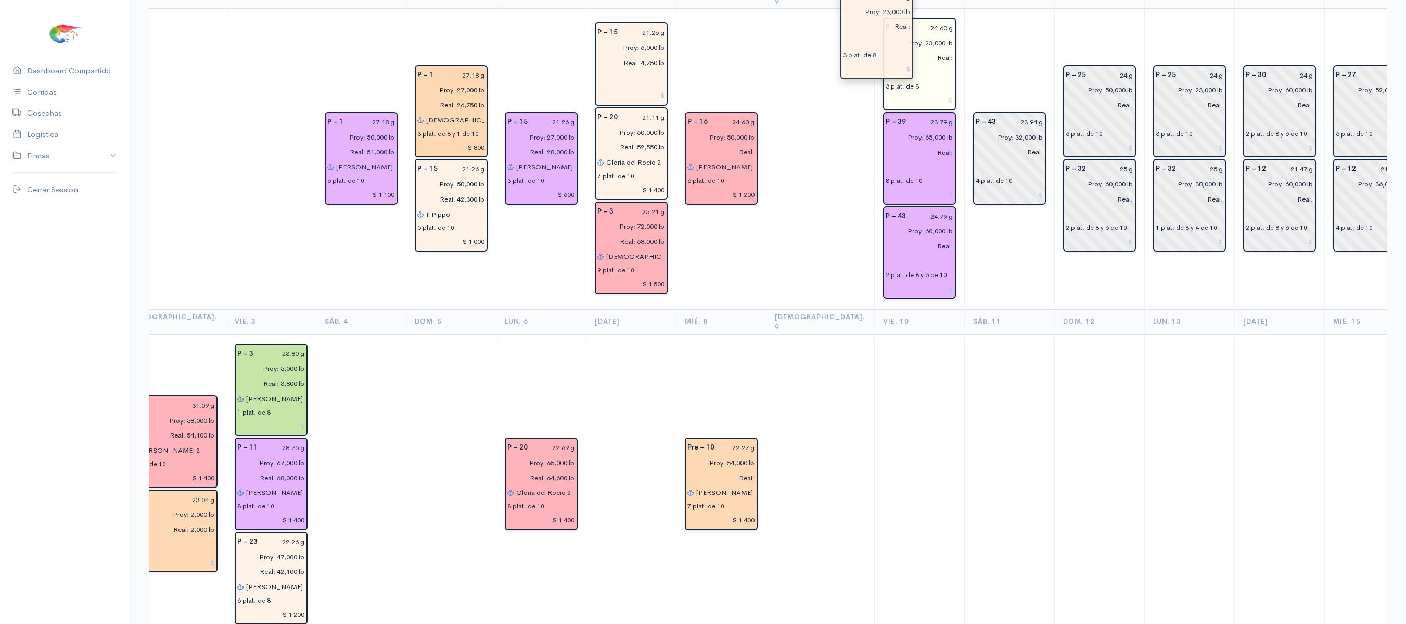
drag, startPoint x: 887, startPoint y: 138, endPoint x: 884, endPoint y: 35, distance: 103.1
click at [976, 277] on td "P – 43 23.94 g Proy: 32,000 lb Real: 4 plat. de 10" at bounding box center [1010, 159] width 90 height 300
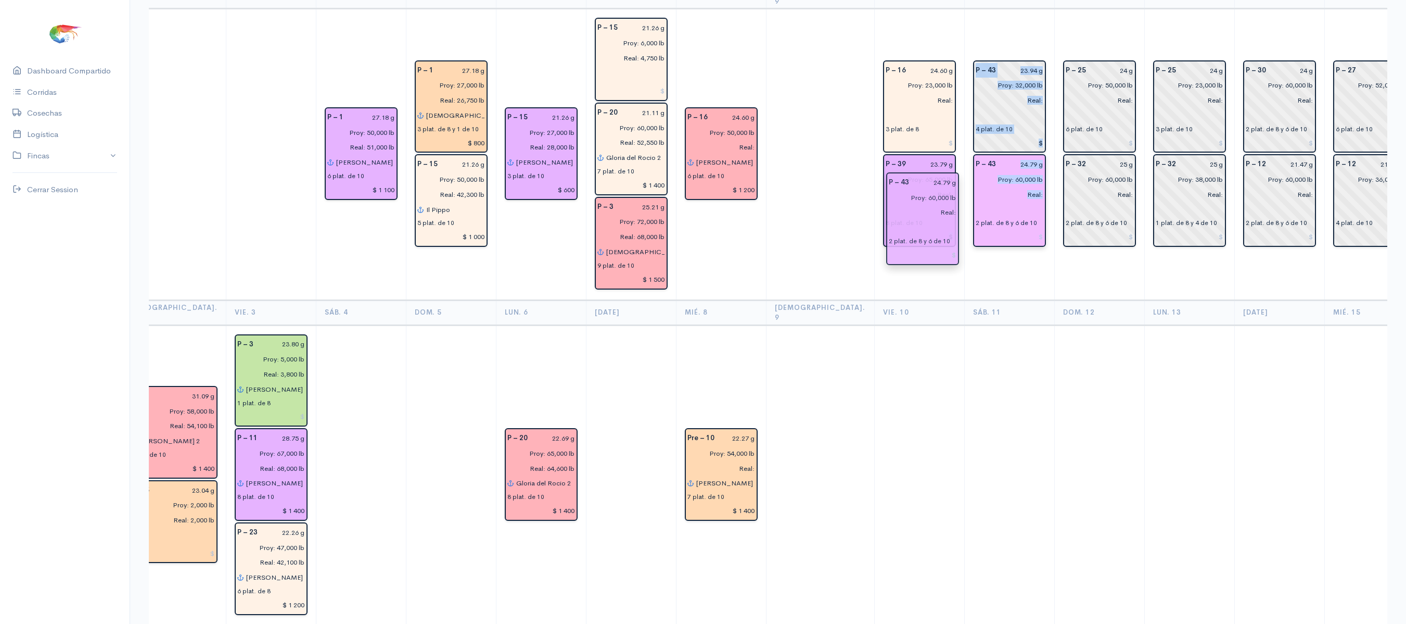
drag, startPoint x: 889, startPoint y: 231, endPoint x: 962, endPoint y: 215, distance: 74.5
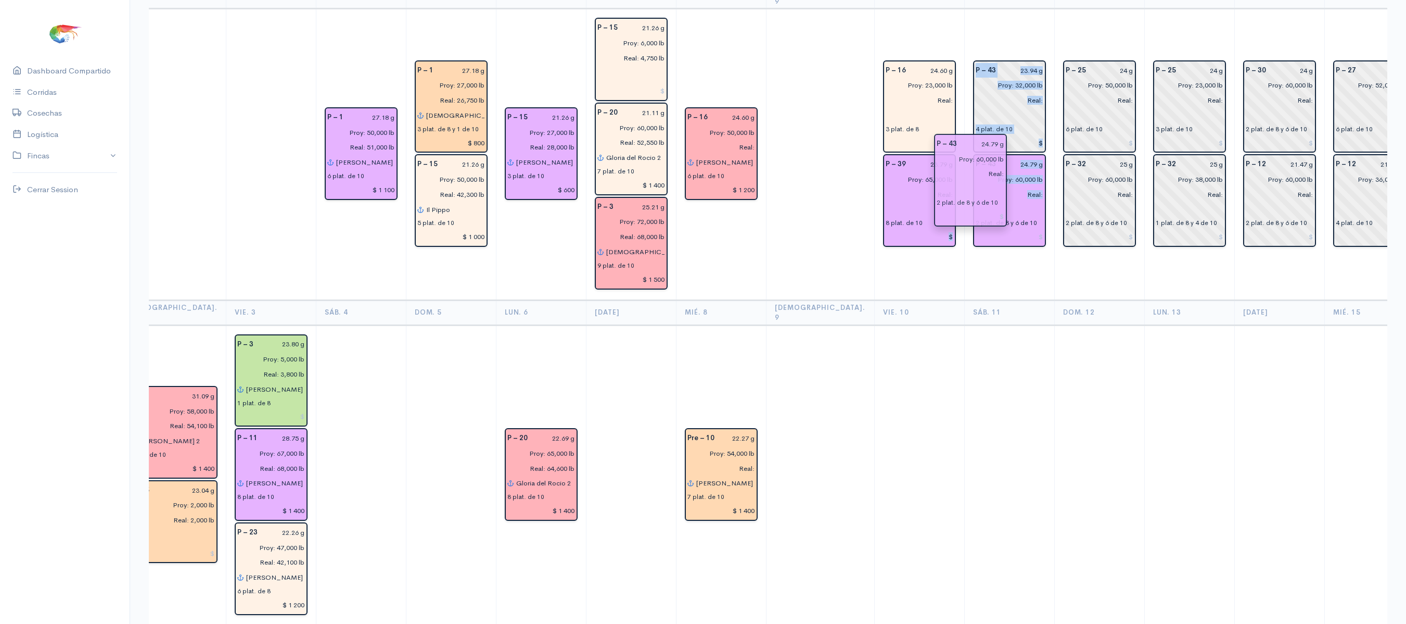
click at [965, 264] on td "P – 43 23.94 g Proy: 32,000 lb Real: 4 plat. de 10 P – 43 24.79 g Proy: 60,000 …" at bounding box center [1010, 154] width 90 height 291
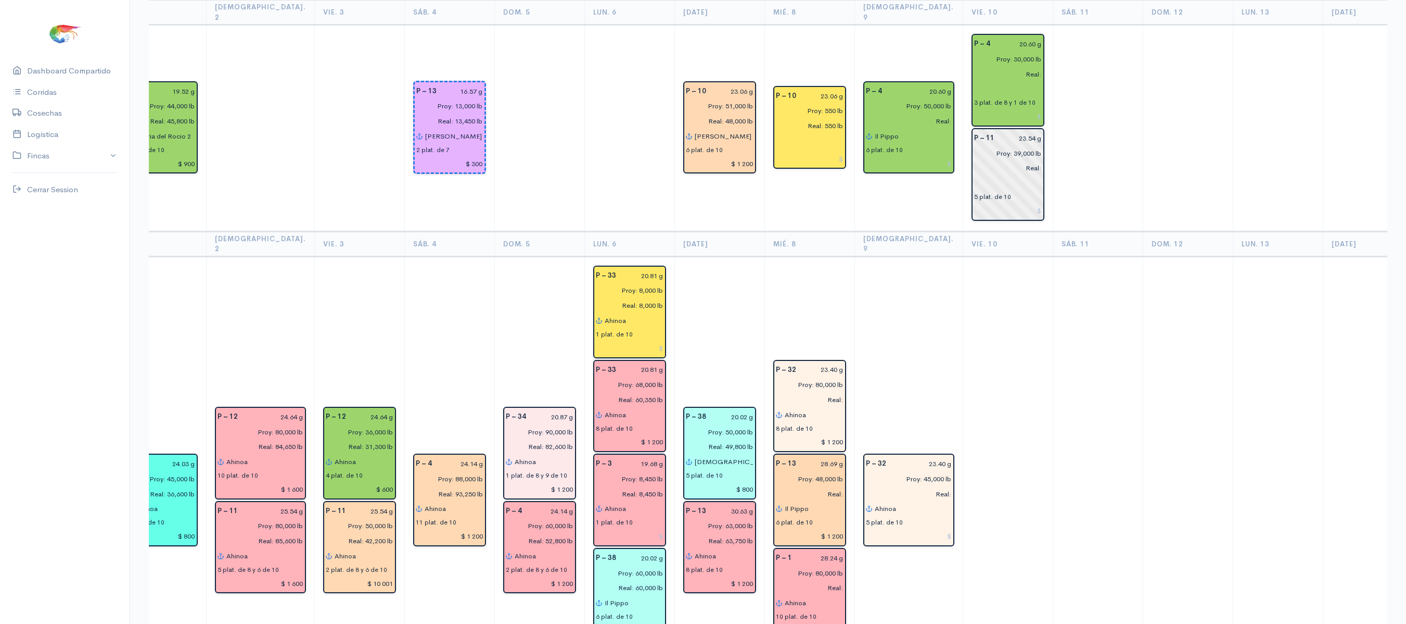
scroll to position [1543, 0]
click at [1001, 132] on input "23.54 g" at bounding box center [1021, 139] width 41 height 15
type input "25.92 g"
click at [1053, 135] on td at bounding box center [1098, 129] width 90 height 207
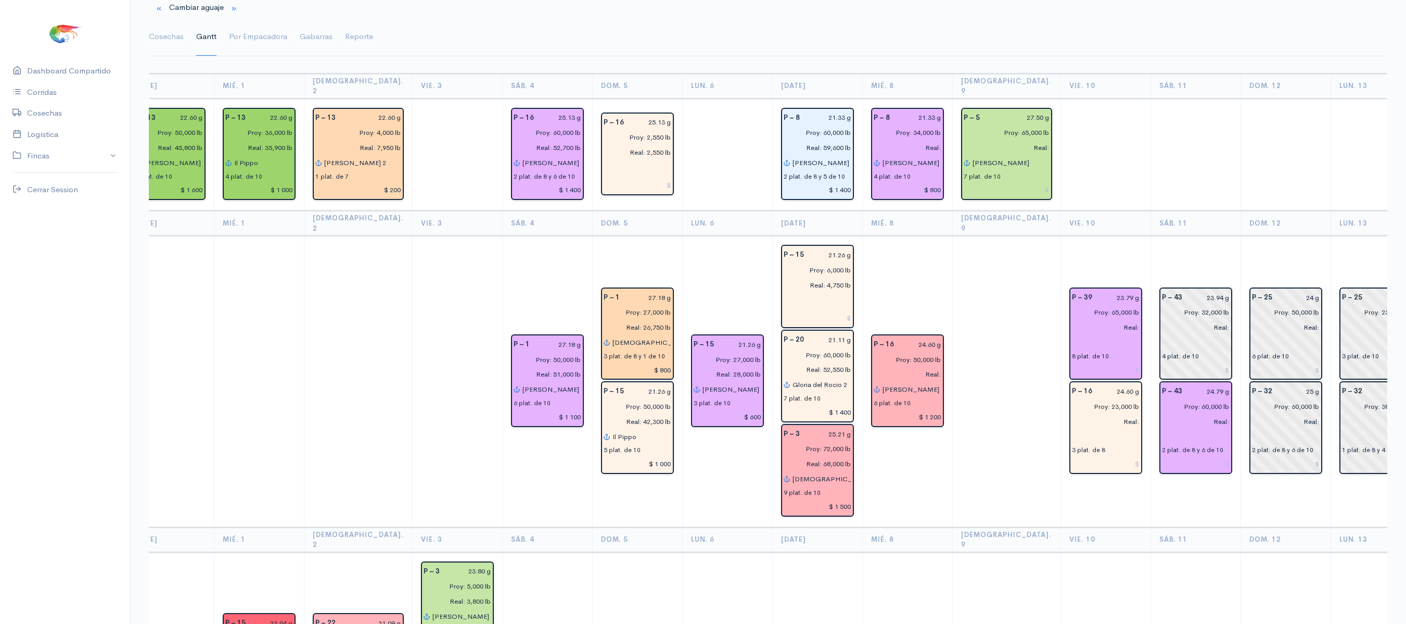
scroll to position [0, 0]
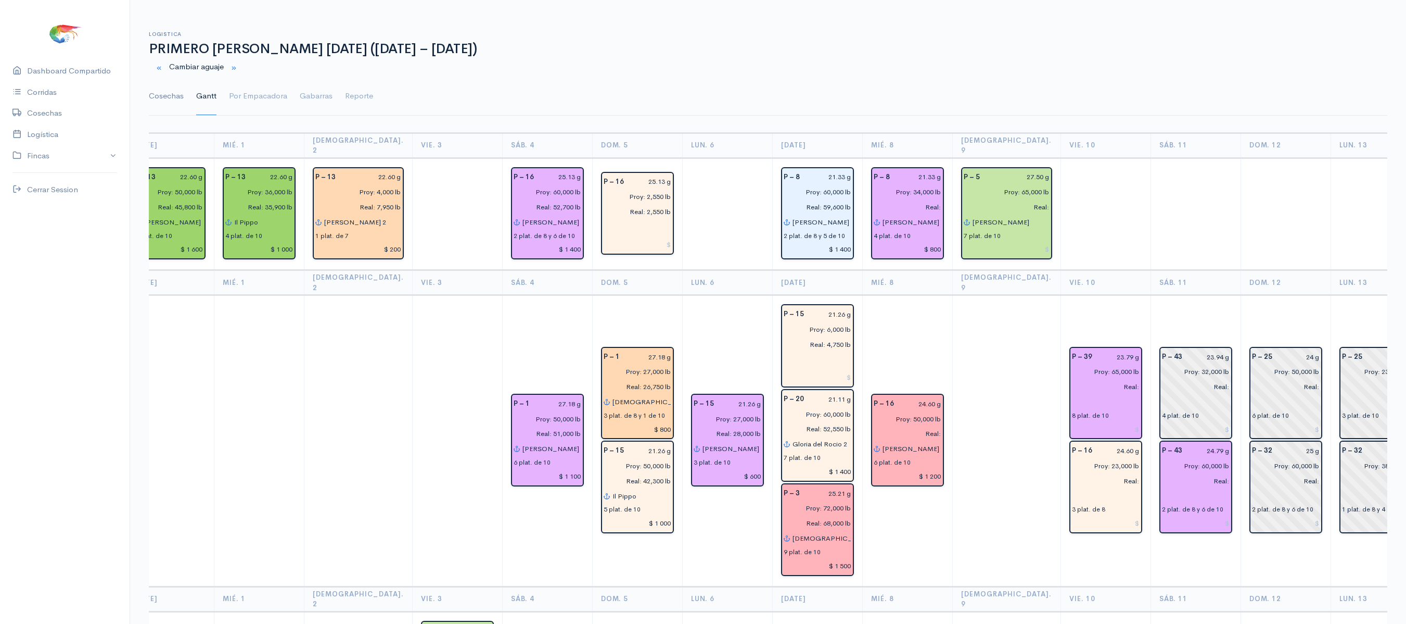
click at [155, 93] on link "Cosechas" at bounding box center [166, 96] width 35 height 37
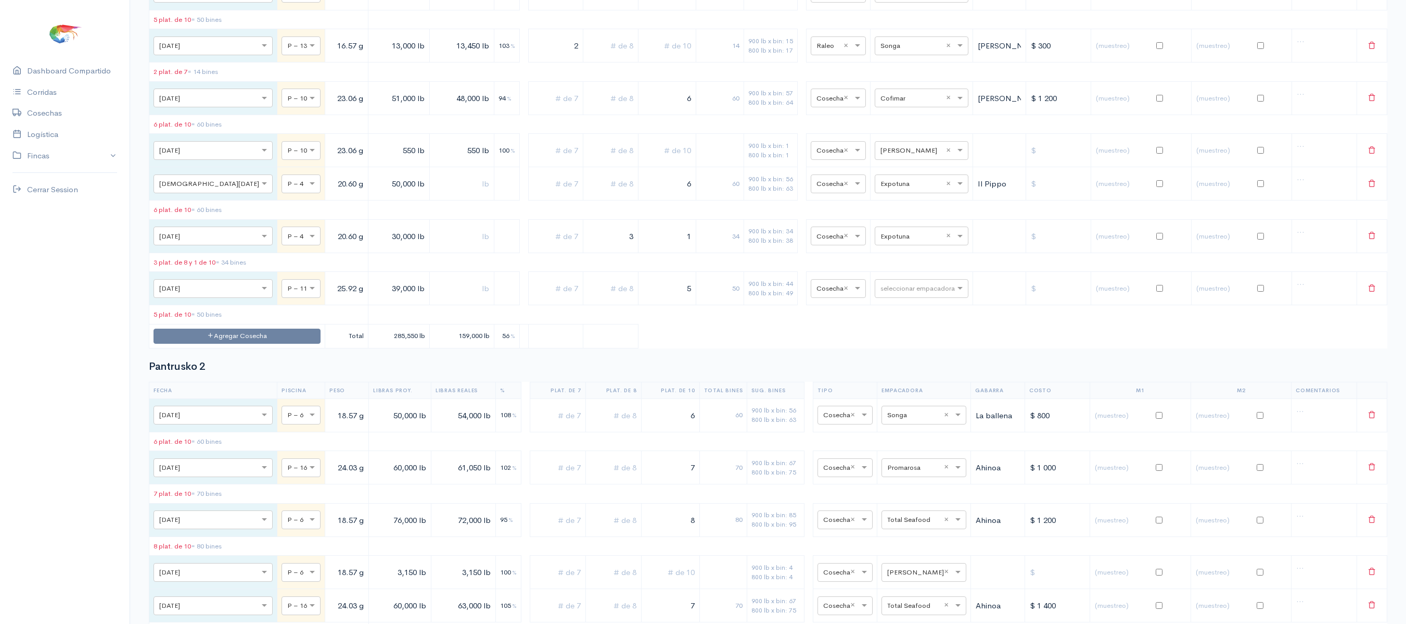
scroll to position [3916, 0]
click at [902, 295] on input "text" at bounding box center [913, 288] width 64 height 11
type input "son"
click at [911, 474] on div "Songa" at bounding box center [912, 473] width 94 height 20
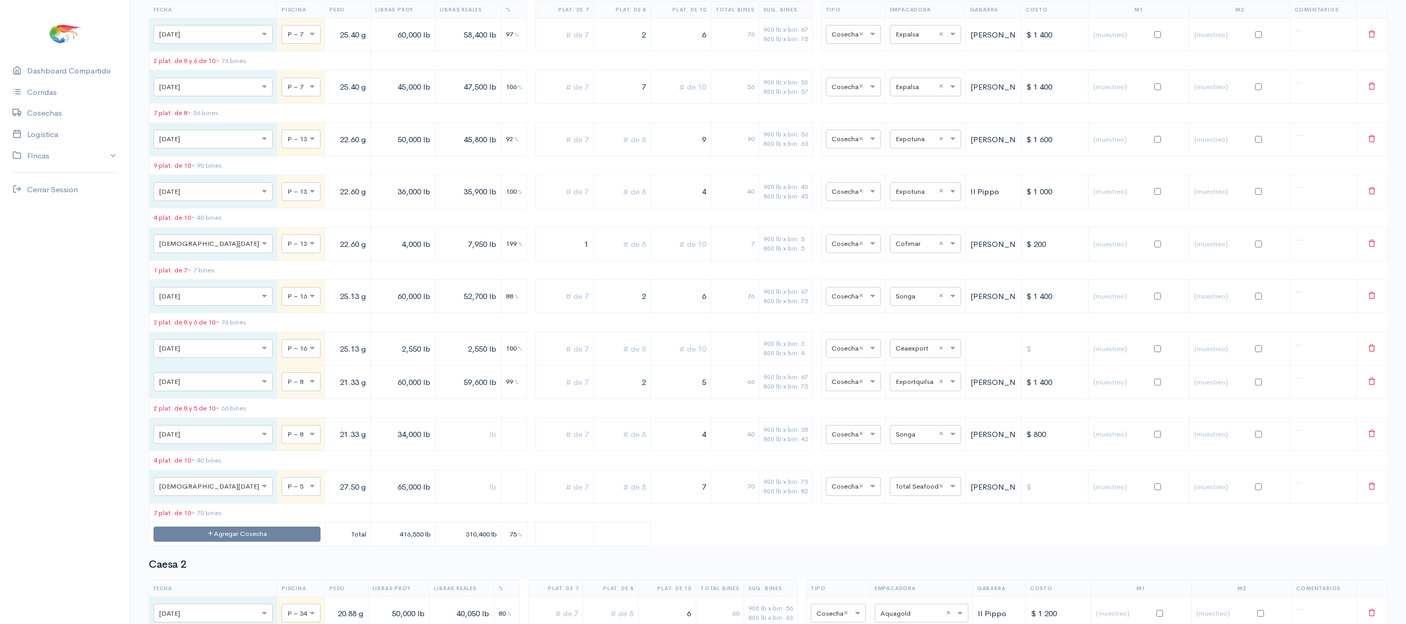
scroll to position [0, 0]
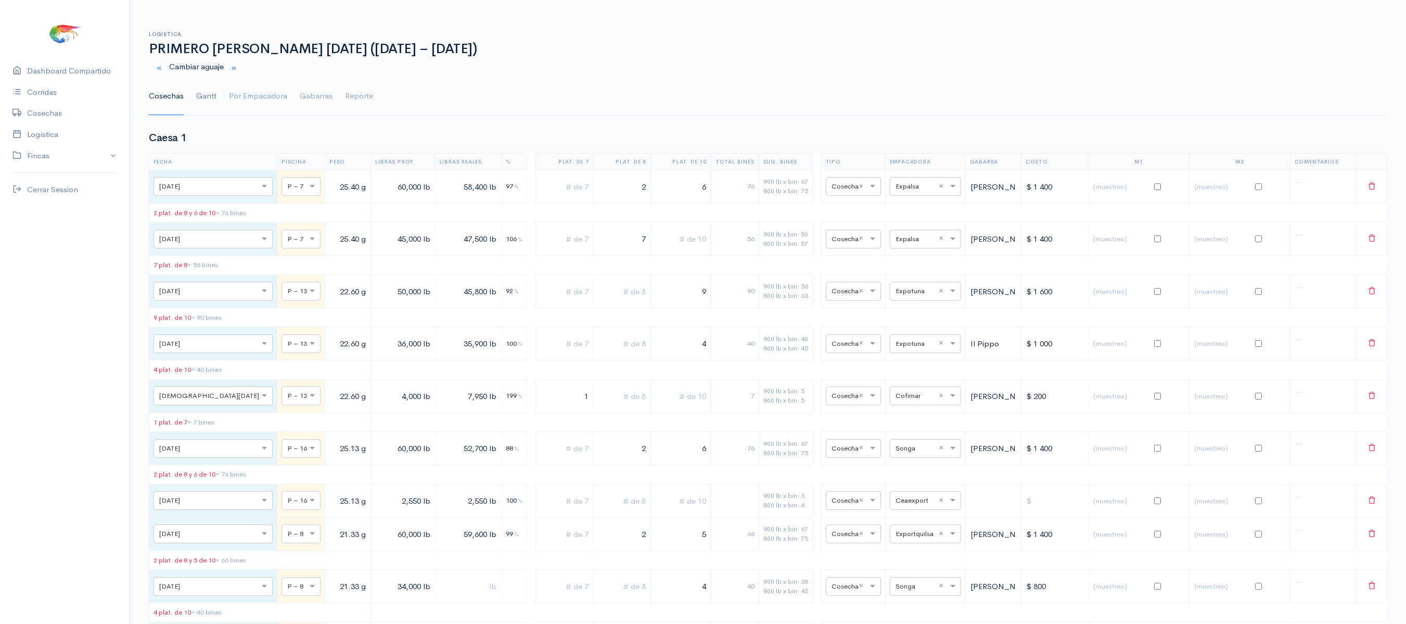
click at [209, 94] on link "Gantt" at bounding box center [206, 96] width 20 height 37
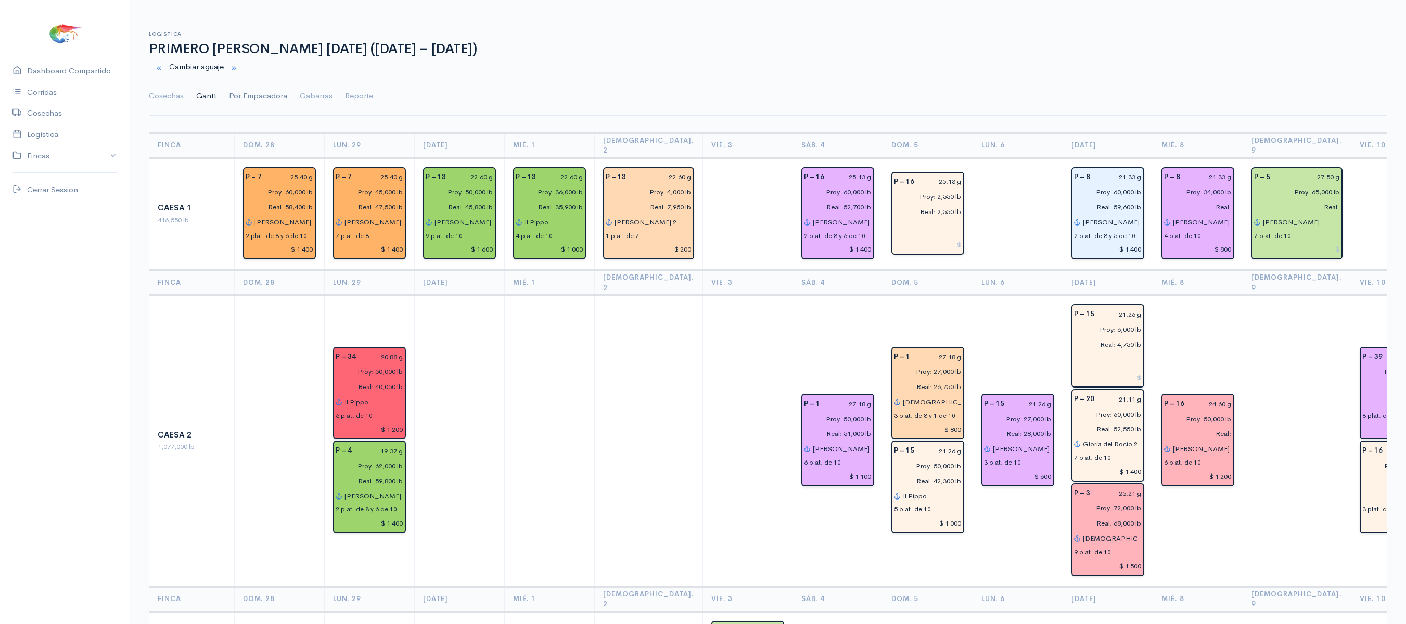
click at [243, 98] on link "Por Empacadora" at bounding box center [258, 96] width 58 height 37
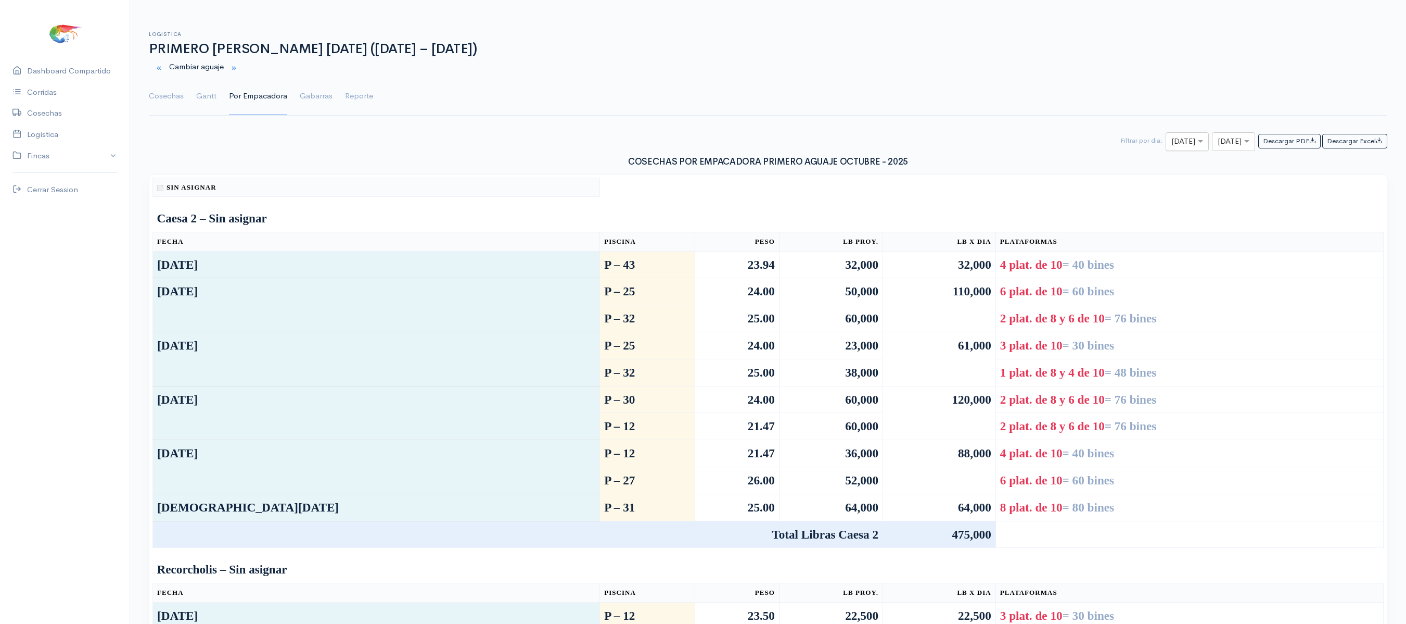
click at [1172, 148] on input "text" at bounding box center [1178, 141] width 13 height 13
type input "10"
click at [1218, 139] on input "text" at bounding box center [1224, 141] width 13 height 13
type input "10"
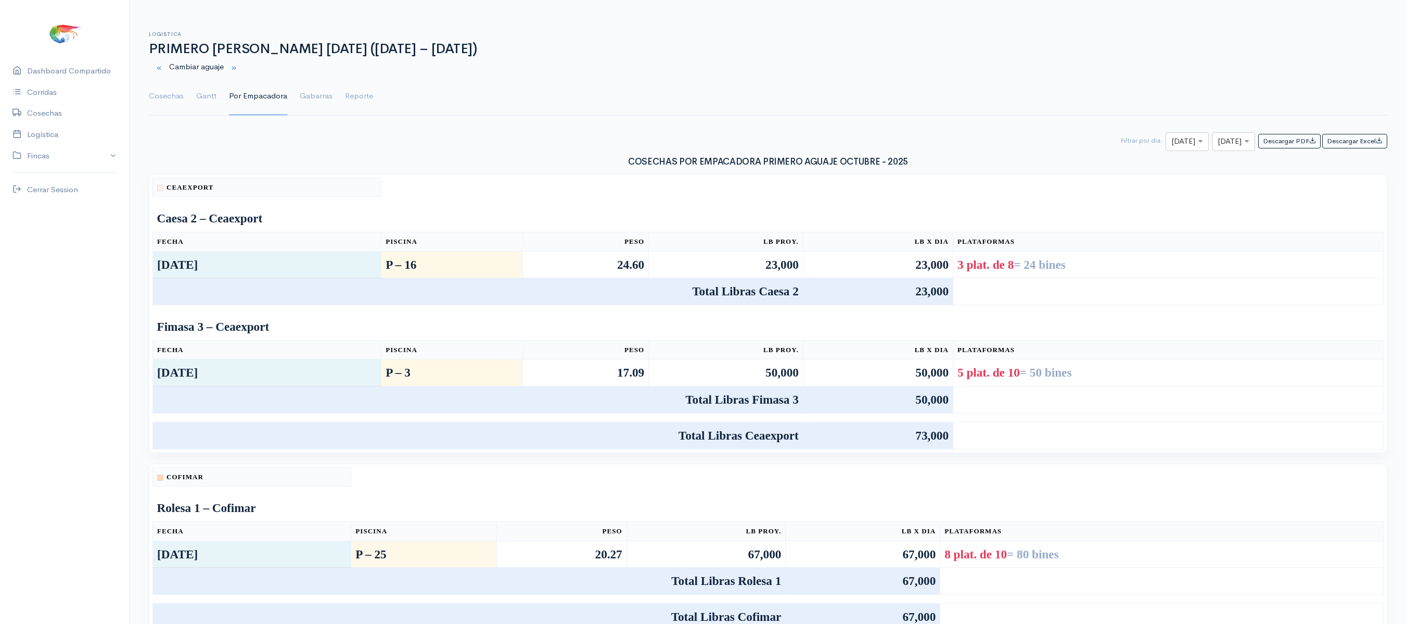
click at [883, 274] on td "23,000" at bounding box center [878, 264] width 150 height 27
click at [203, 96] on link "Gantt" at bounding box center [206, 96] width 20 height 37
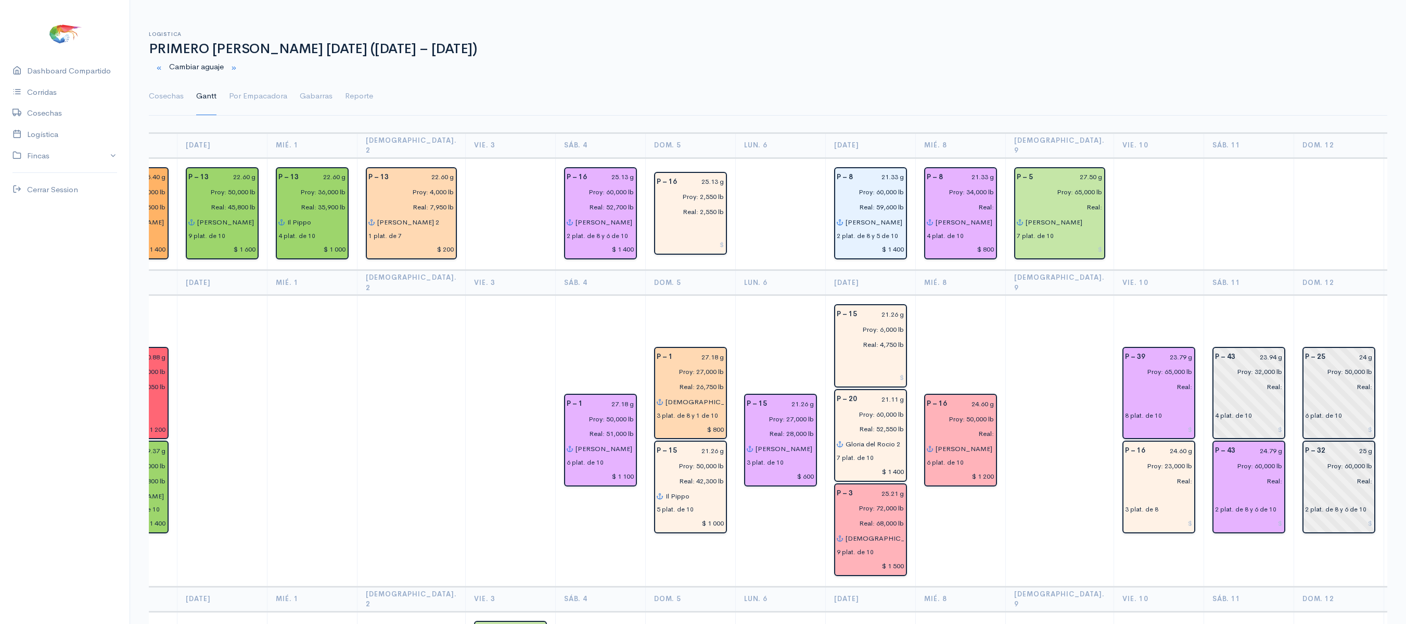
scroll to position [0, 238]
click at [1124, 394] on input "text" at bounding box center [1158, 401] width 68 height 15
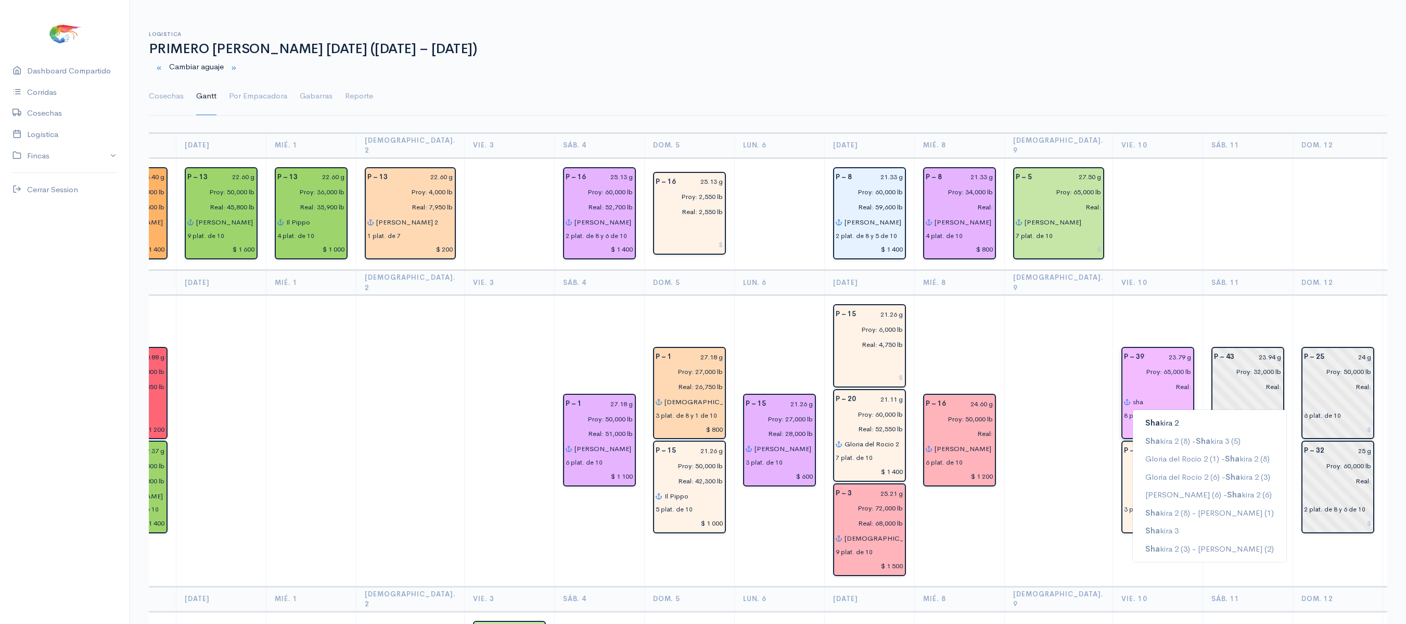
click at [1133, 414] on button "Sha kira 2" at bounding box center [1210, 423] width 154 height 18
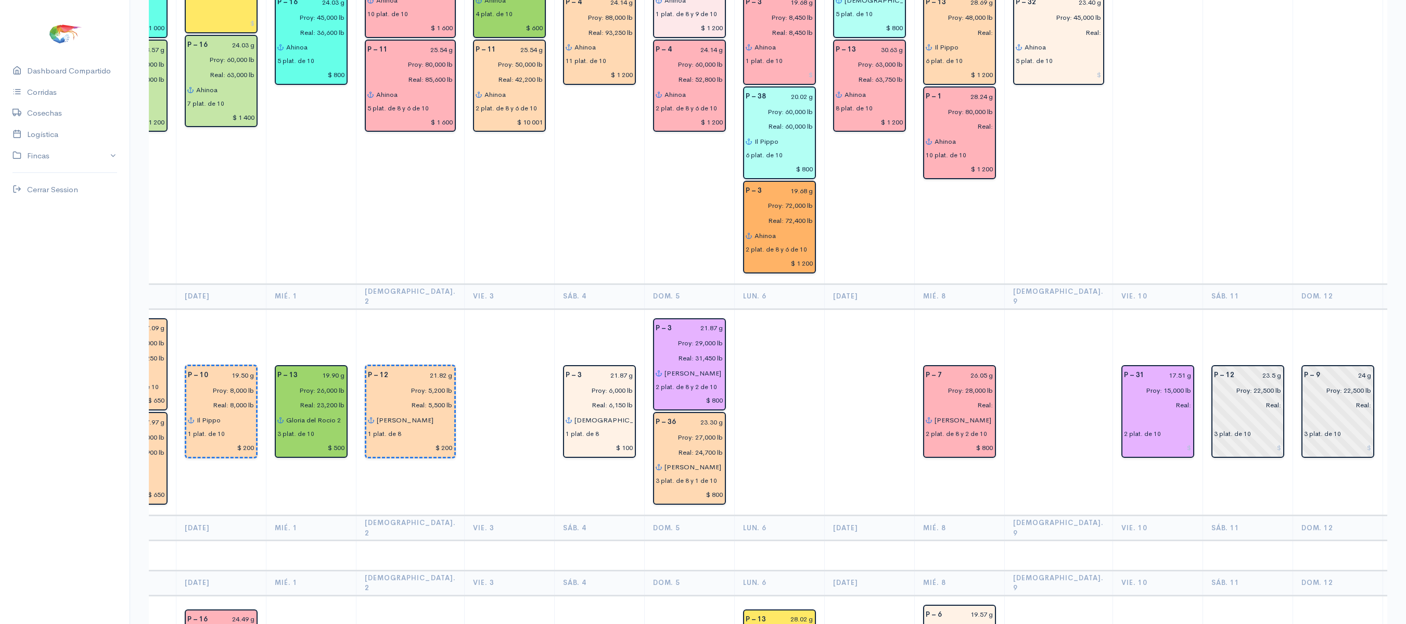
scroll to position [2114, 0]
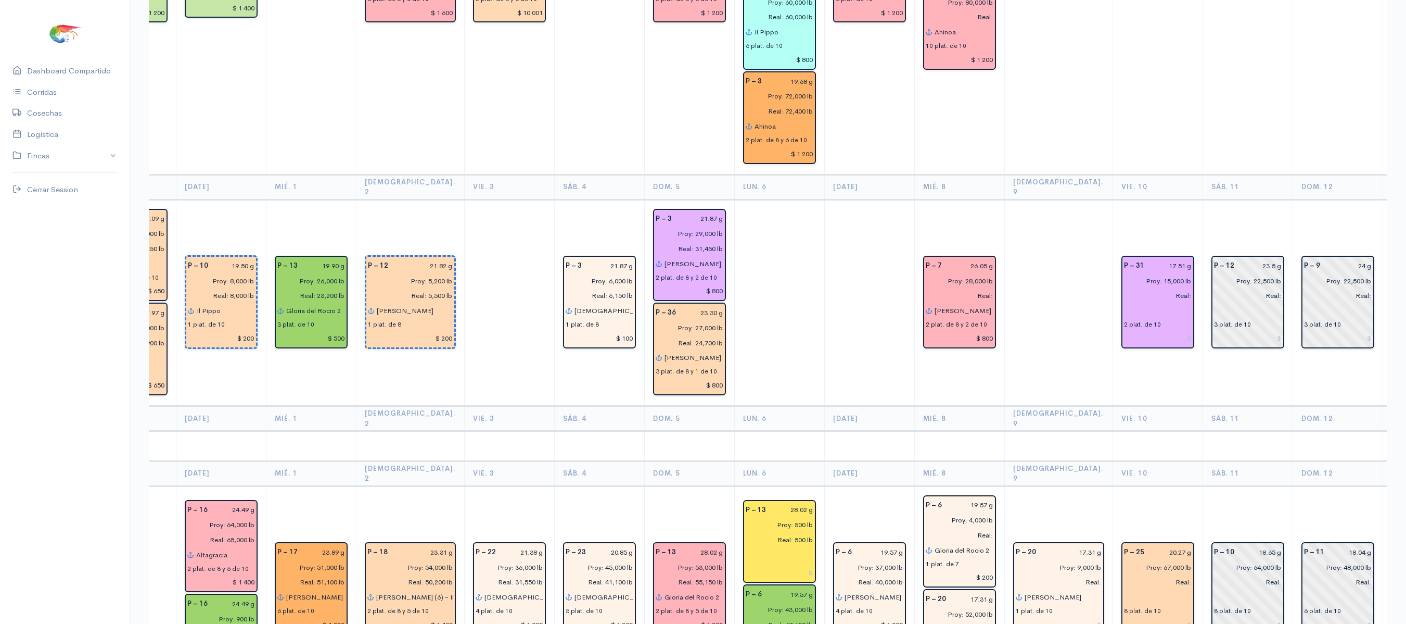
type input "[PERSON_NAME] 2"
click at [1124, 589] on input "text" at bounding box center [1158, 596] width 68 height 15
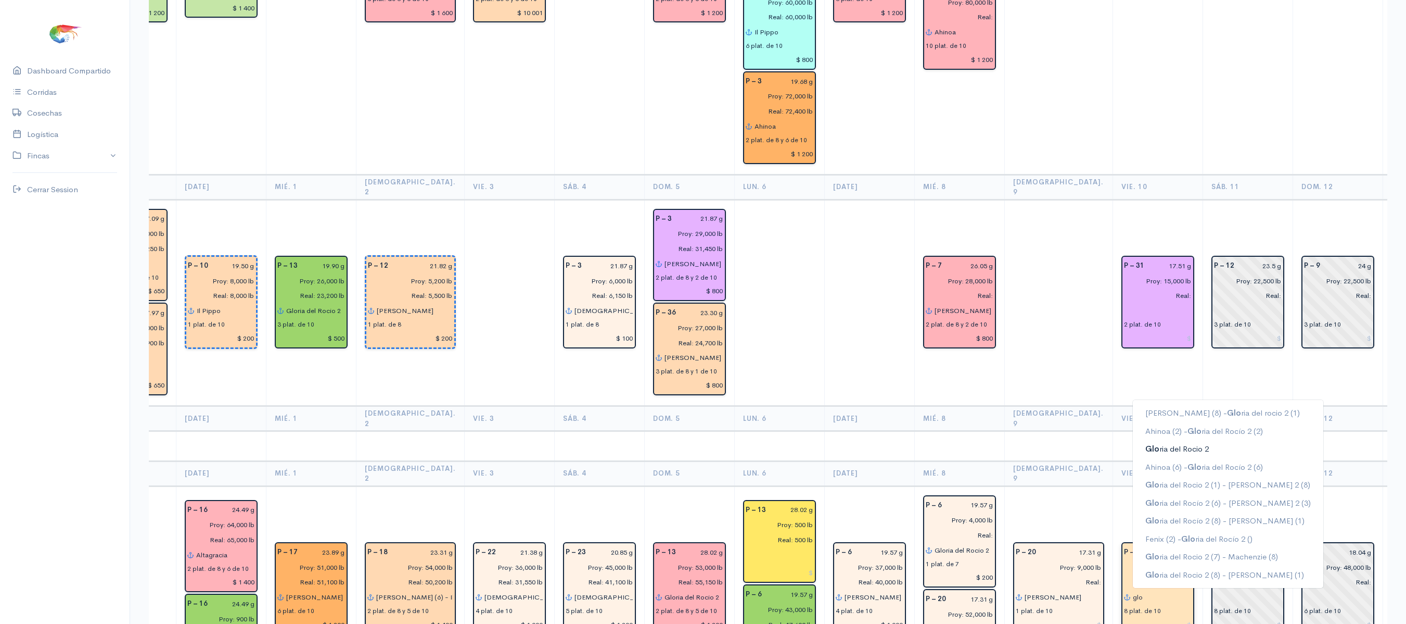
click at [1158, 440] on button "Glo ria del Rocio 2" at bounding box center [1228, 449] width 191 height 18
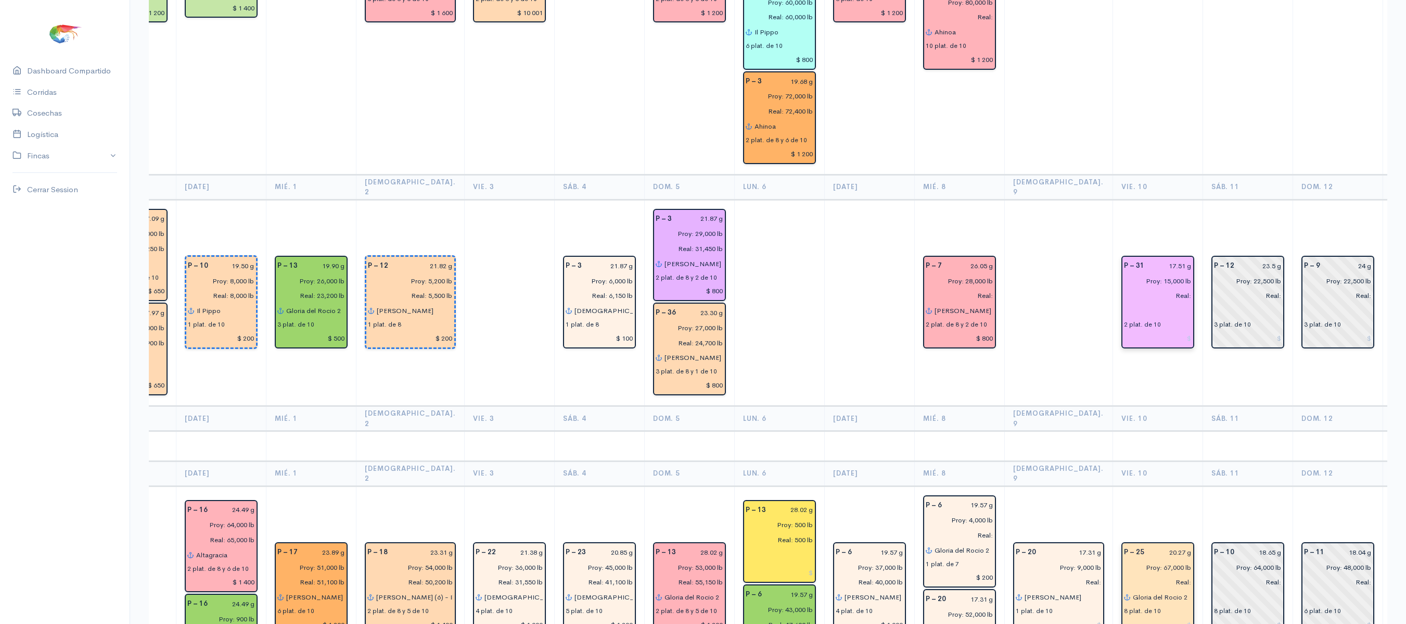
type input "Gloria del Rocio 2"
click at [1124, 303] on input "text" at bounding box center [1158, 310] width 68 height 15
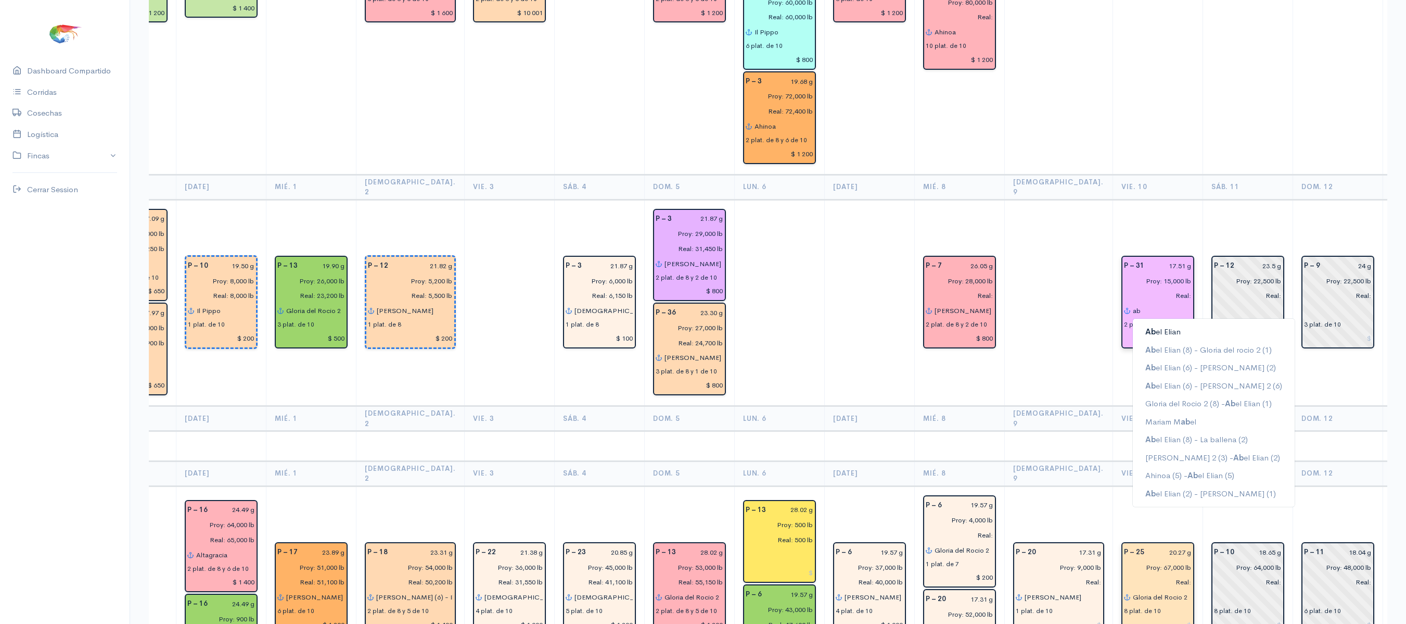
click at [1133, 323] on button "Ab el Elian" at bounding box center [1214, 332] width 162 height 18
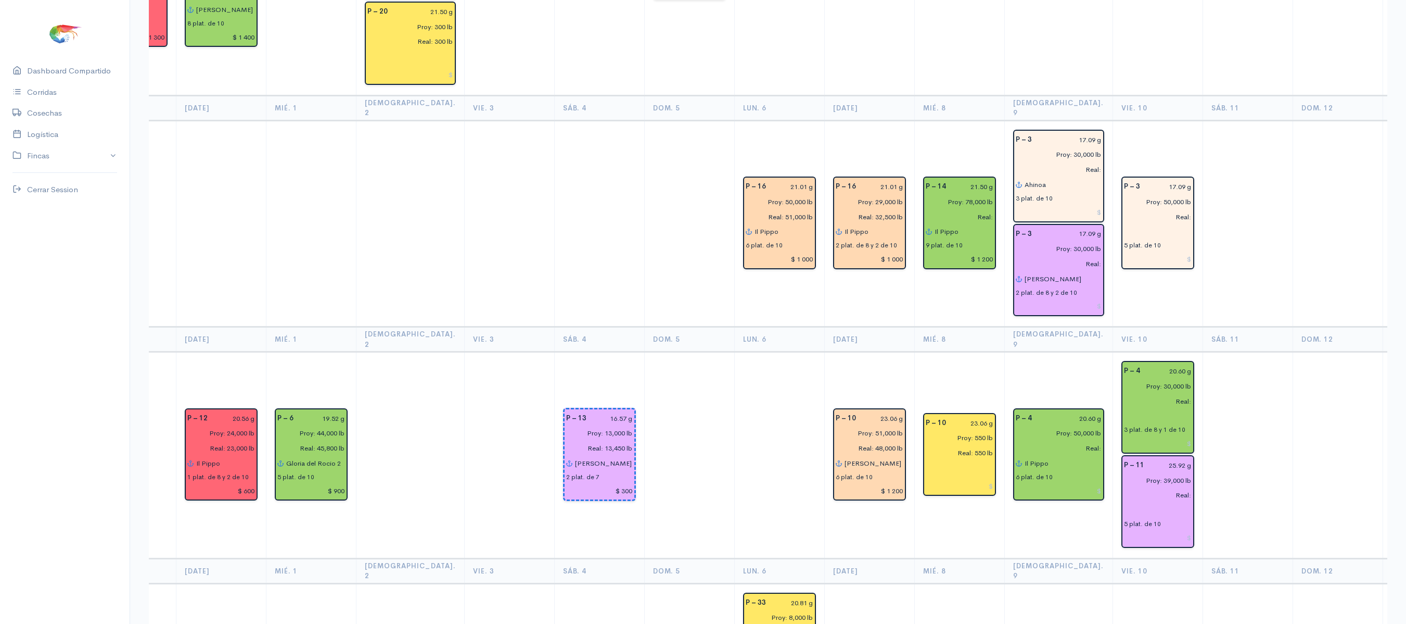
scroll to position [1216, 0]
type input "[PERSON_NAME]"
click at [1124, 503] on input "text" at bounding box center [1158, 510] width 68 height 15
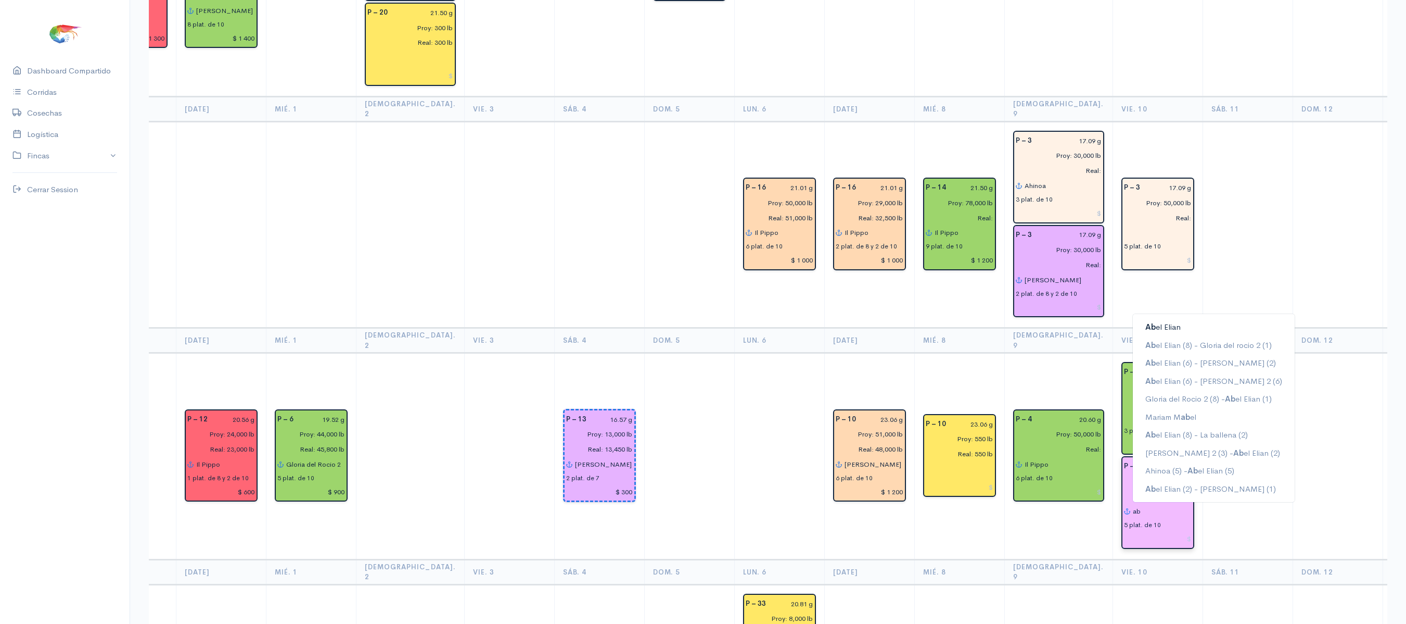
click at [1146, 322] on ngb-highlight "Ab el Elian" at bounding box center [1163, 327] width 35 height 10
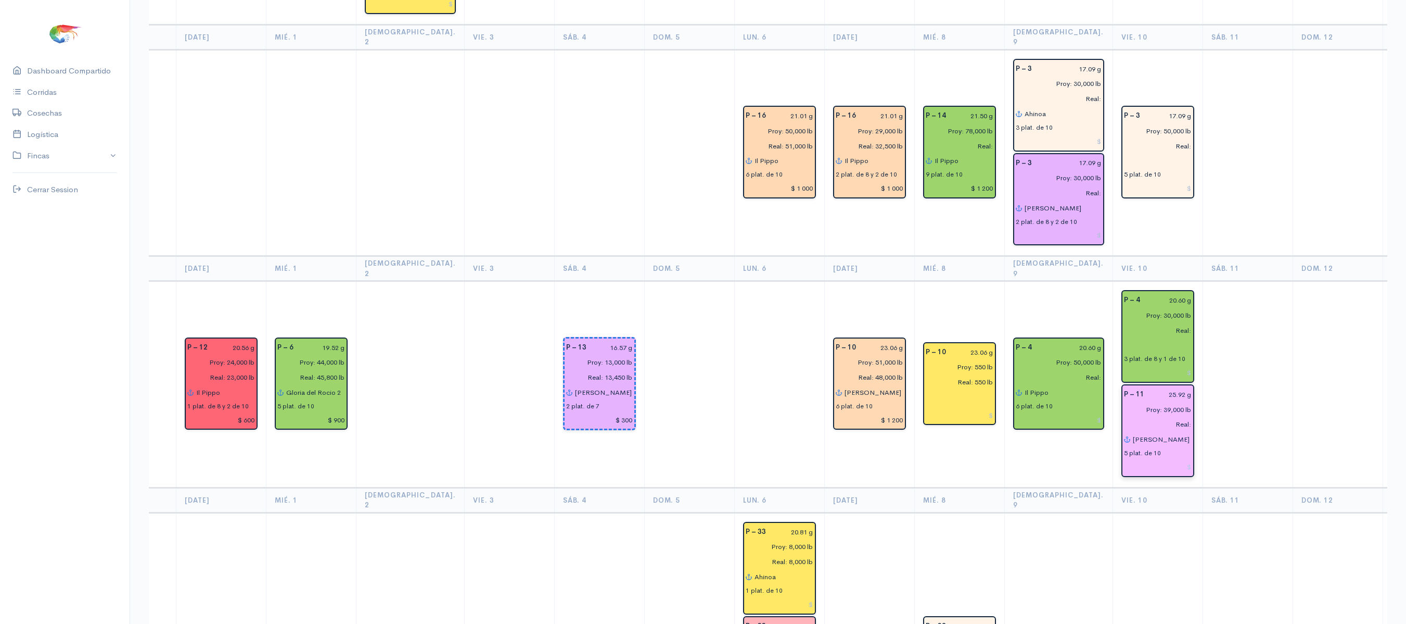
scroll to position [1287, 0]
type input "[PERSON_NAME]"
click at [1124, 339] on input "text" at bounding box center [1158, 346] width 68 height 15
click at [1146, 362] on span "Ren" at bounding box center [1153, 367] width 14 height 10
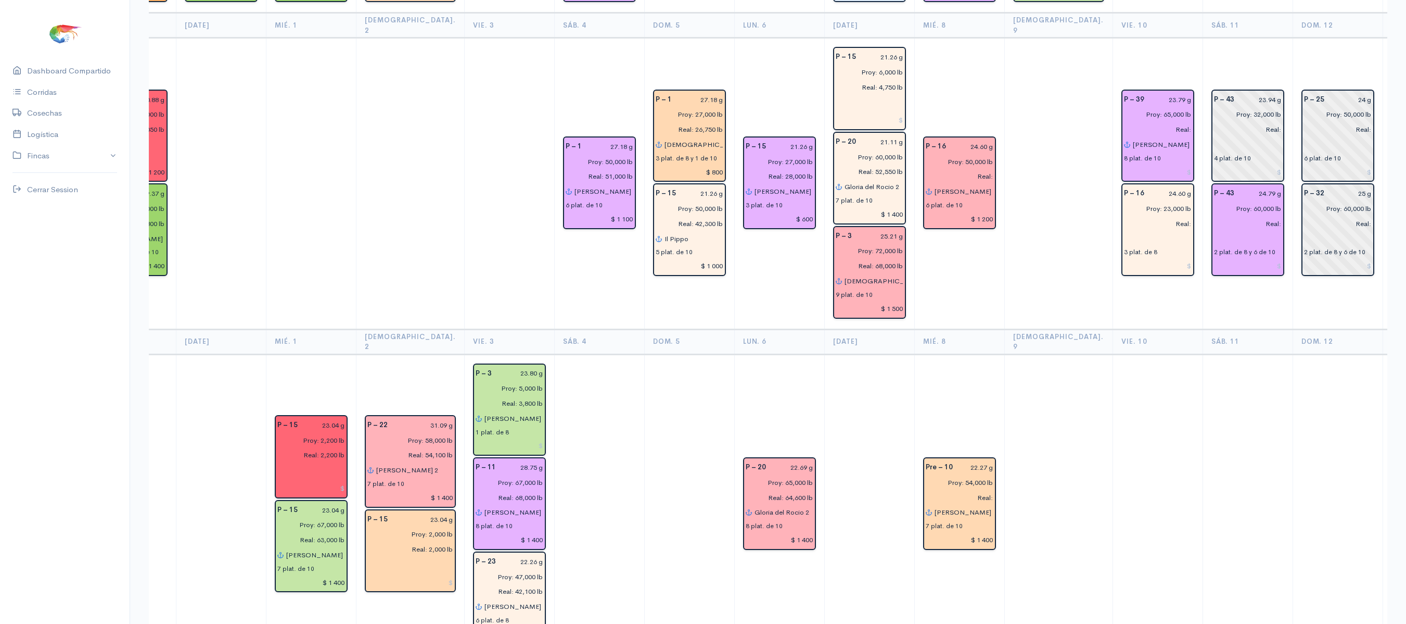
scroll to position [254, 0]
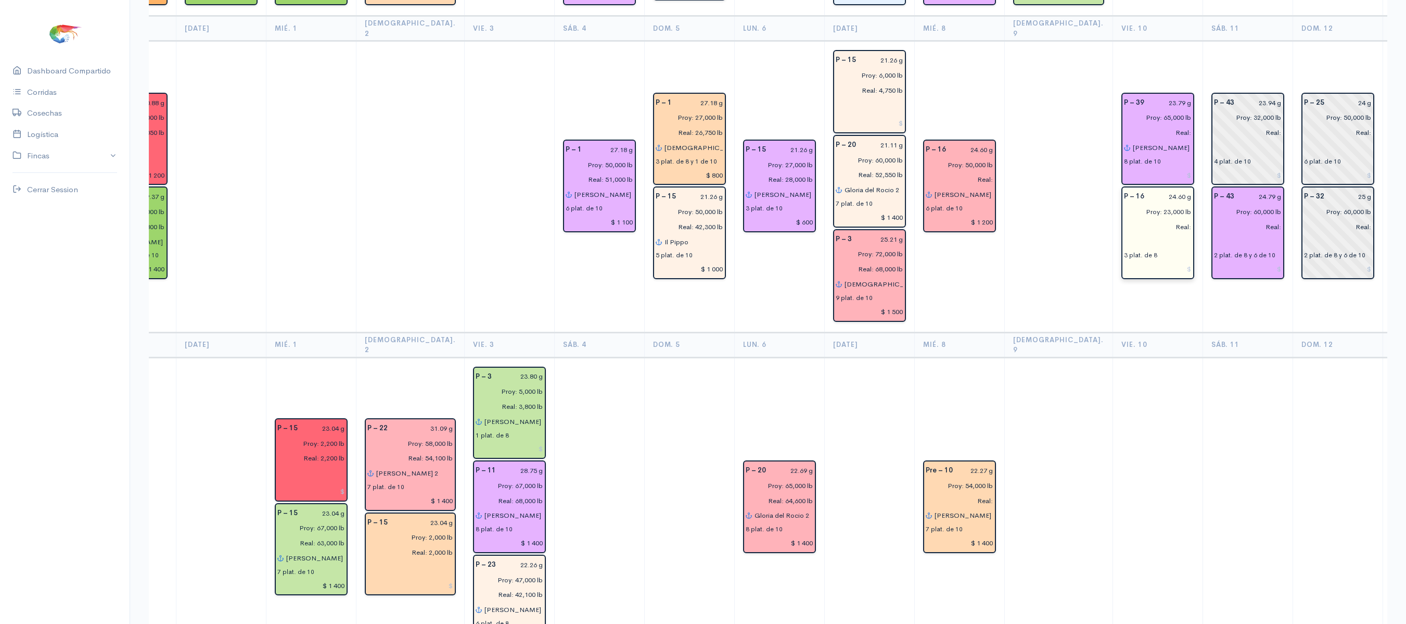
type input "[PERSON_NAME]"
click at [1124, 234] on input "text" at bounding box center [1158, 241] width 68 height 15
click at [1133, 253] on button "Re nata" at bounding box center [1216, 262] width 167 height 18
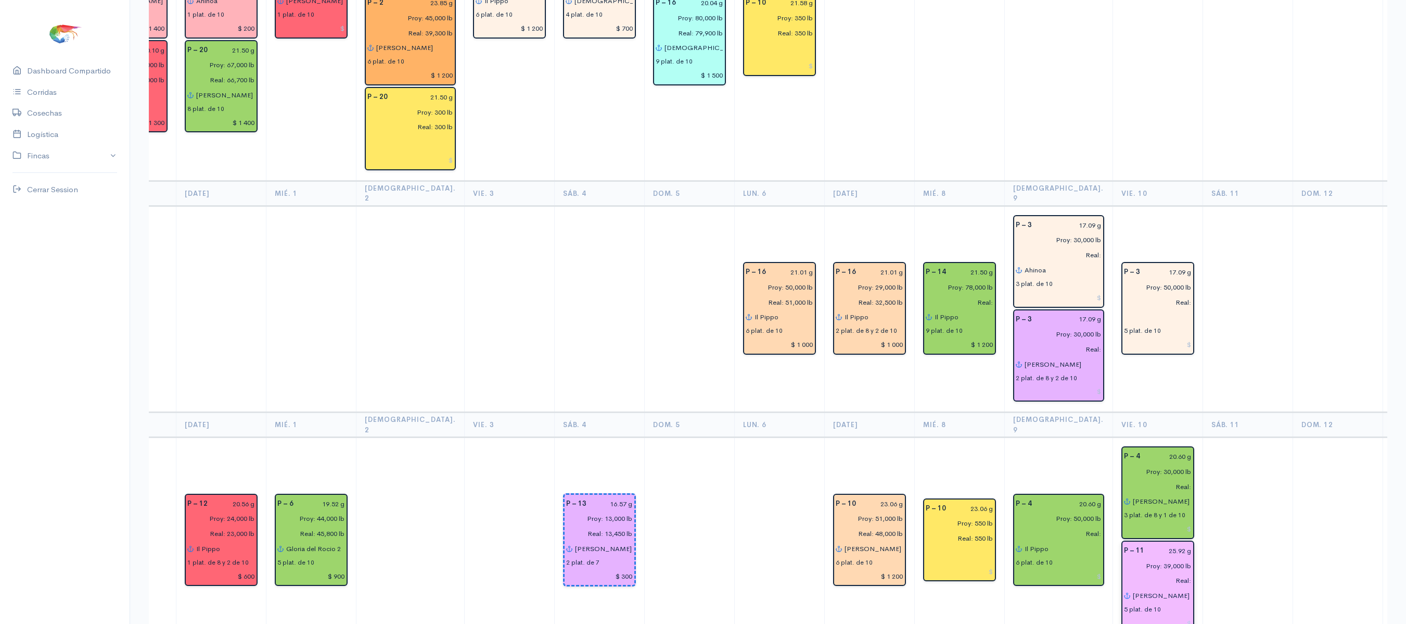
scroll to position [1133, 0]
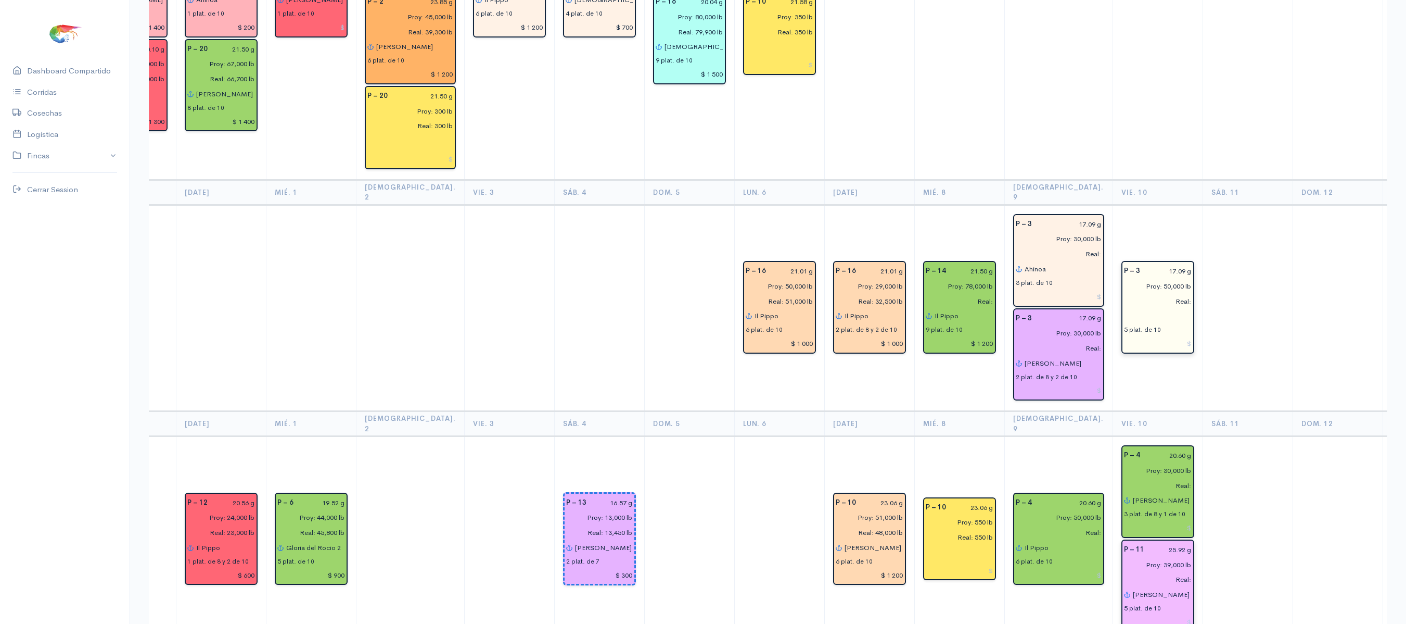
type input "[PERSON_NAME]"
click at [1124, 308] on input "text" at bounding box center [1158, 315] width 68 height 15
click at [1146, 367] on span "A" at bounding box center [1149, 372] width 6 height 10
type input "Ahinoa"
click at [1203, 312] on td at bounding box center [1248, 308] width 90 height 207
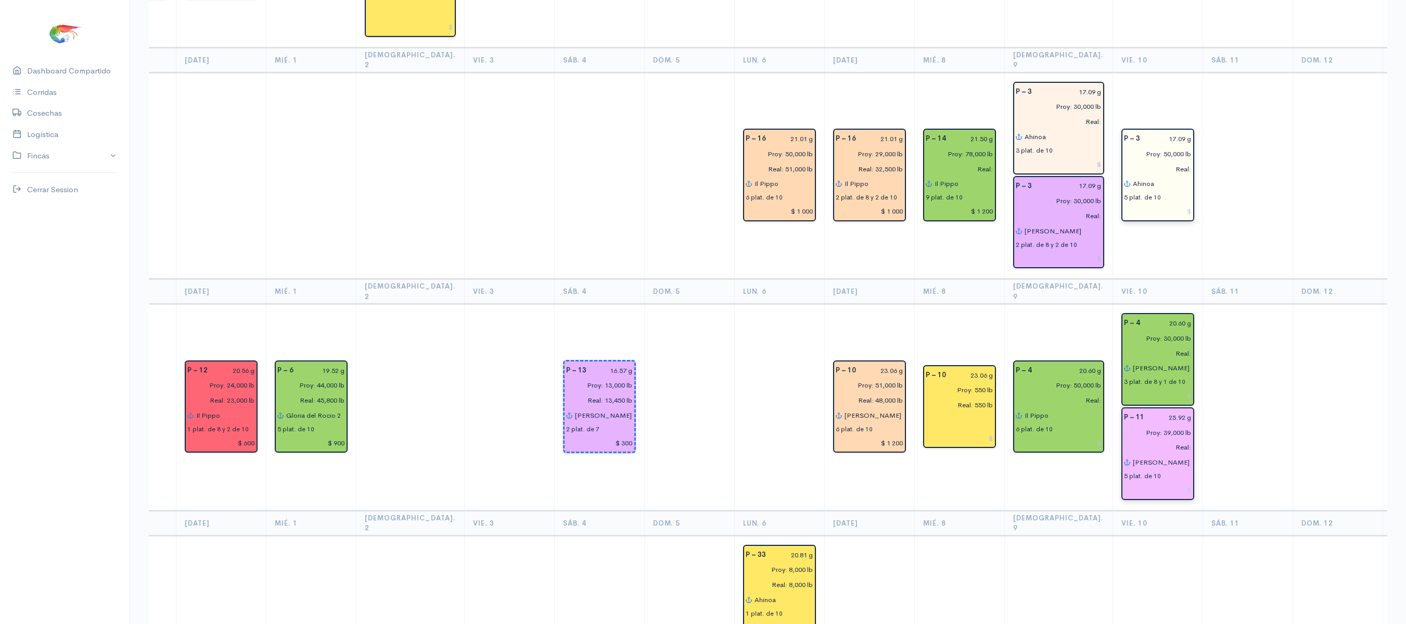
scroll to position [1266, 0]
click at [1146, 387] on input at bounding box center [1158, 394] width 68 height 15
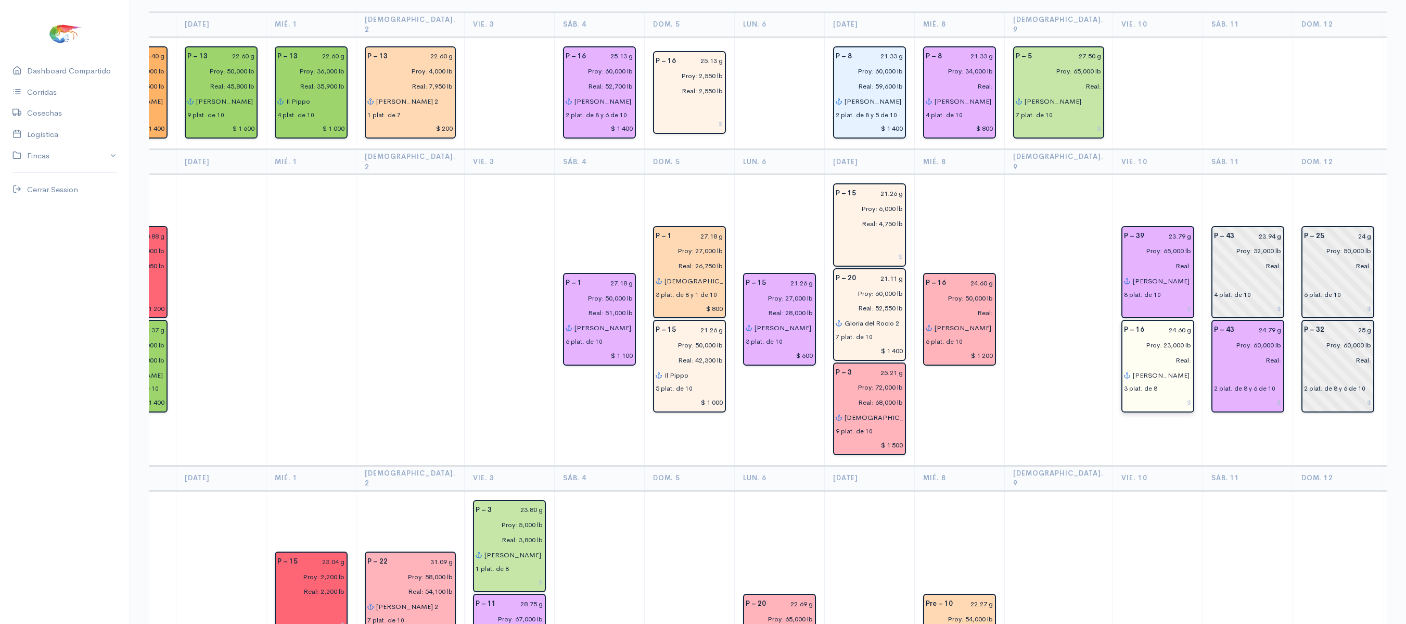
scroll to position [122, 0]
type input "$ 800"
click at [1139, 394] on input at bounding box center [1158, 401] width 68 height 15
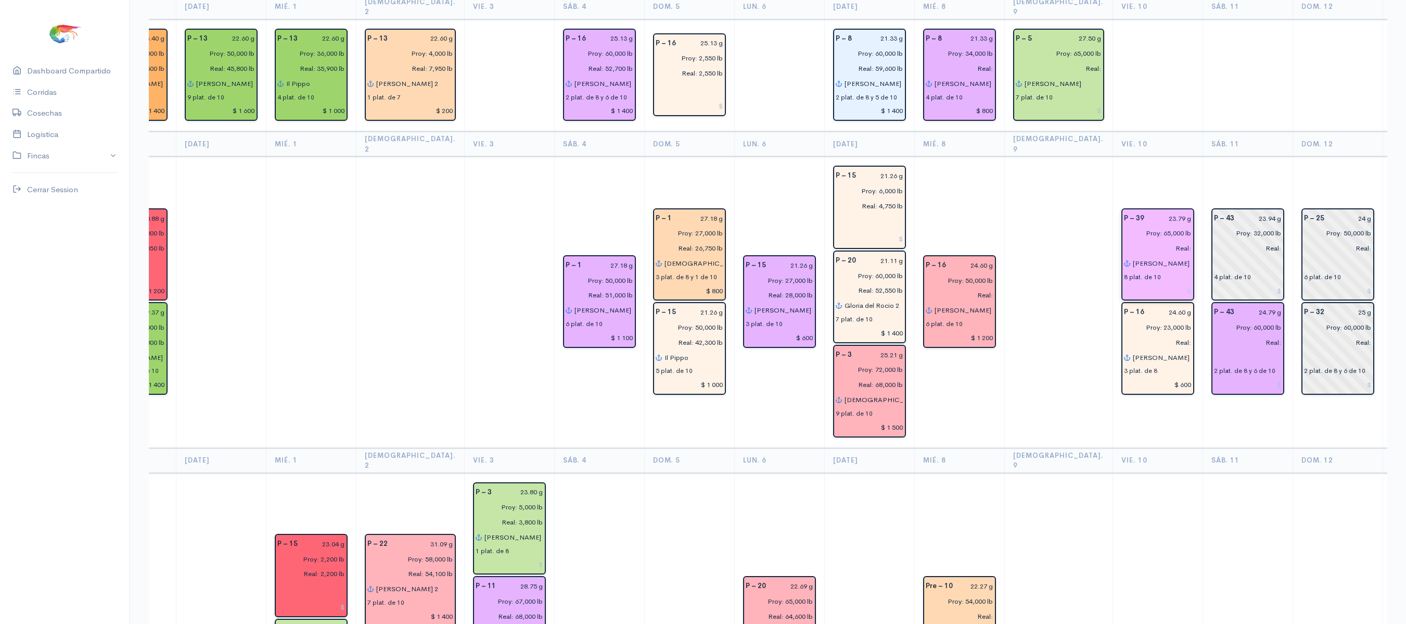
type input "$ 600"
click at [1140, 283] on input at bounding box center [1158, 290] width 68 height 15
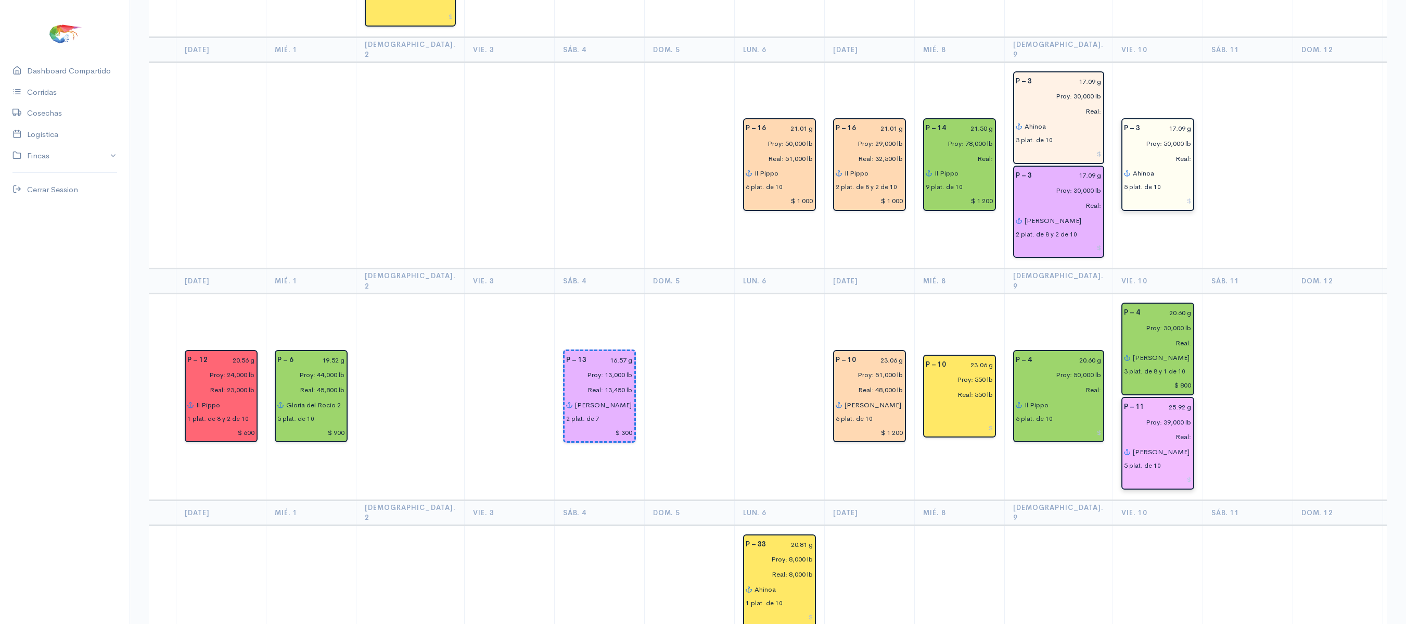
scroll to position [1276, 0]
type input "$ 1 400"
click at [1141, 471] on input at bounding box center [1158, 478] width 68 height 15
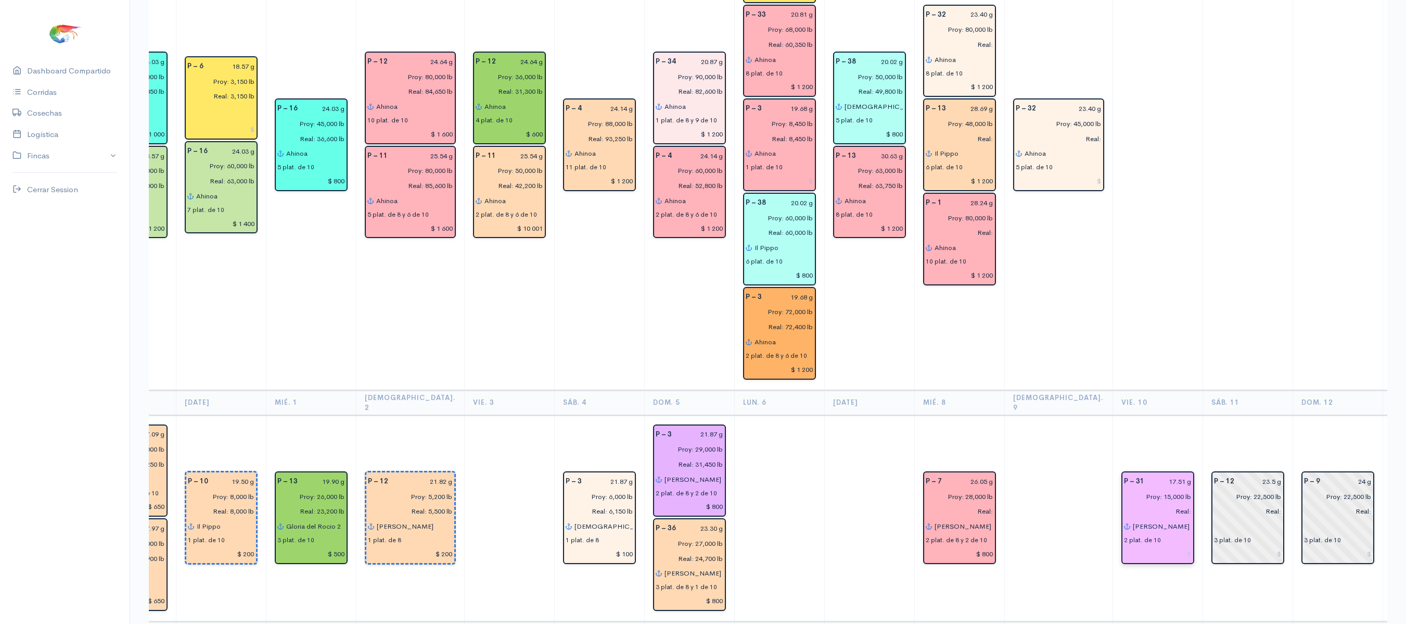
scroll to position [1900, 0]
type input "$ 1 000"
click at [1133, 532] on div "2 plat. de 10" at bounding box center [1158, 537] width 68 height 11
click at [1138, 545] on input at bounding box center [1158, 552] width 68 height 15
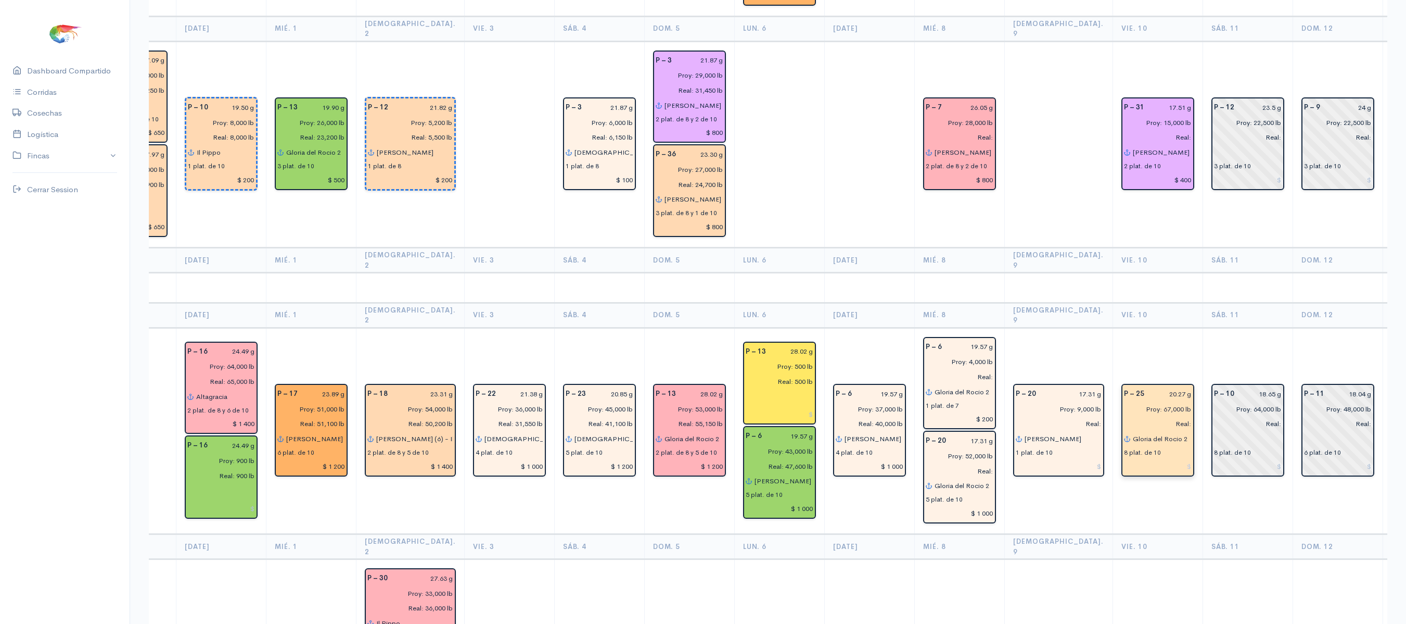
scroll to position [2274, 0]
type input "$ 400"
type input "$ 1 400"
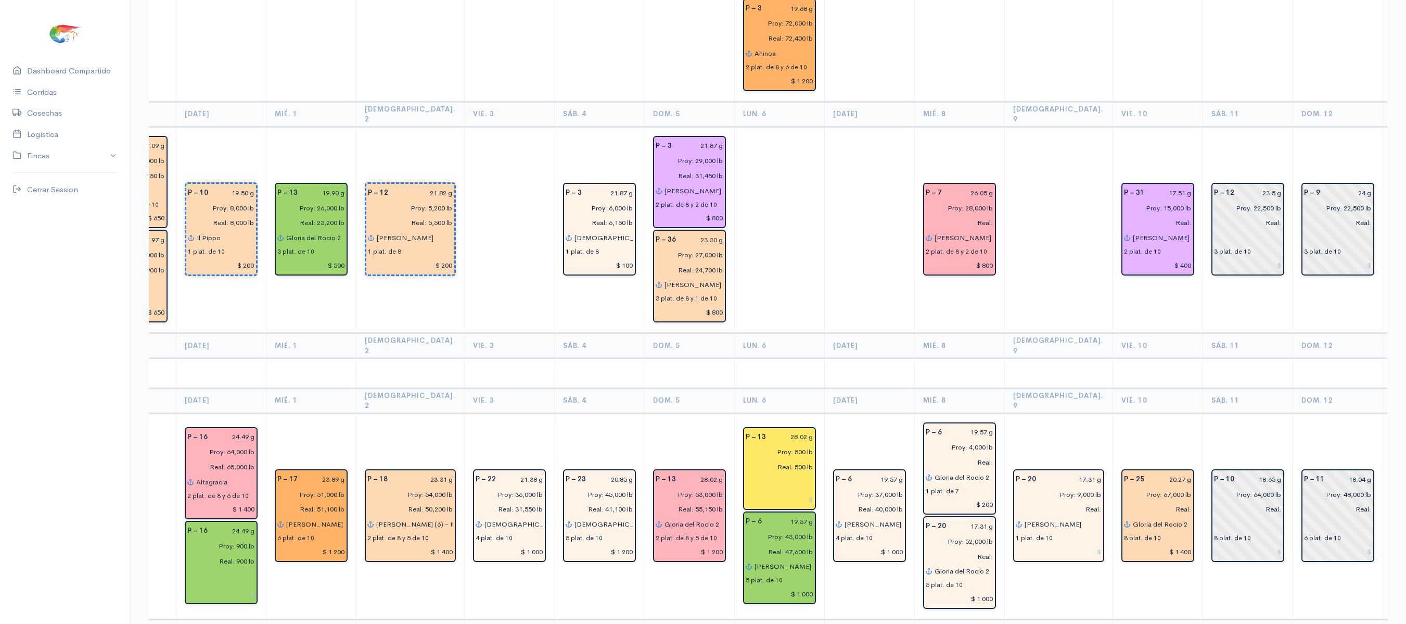
scroll to position [2358, 0]
